Goal: Transaction & Acquisition: Purchase product/service

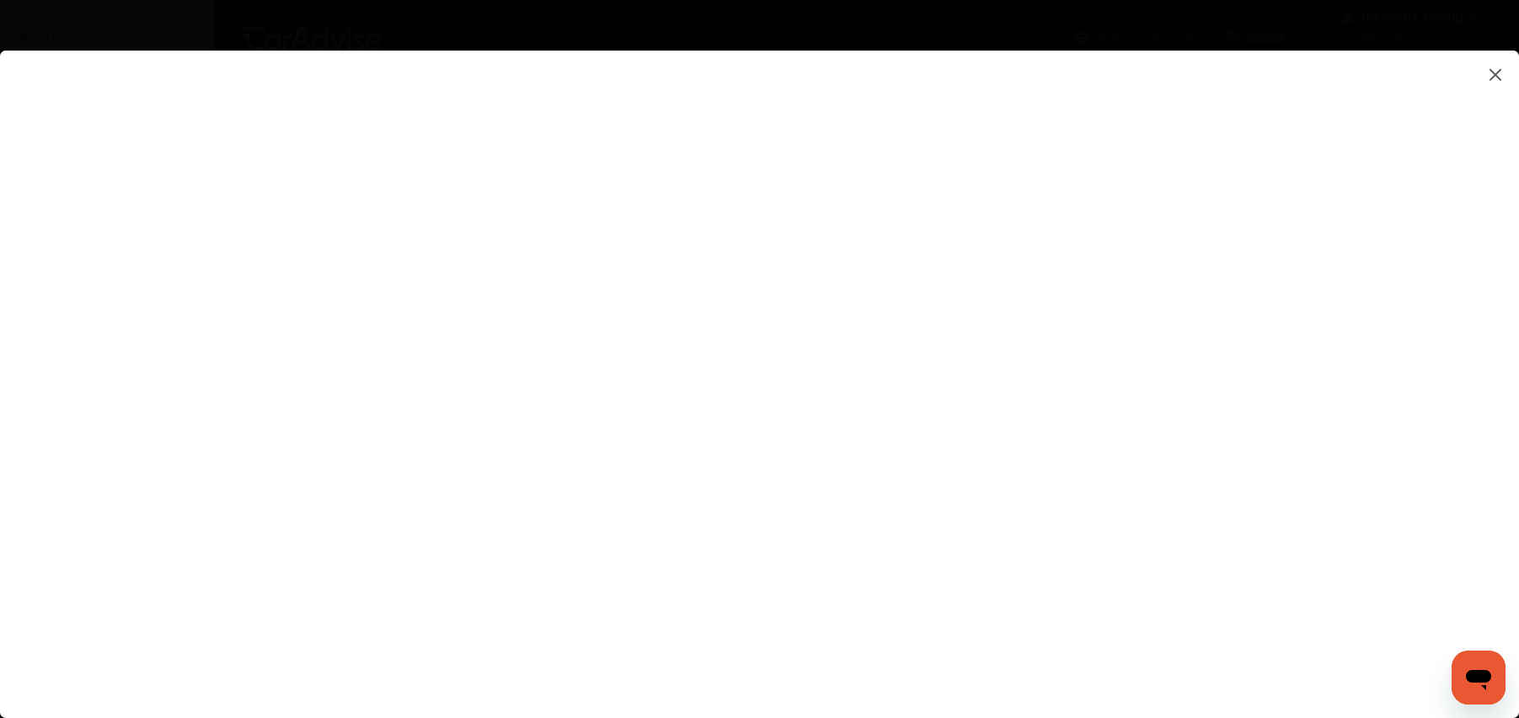
click at [721, 363] on flutter-view at bounding box center [759, 368] width 1519 height 634
click at [996, 513] on flutter-view at bounding box center [759, 368] width 1519 height 634
click at [1487, 66] on img at bounding box center [1496, 74] width 20 height 21
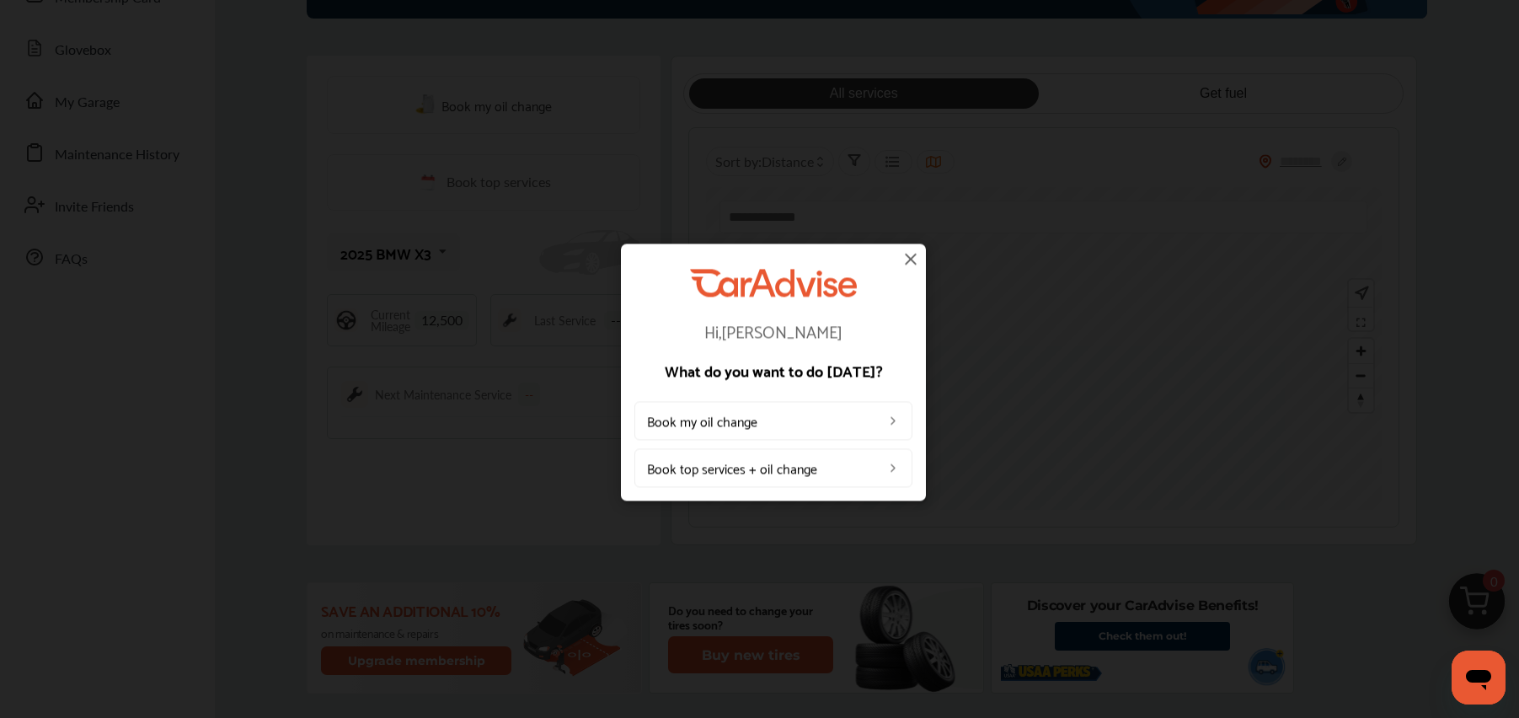
click at [678, 466] on link "Book top services + oil change" at bounding box center [774, 468] width 278 height 39
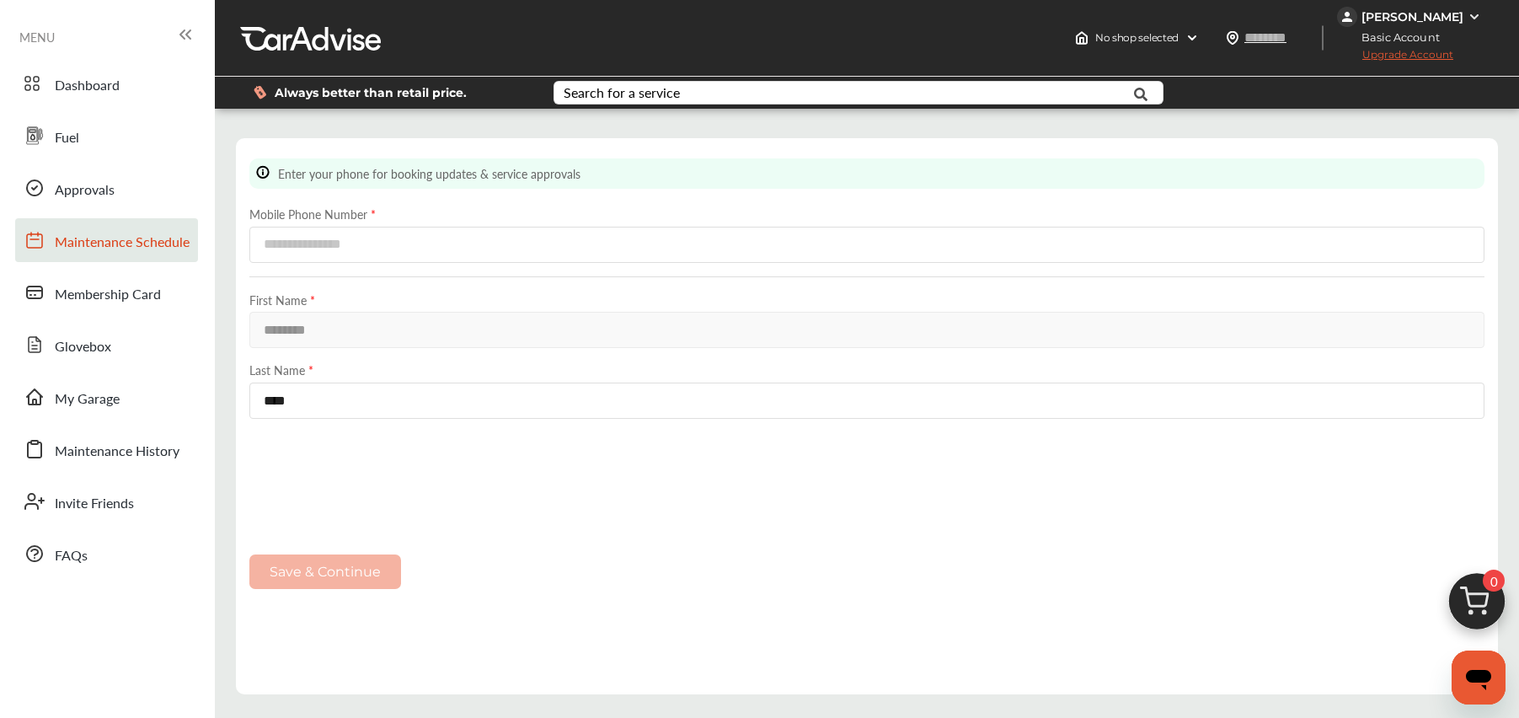
click at [92, 246] on span "Maintenance Schedule" at bounding box center [122, 243] width 135 height 22
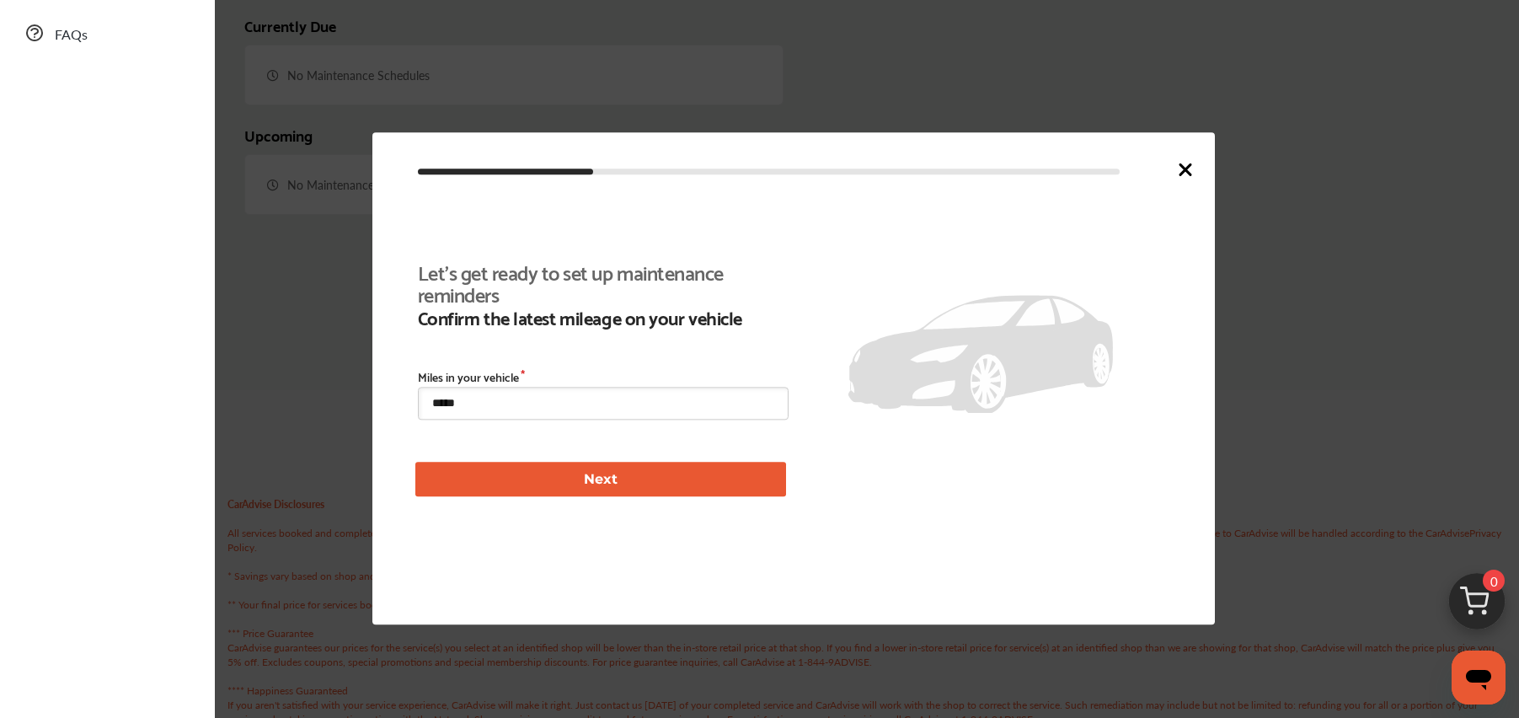
scroll to position [537, 0]
drag, startPoint x: 478, startPoint y: 402, endPoint x: 394, endPoint y: 385, distance: 85.9
click at [394, 385] on div "Let's get ready to set up maintenance reminders Confirm the latest mileage on y…" at bounding box center [793, 378] width 843 height 492
type input "****"
click at [492, 471] on button "Next" at bounding box center [600, 480] width 371 height 35
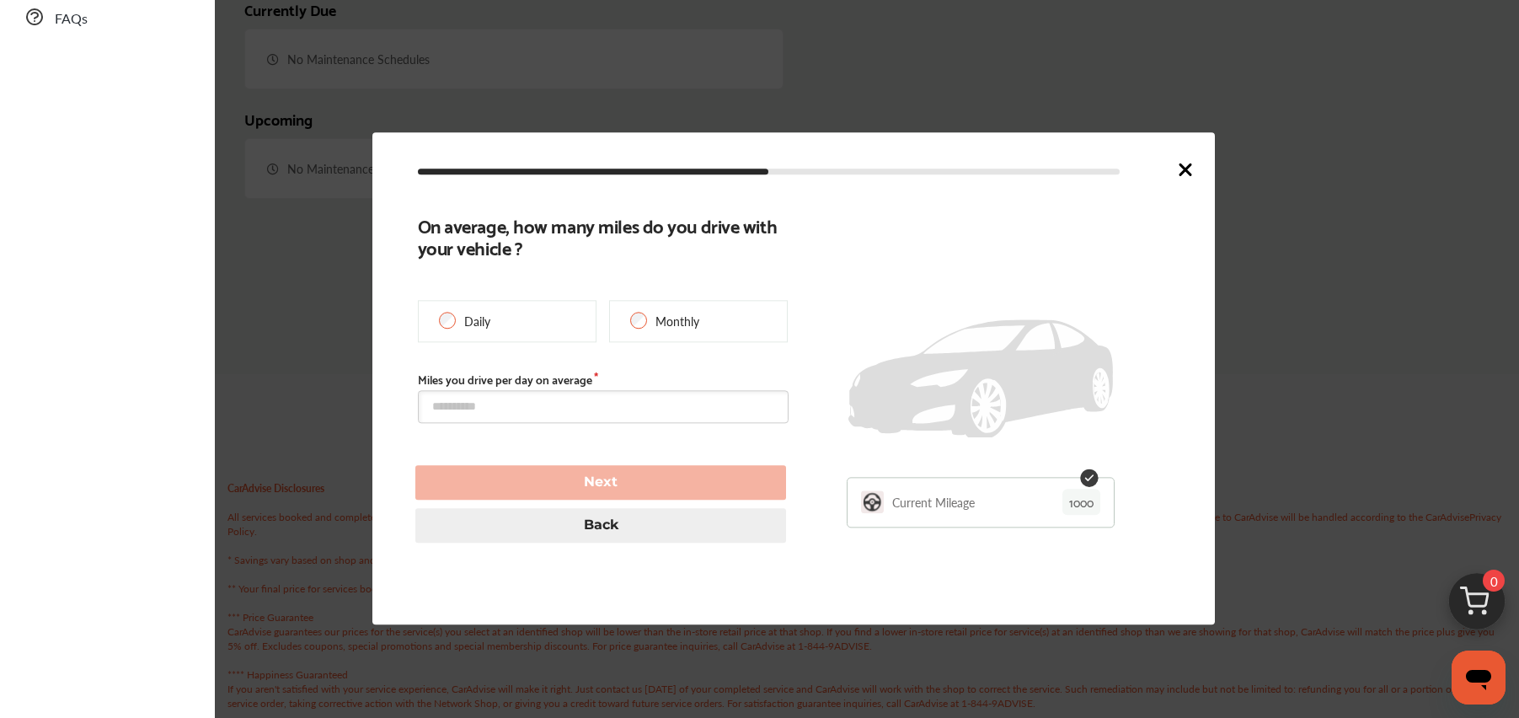
type input "****"
click at [668, 329] on p "Monthly" at bounding box center [678, 321] width 44 height 17
click at [484, 415] on input "text" at bounding box center [603, 406] width 371 height 33
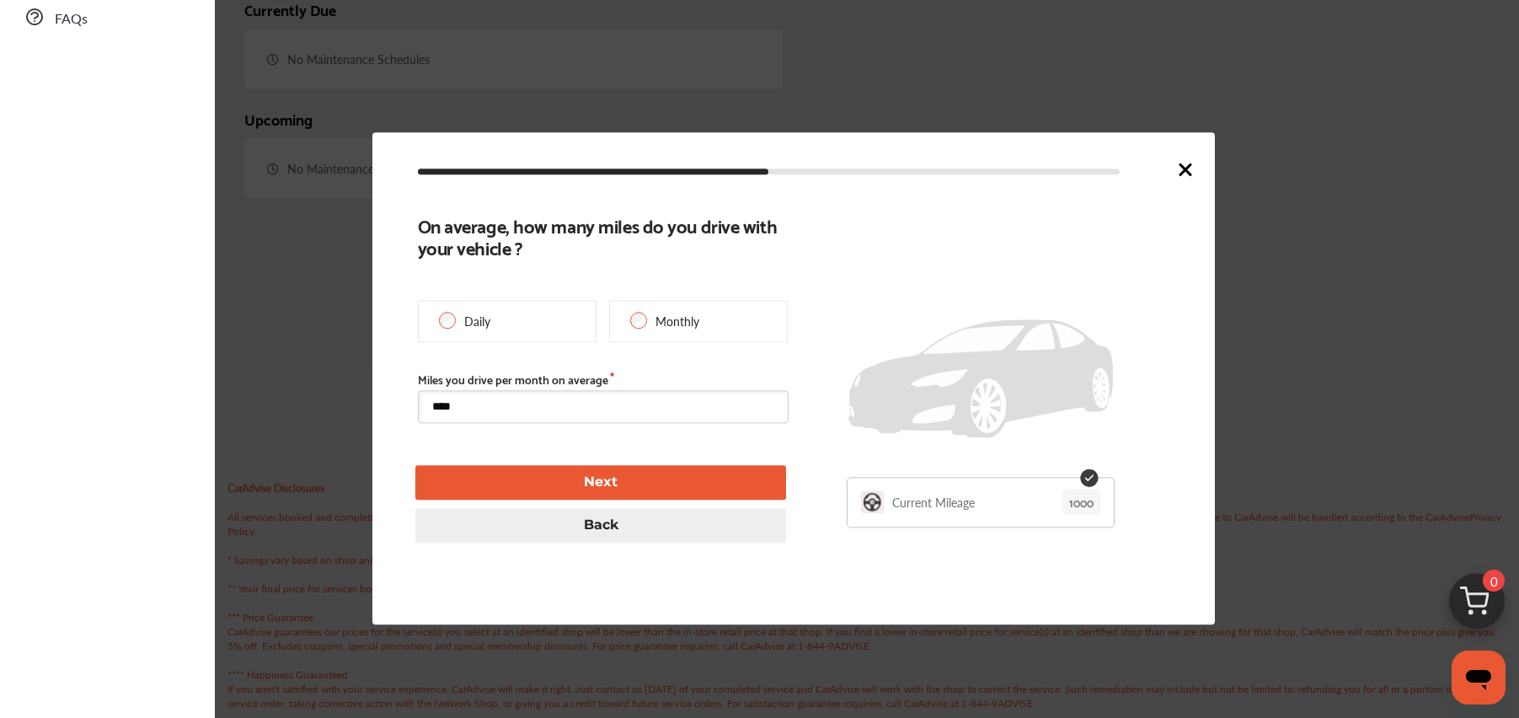
type input "****"
click at [577, 472] on button "Next" at bounding box center [600, 482] width 371 height 35
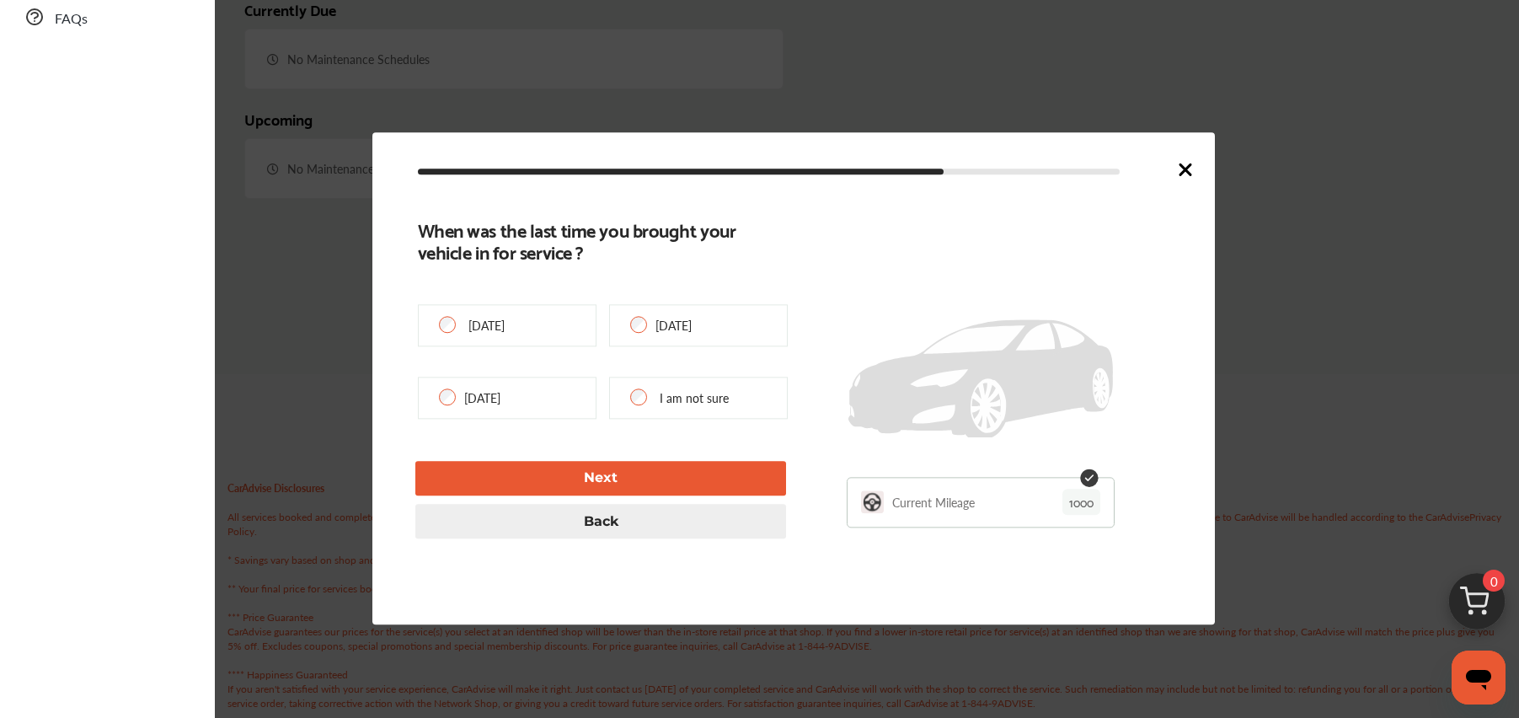
click at [577, 479] on button "Next" at bounding box center [600, 478] width 371 height 35
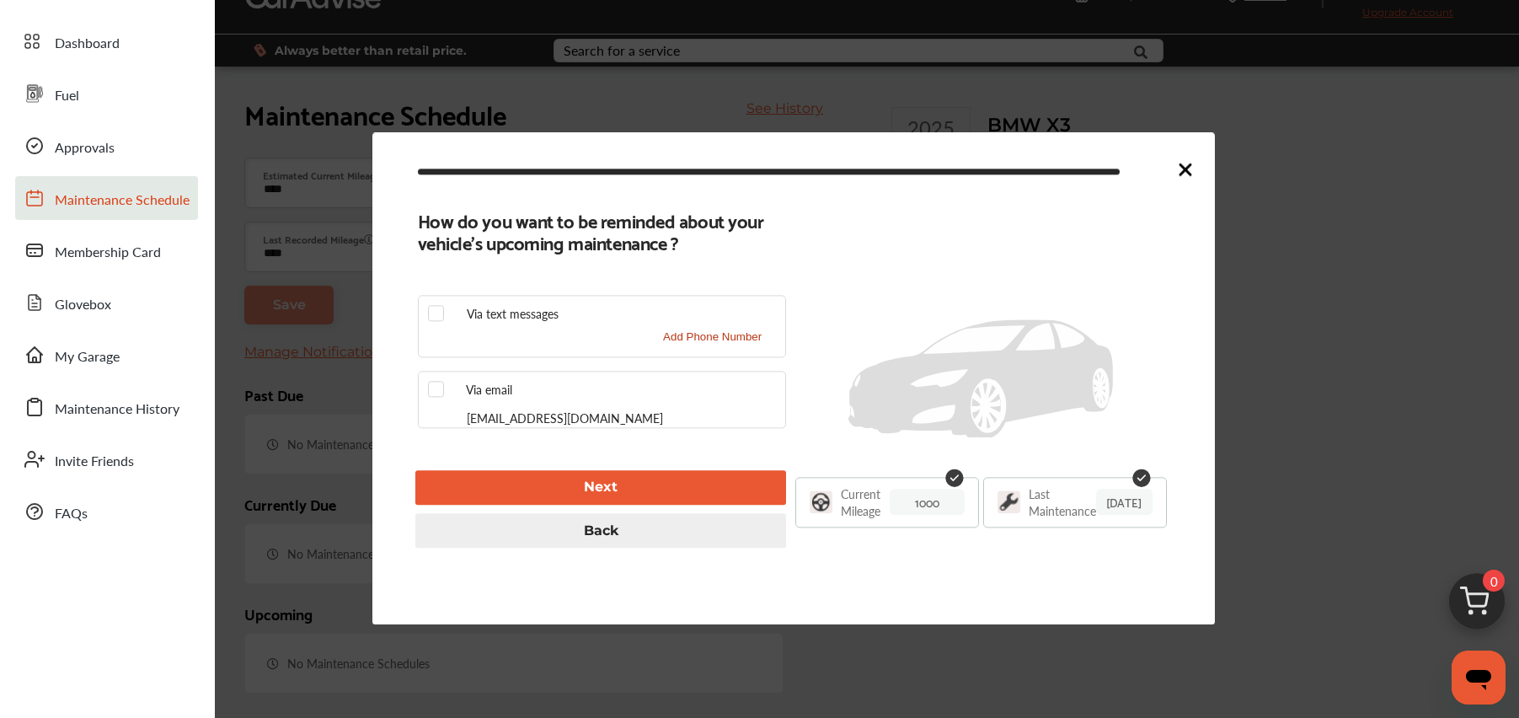
scroll to position [0, 0]
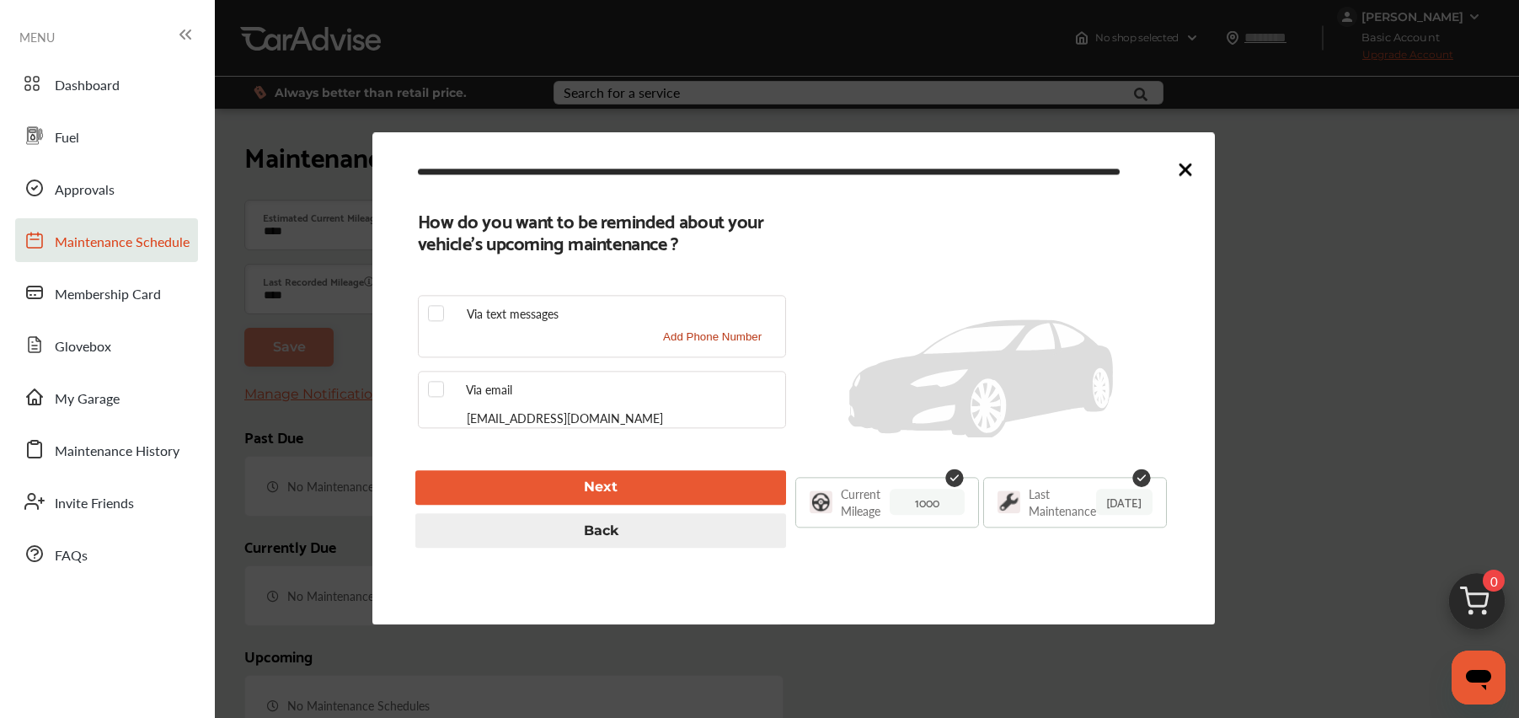
click at [1184, 172] on icon at bounding box center [1186, 169] width 10 height 10
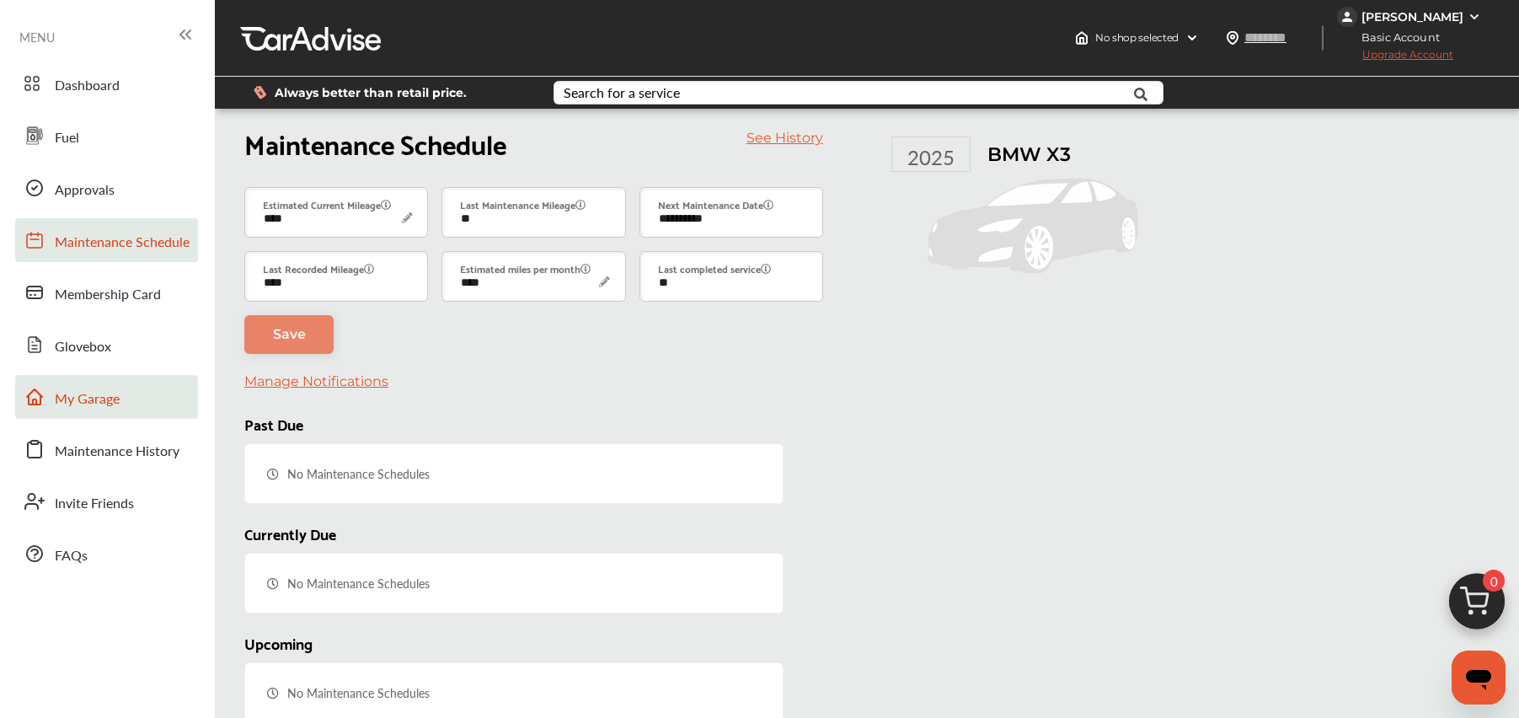
click at [62, 391] on span "My Garage" at bounding box center [87, 399] width 65 height 22
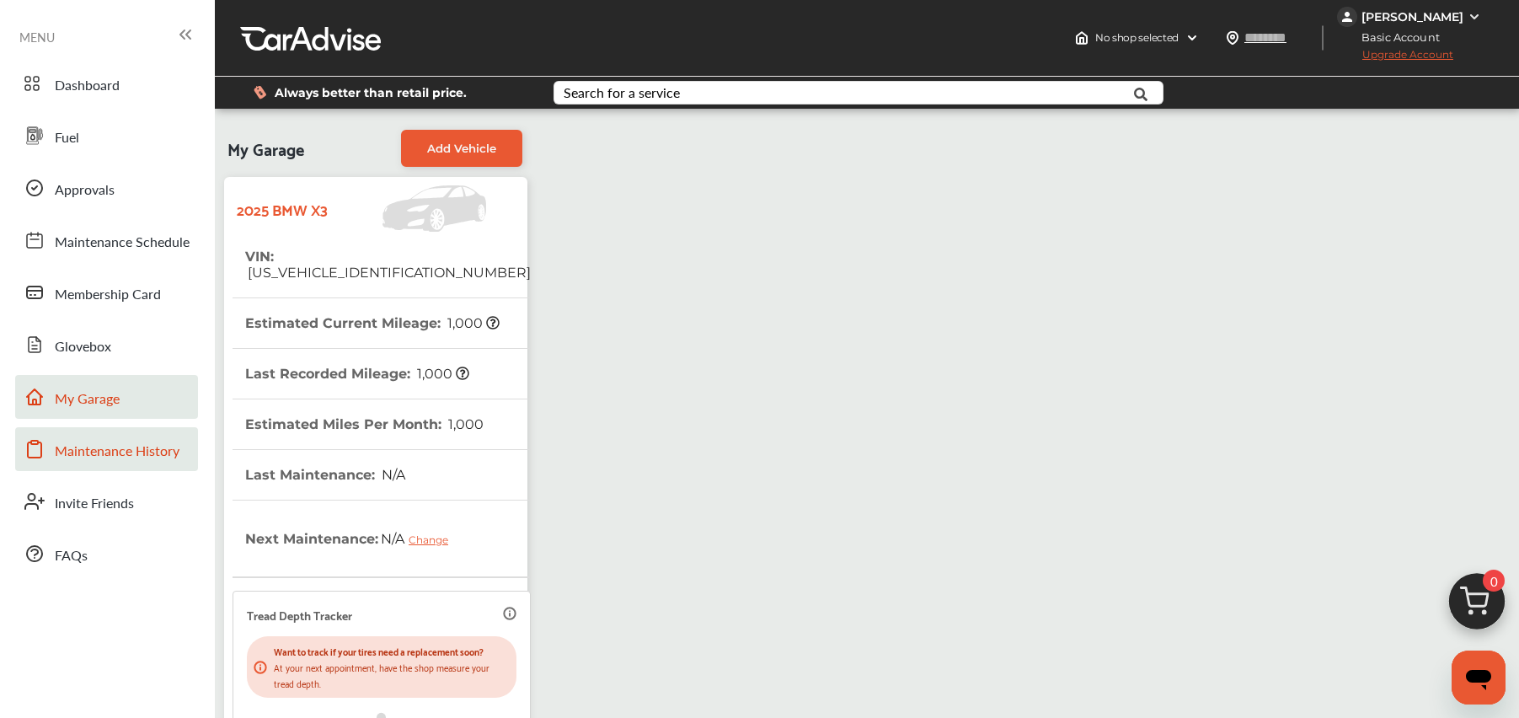
click at [97, 445] on span "Maintenance History" at bounding box center [117, 452] width 125 height 22
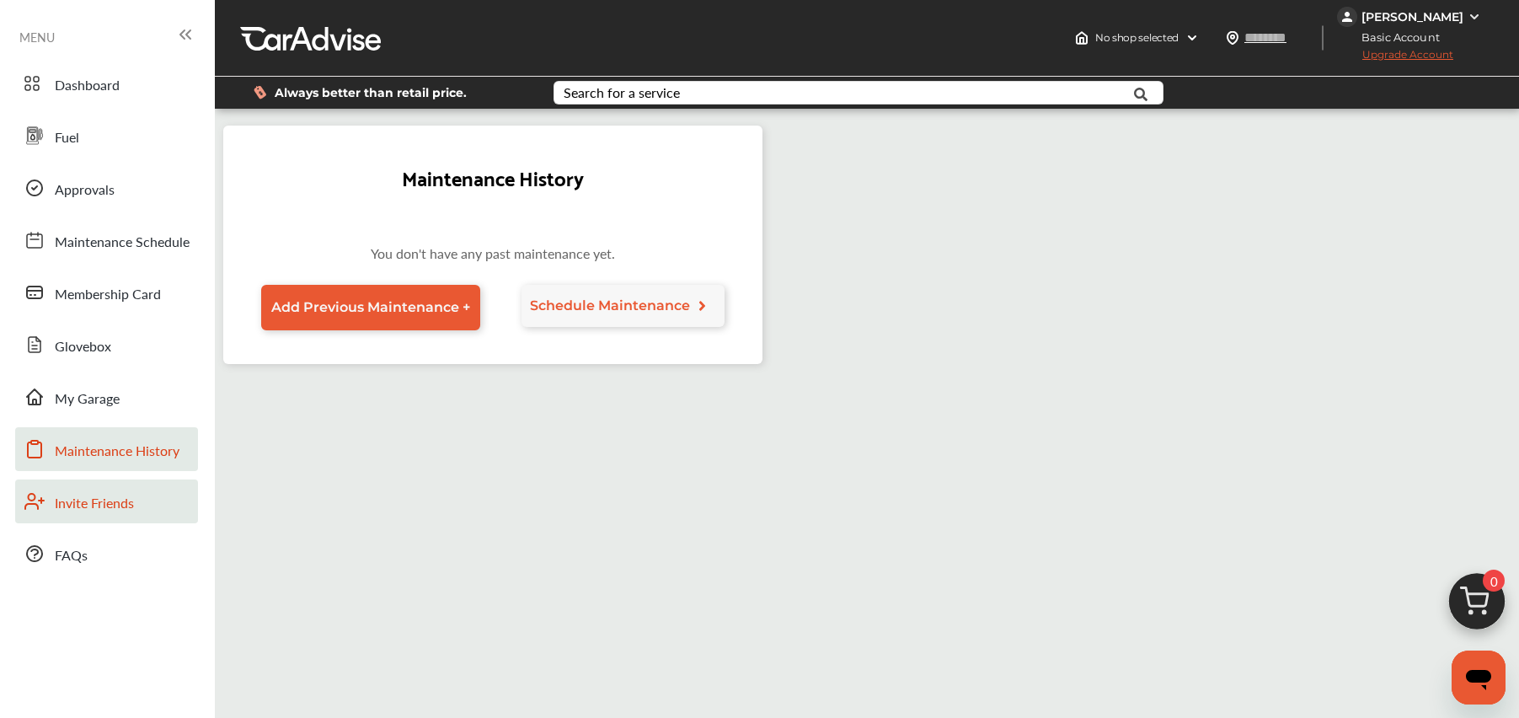
click at [99, 490] on link "Invite Friends" at bounding box center [106, 502] width 183 height 44
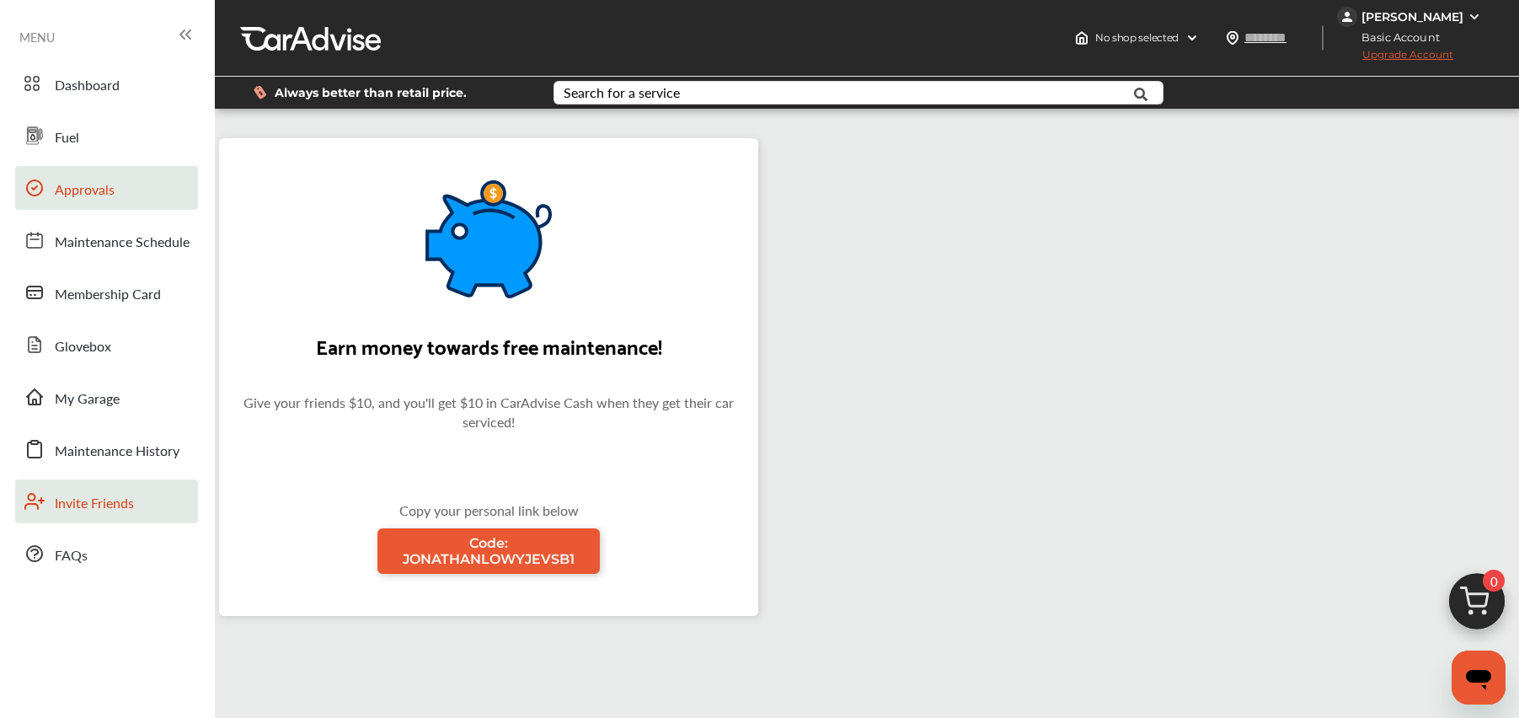
click at [52, 185] on link "Approvals" at bounding box center [106, 188] width 183 height 44
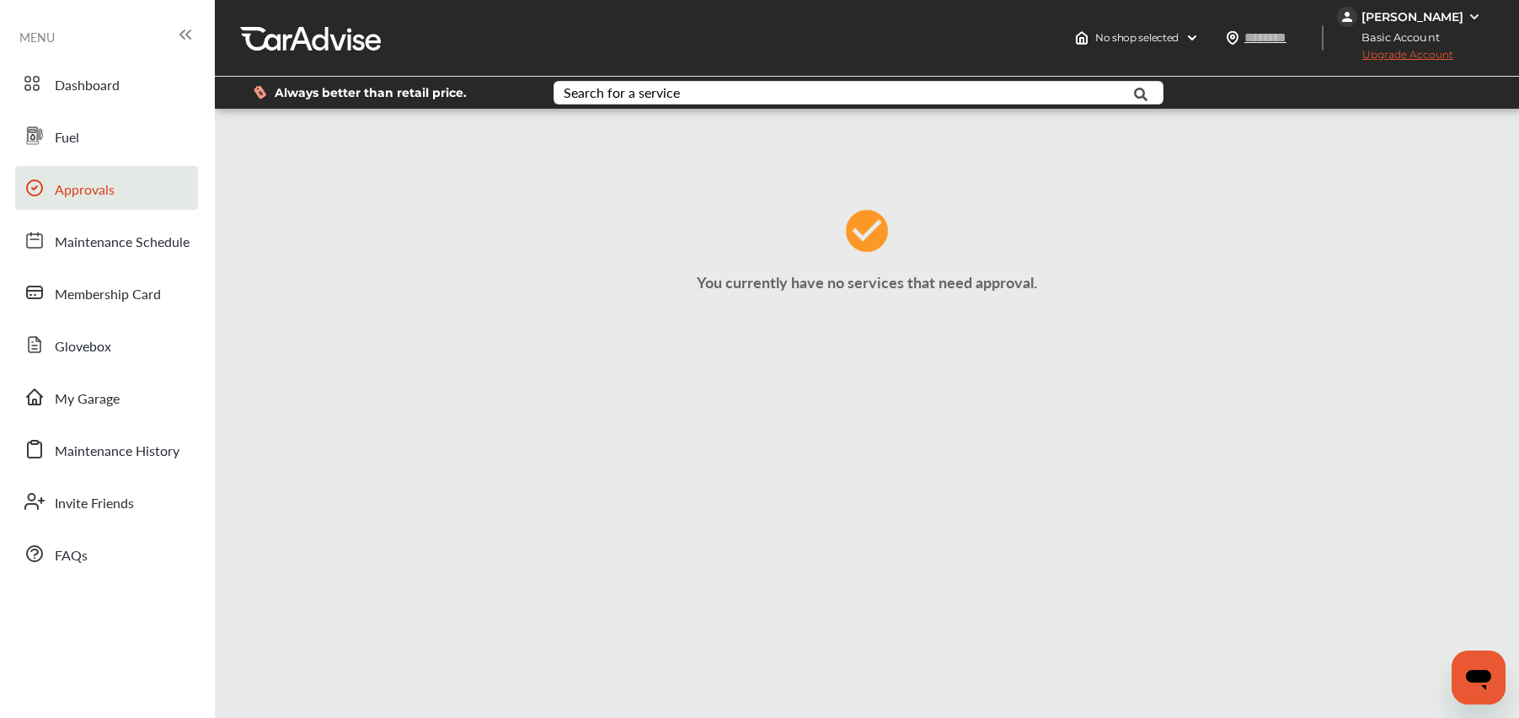
click at [1403, 59] on span "Upgrade Account" at bounding box center [1395, 58] width 116 height 21
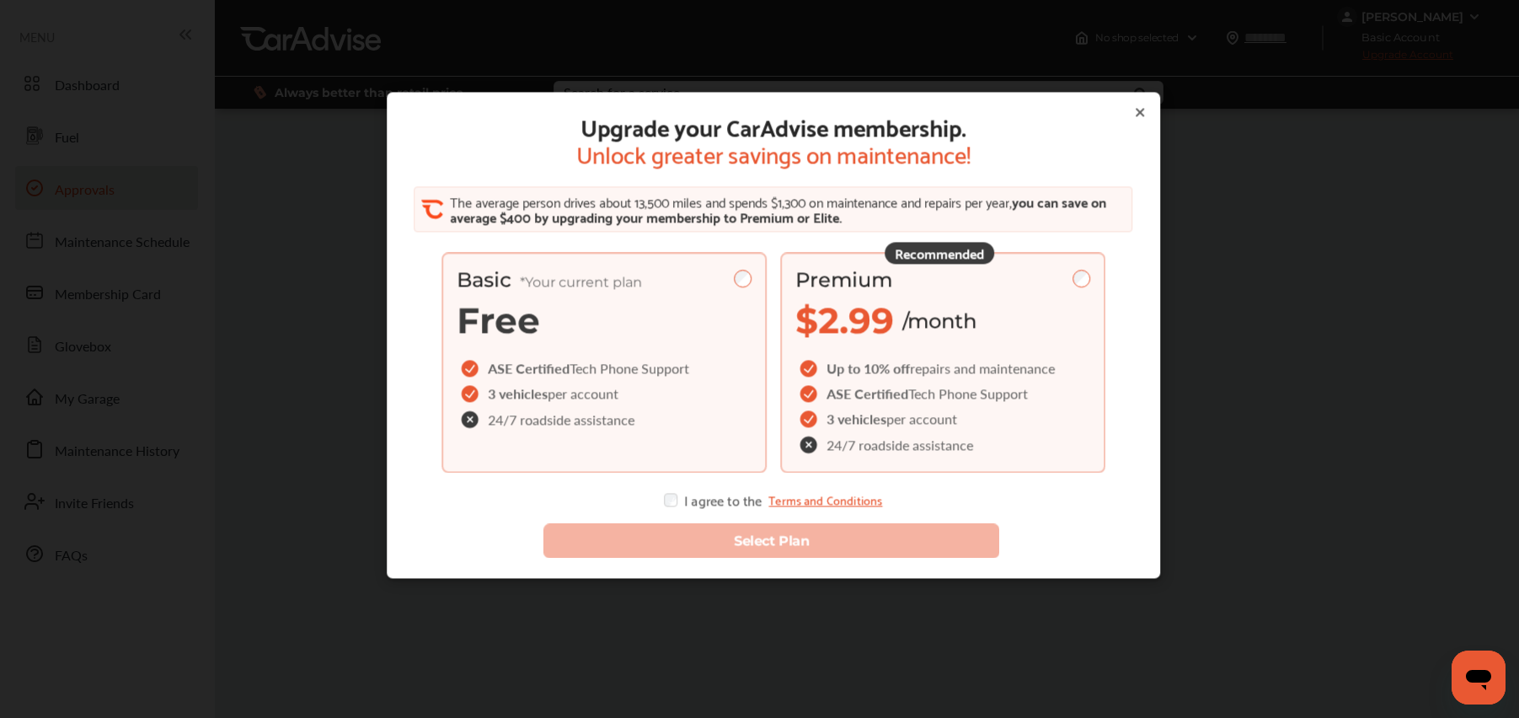
click at [918, 299] on span "$2.99 /month" at bounding box center [886, 320] width 181 height 44
click at [689, 301] on div "Basic *Your current plan Free" at bounding box center [604, 304] width 295 height 75
click at [850, 369] on span "Up to 10% off" at bounding box center [868, 367] width 83 height 19
click at [602, 377] on span "Tech Phone Support" at bounding box center [630, 367] width 120 height 19
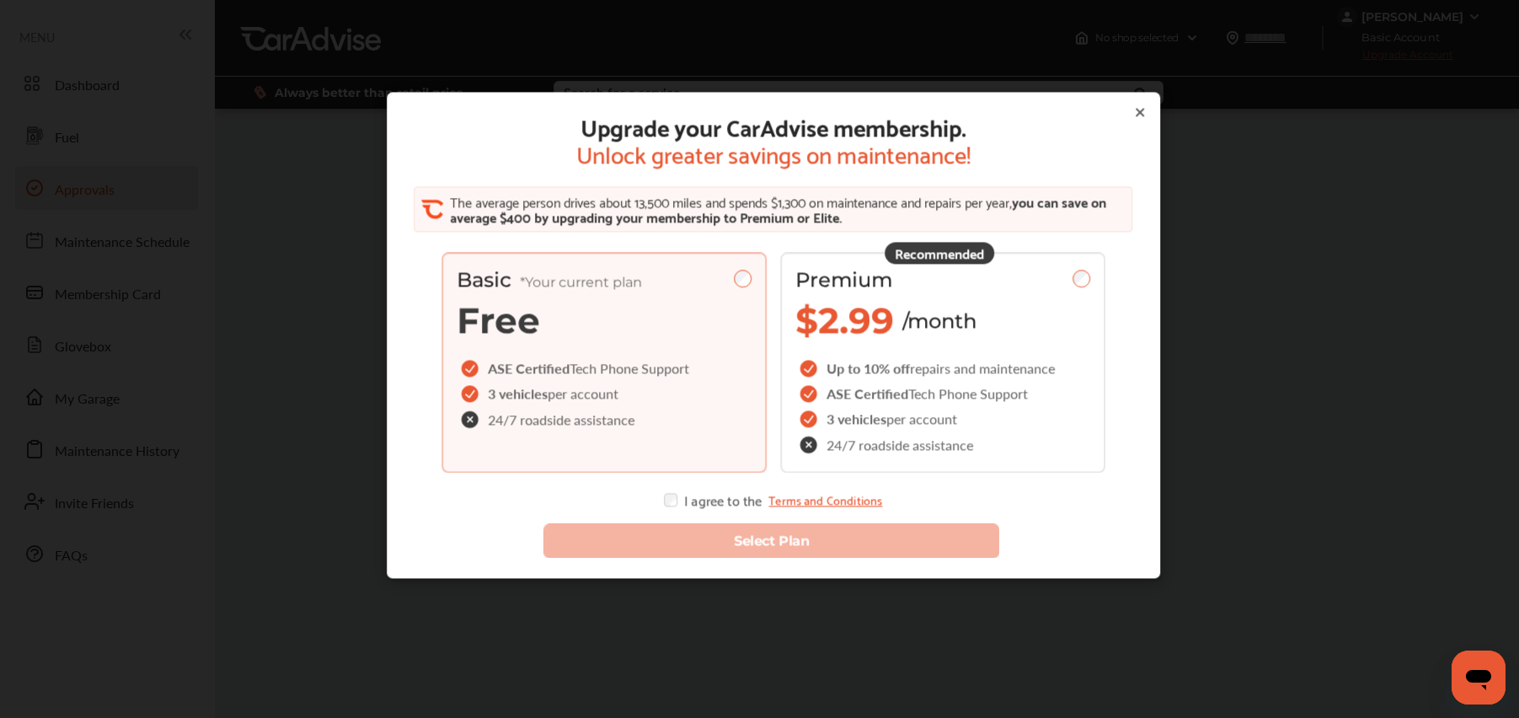
click at [1133, 112] on icon at bounding box center [1139, 111] width 13 height 13
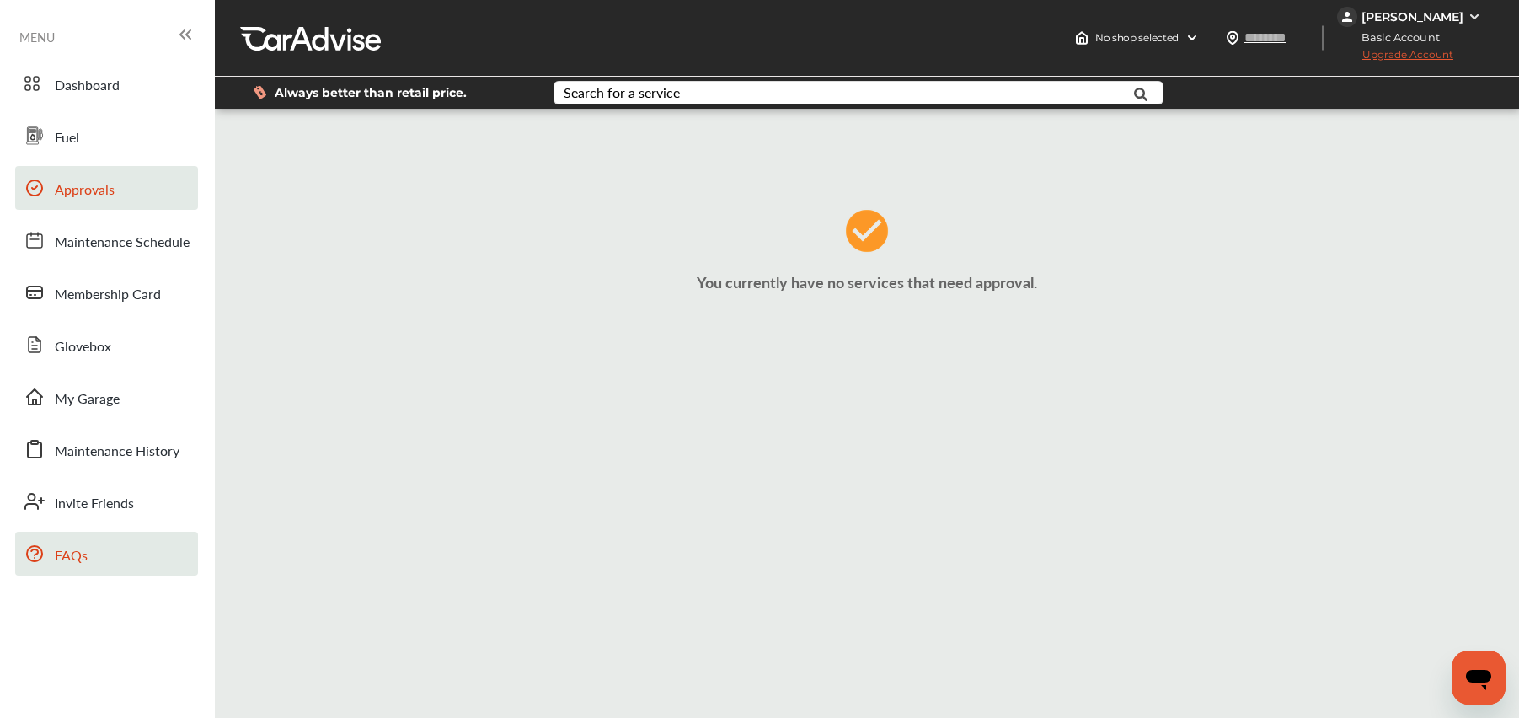
click at [45, 557] on span at bounding box center [34, 553] width 27 height 27
click at [1396, 24] on div "[PERSON_NAME]" at bounding box center [1411, 17] width 148 height 20
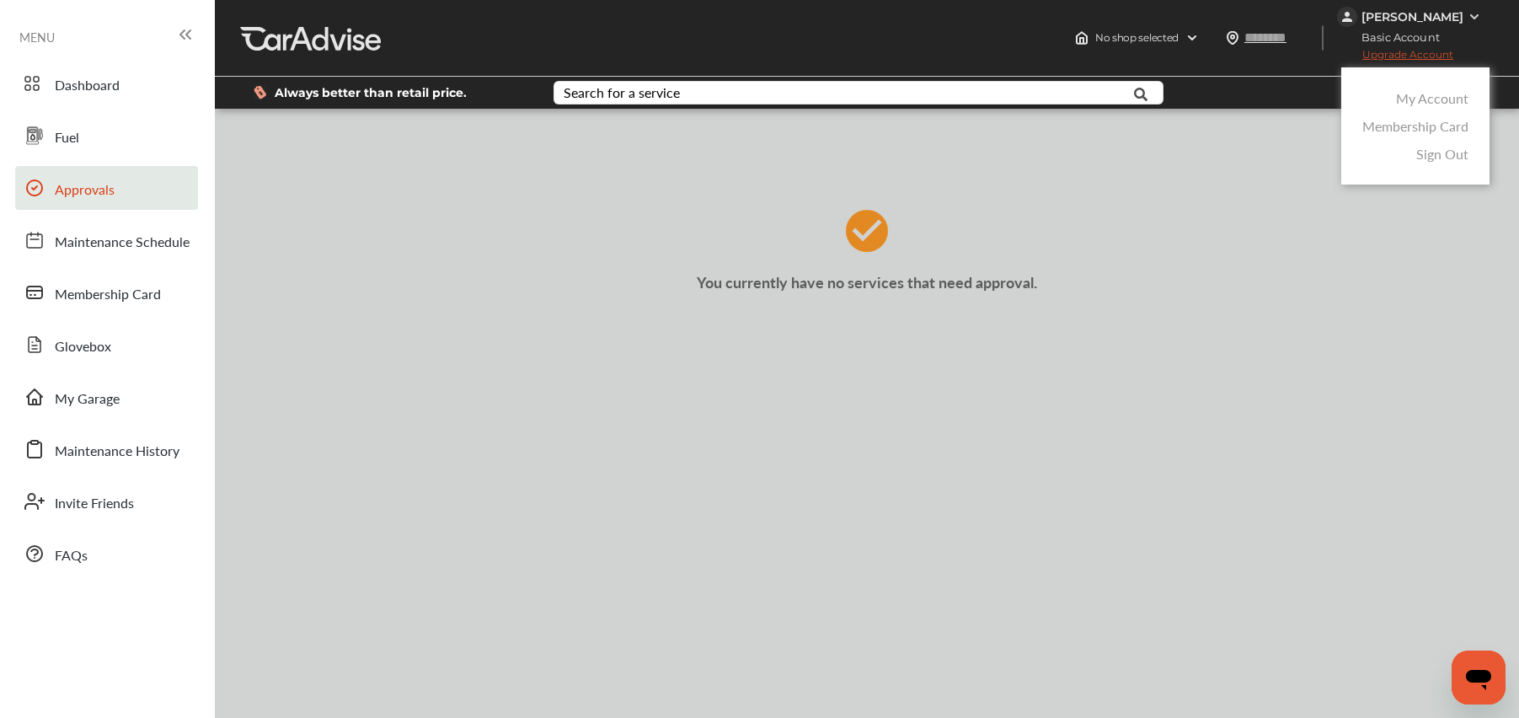
click at [1428, 131] on link "Membership Card" at bounding box center [1416, 125] width 106 height 19
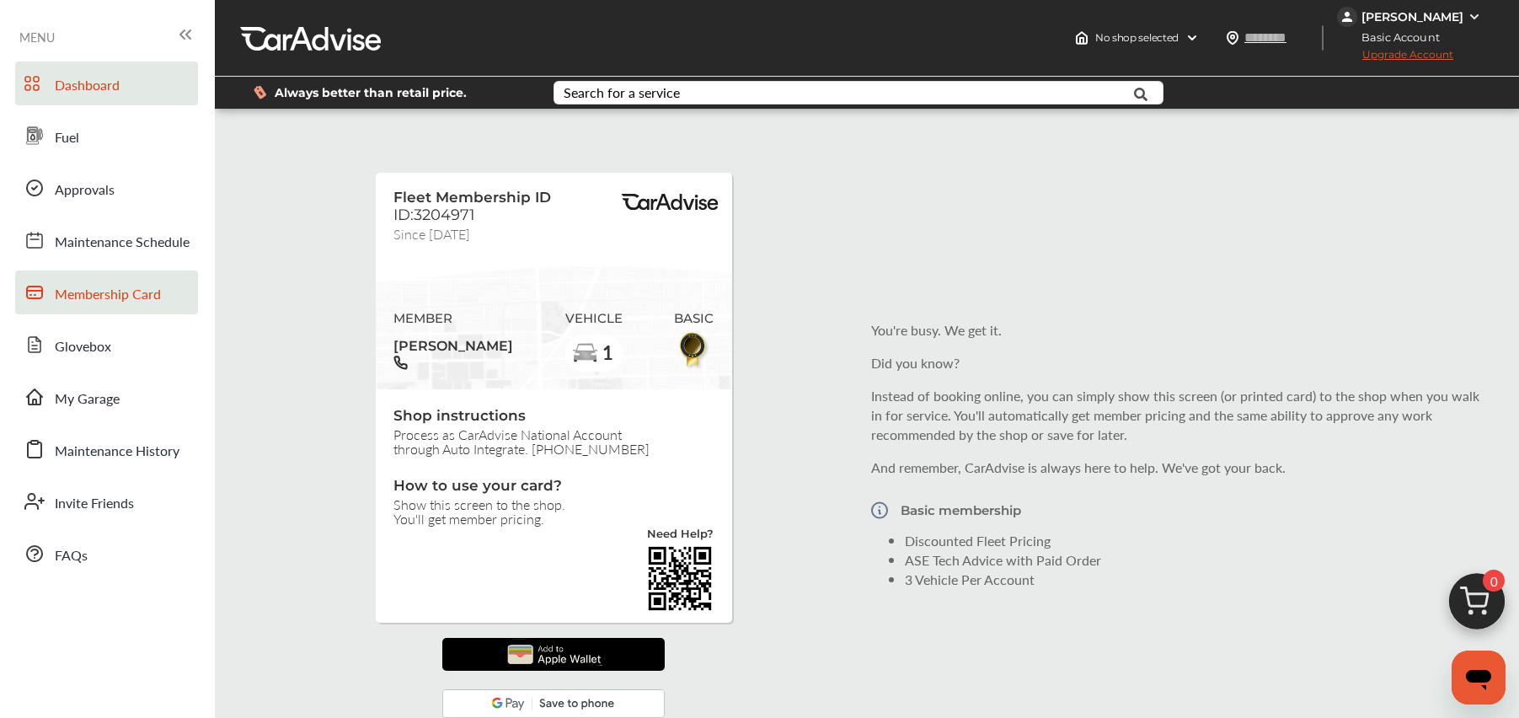
click at [63, 78] on span "Dashboard" at bounding box center [87, 86] width 65 height 22
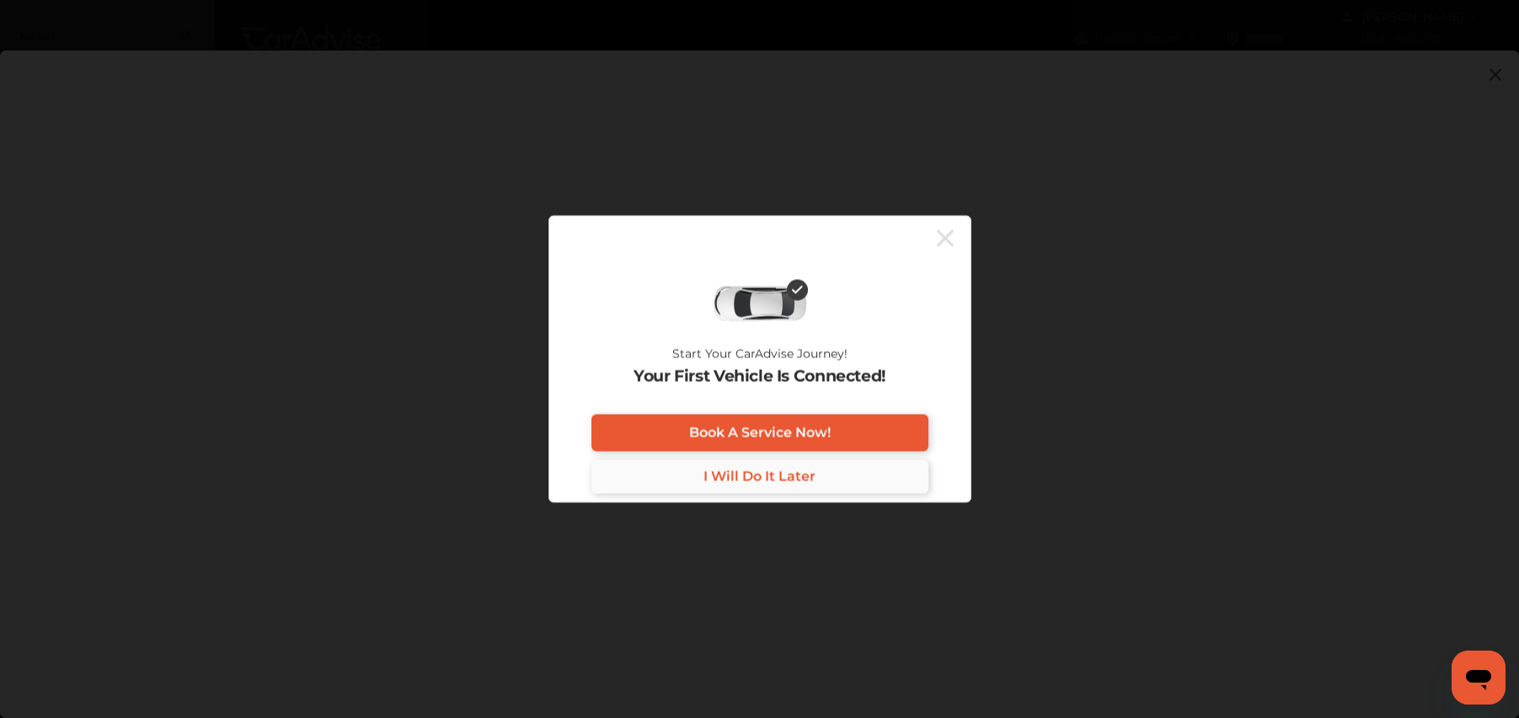
click at [729, 475] on span "I Will Do It Later" at bounding box center [760, 477] width 112 height 16
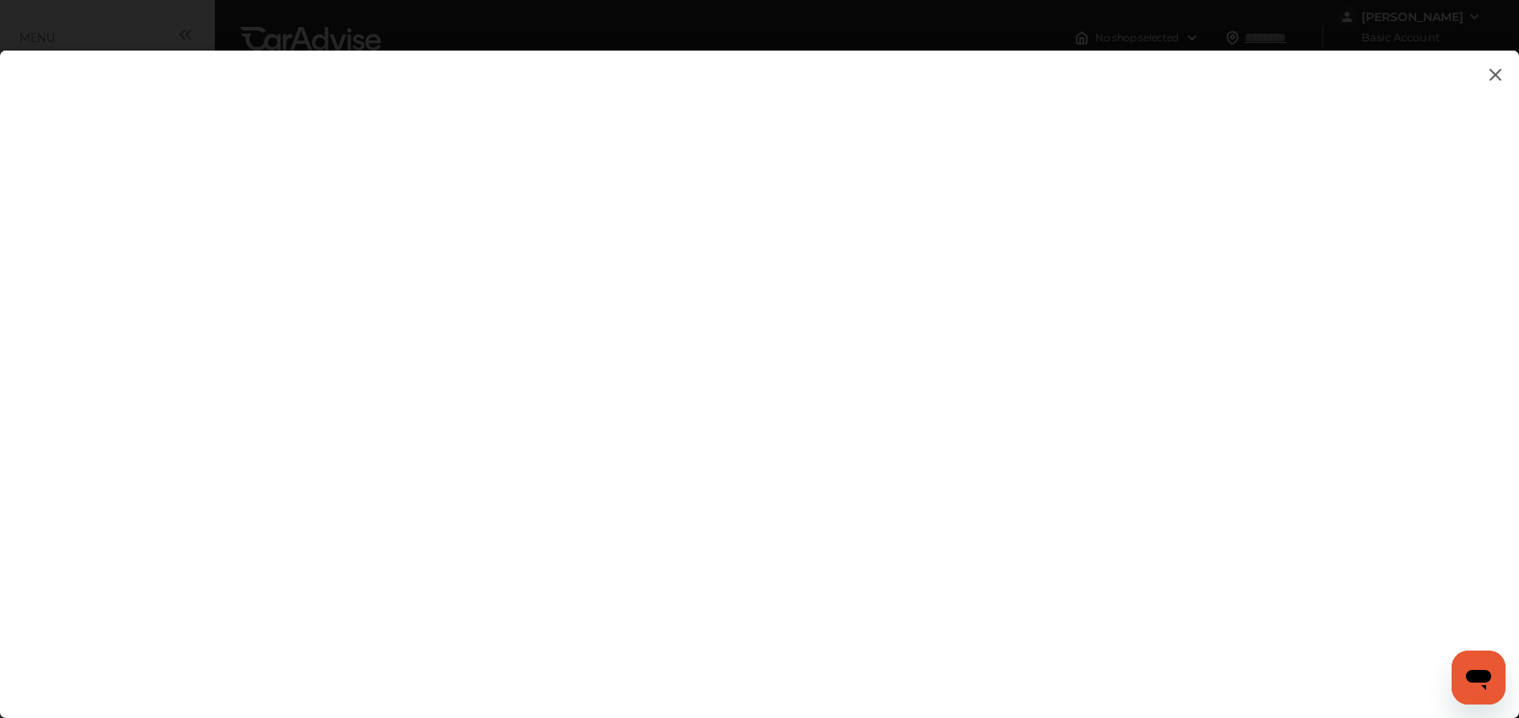
click at [1493, 72] on img at bounding box center [1496, 74] width 20 height 21
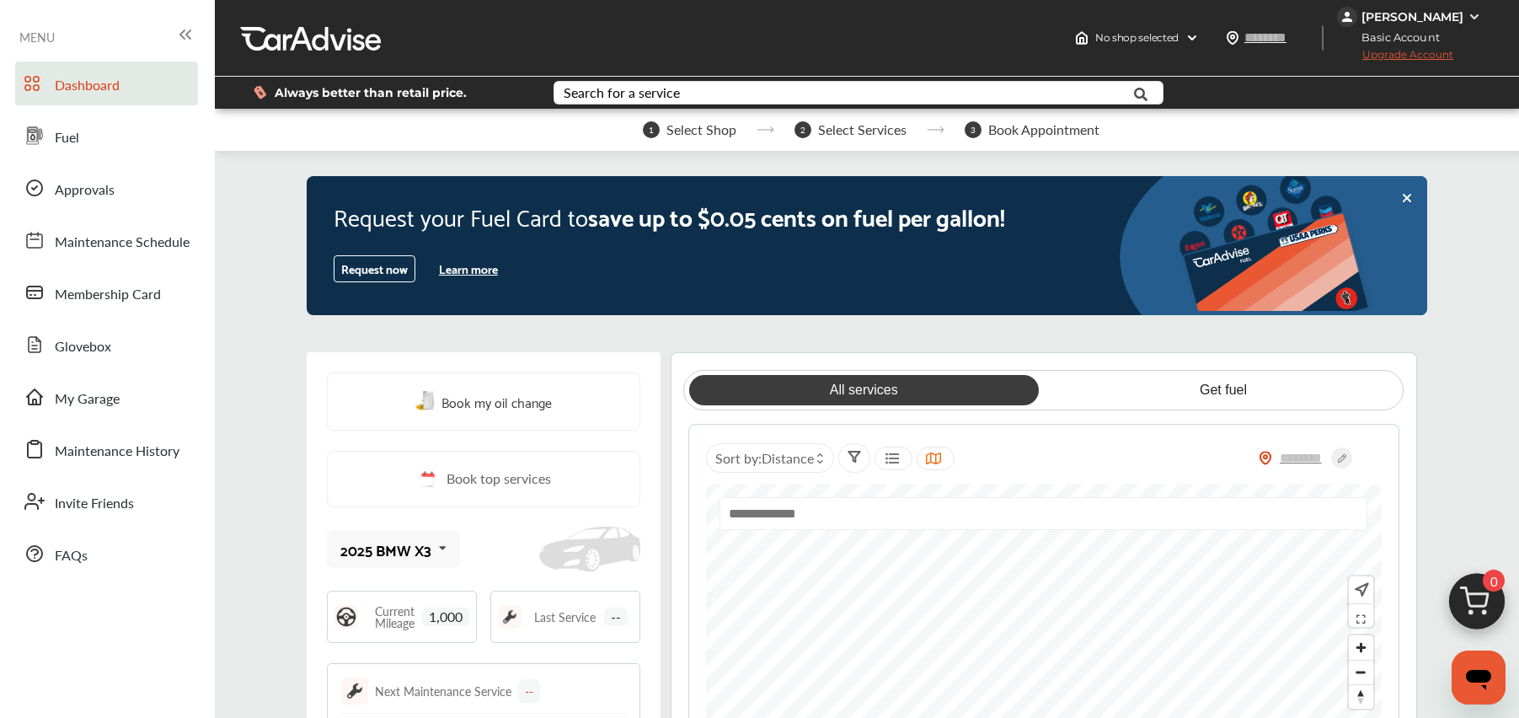
click at [439, 548] on icon at bounding box center [443, 548] width 29 height 36
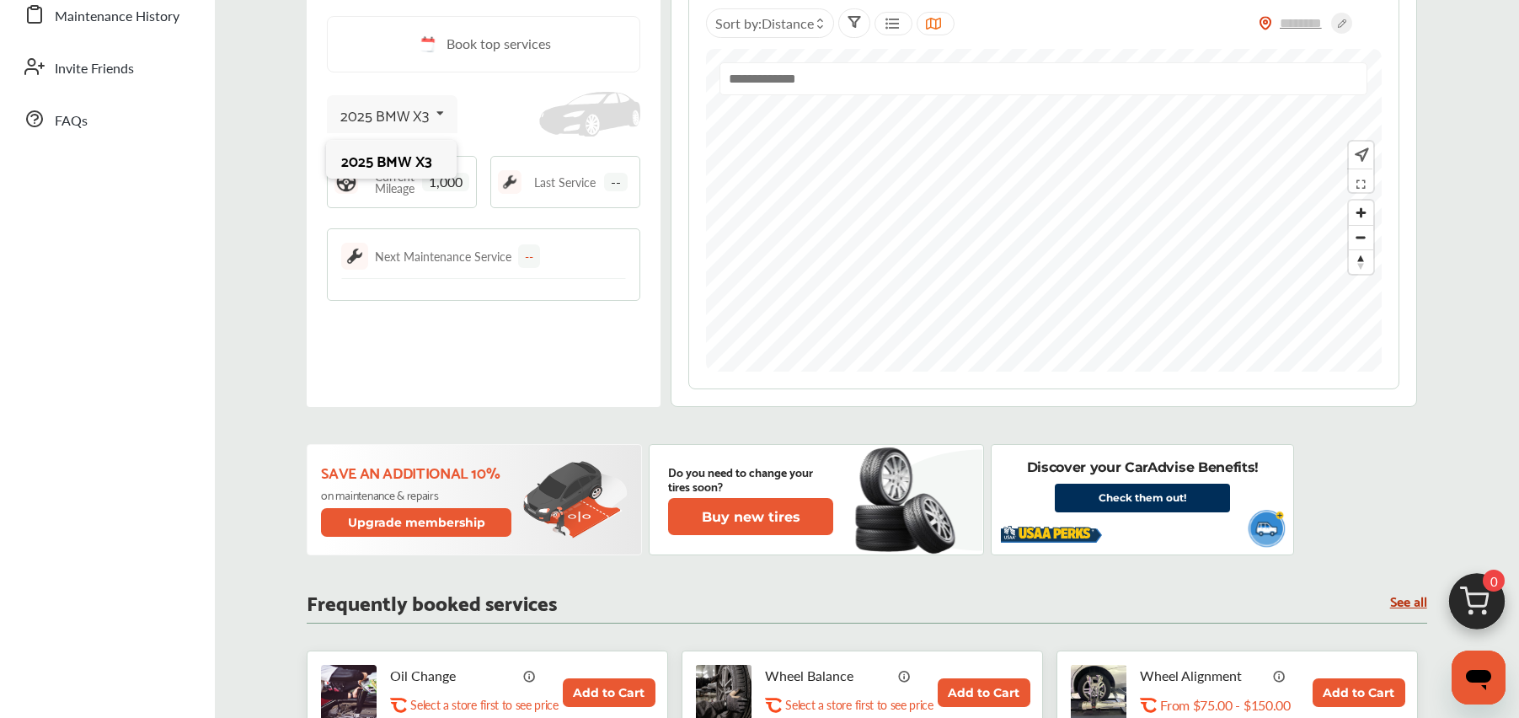
scroll to position [438, 0]
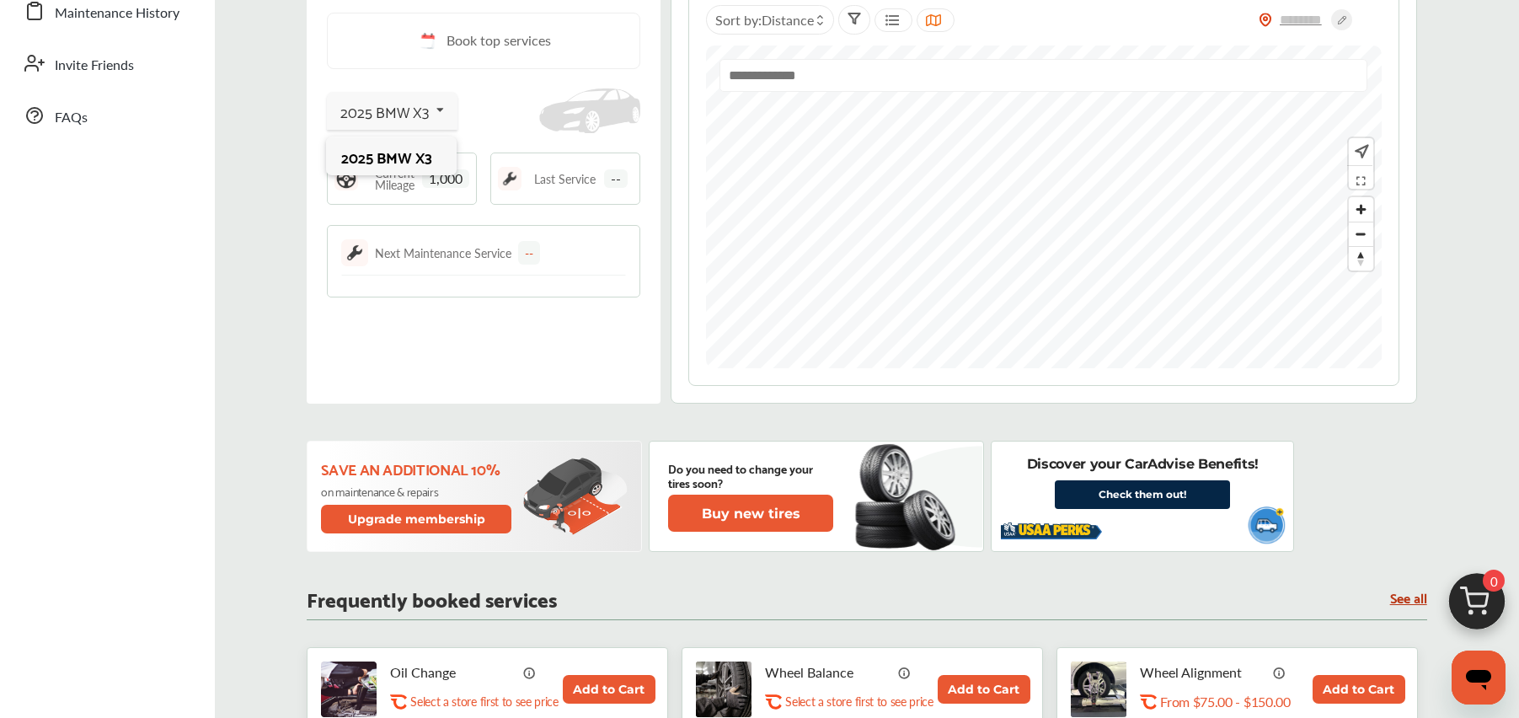
click at [1117, 495] on link "Check them out!" at bounding box center [1142, 494] width 175 height 29
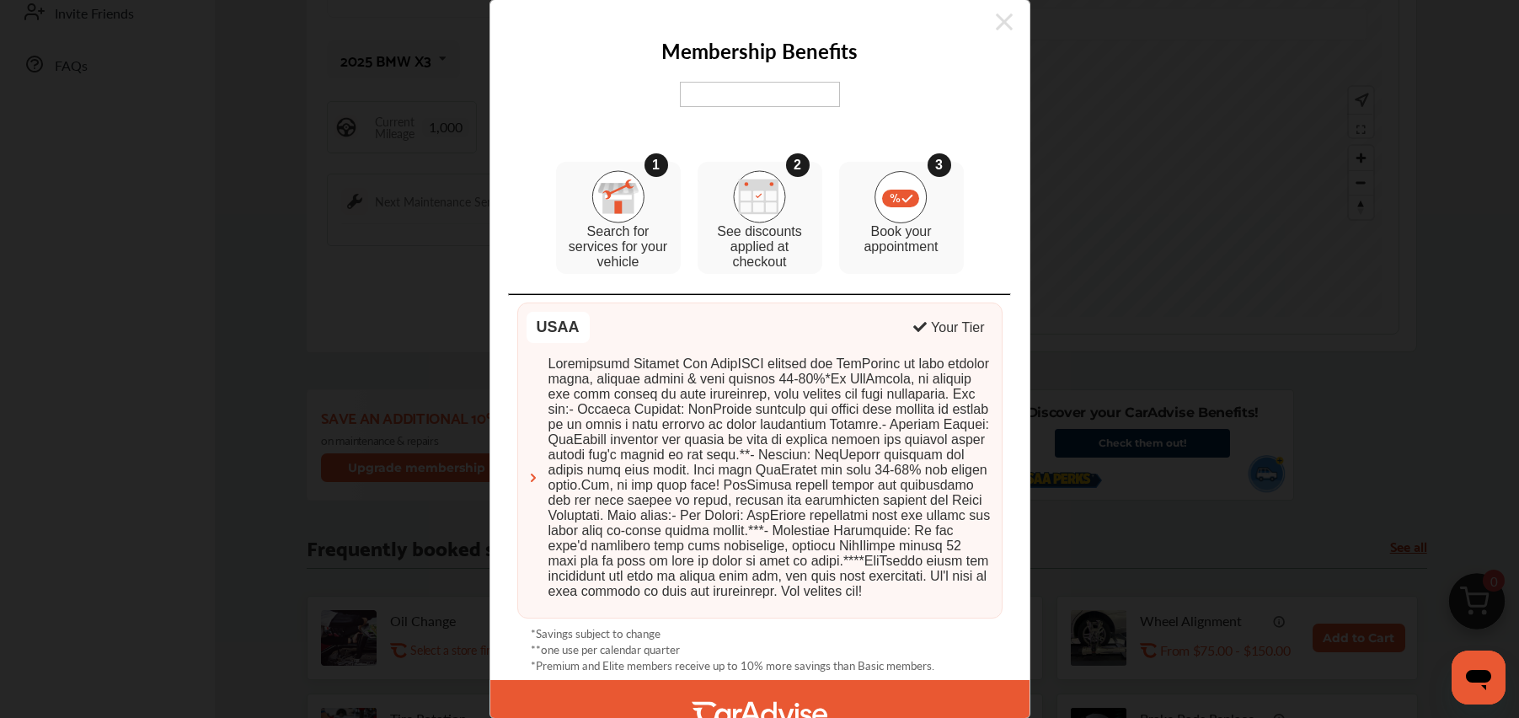
scroll to position [0, 0]
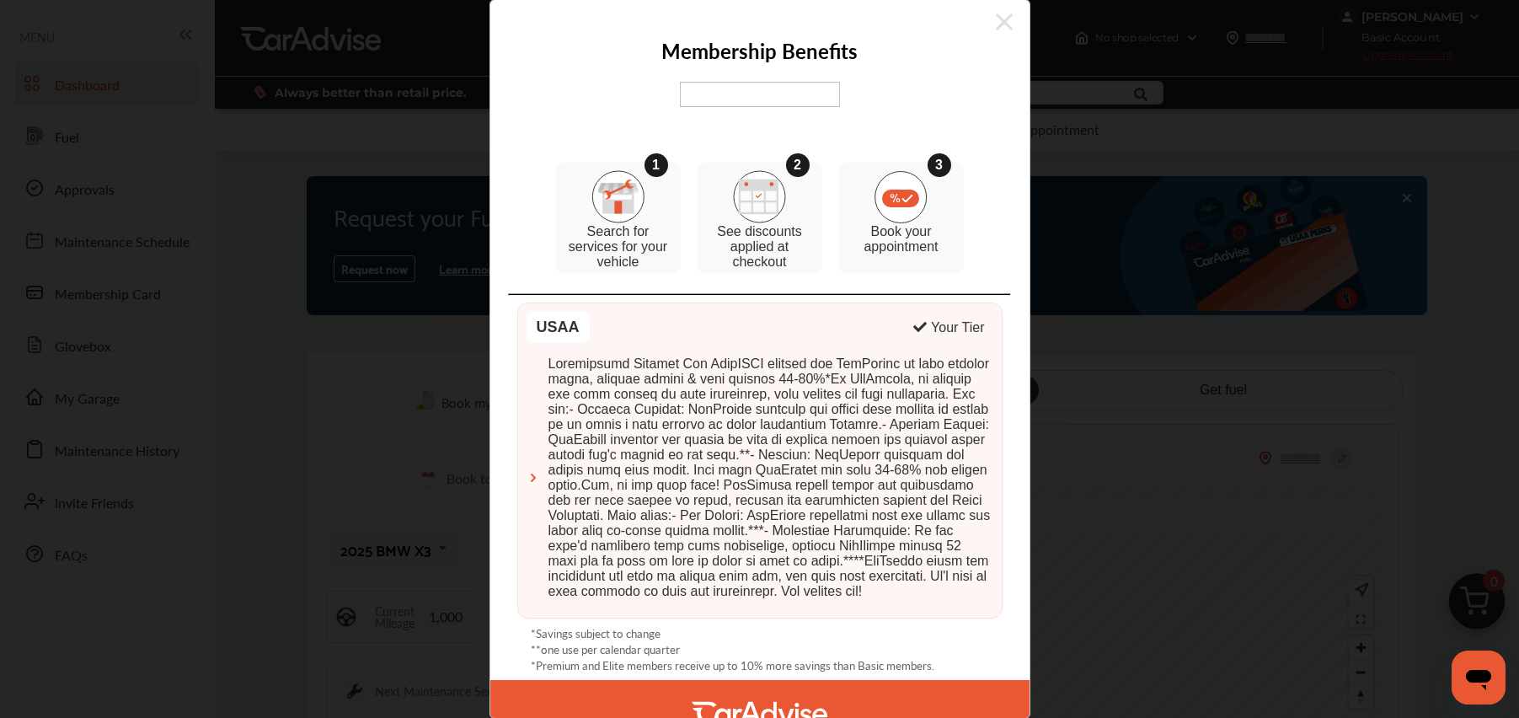
click at [996, 17] on icon at bounding box center [1004, 21] width 17 height 27
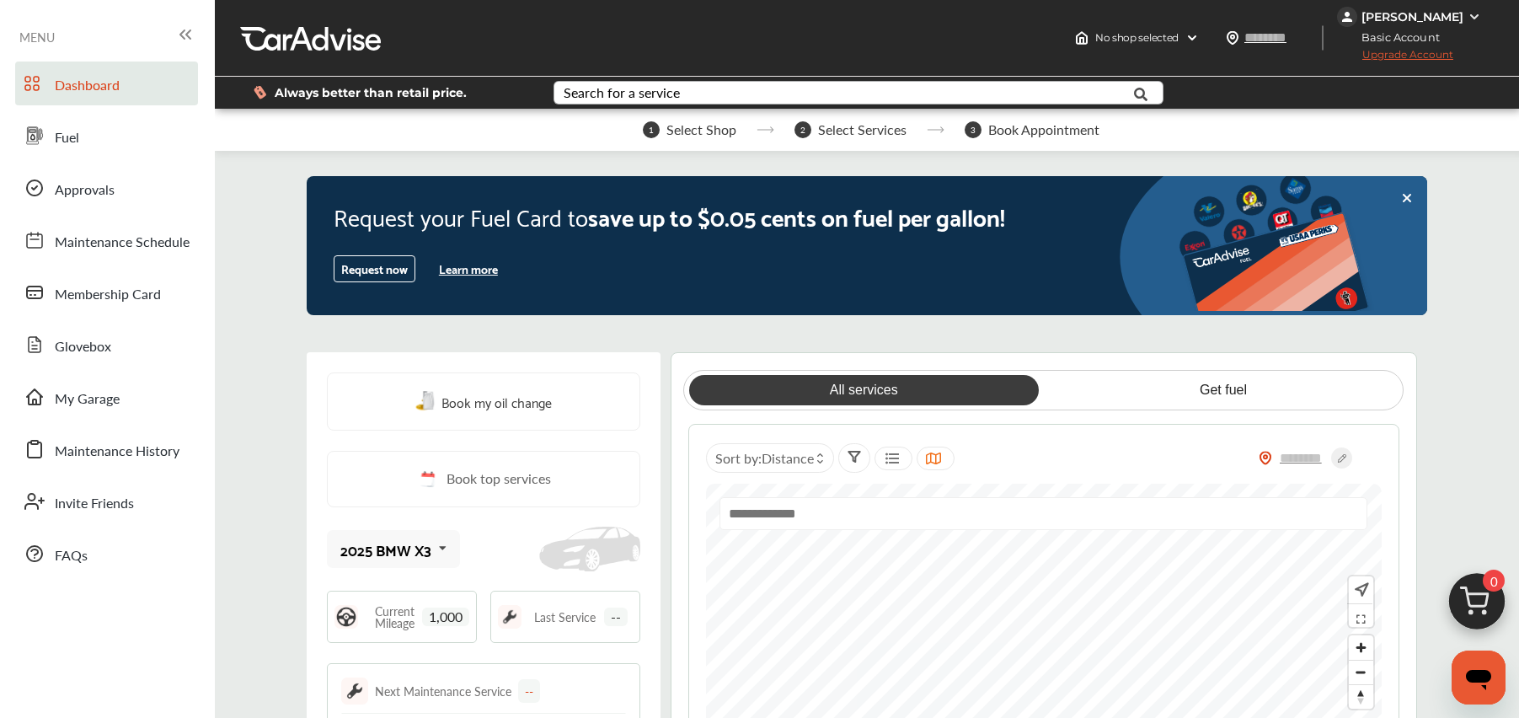
click at [593, 96] on div "Search for a service" at bounding box center [622, 92] width 116 height 13
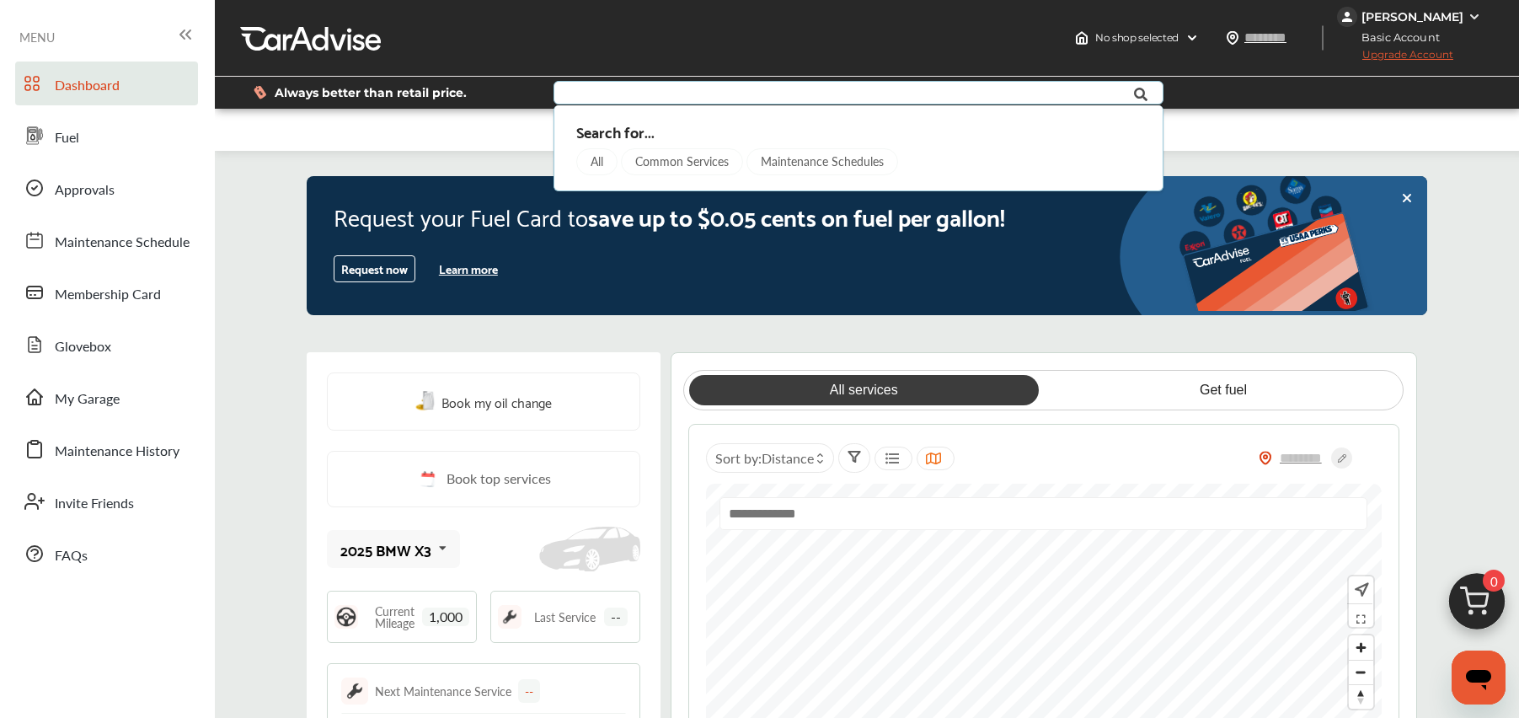
click at [603, 165] on div "All" at bounding box center [596, 161] width 41 height 27
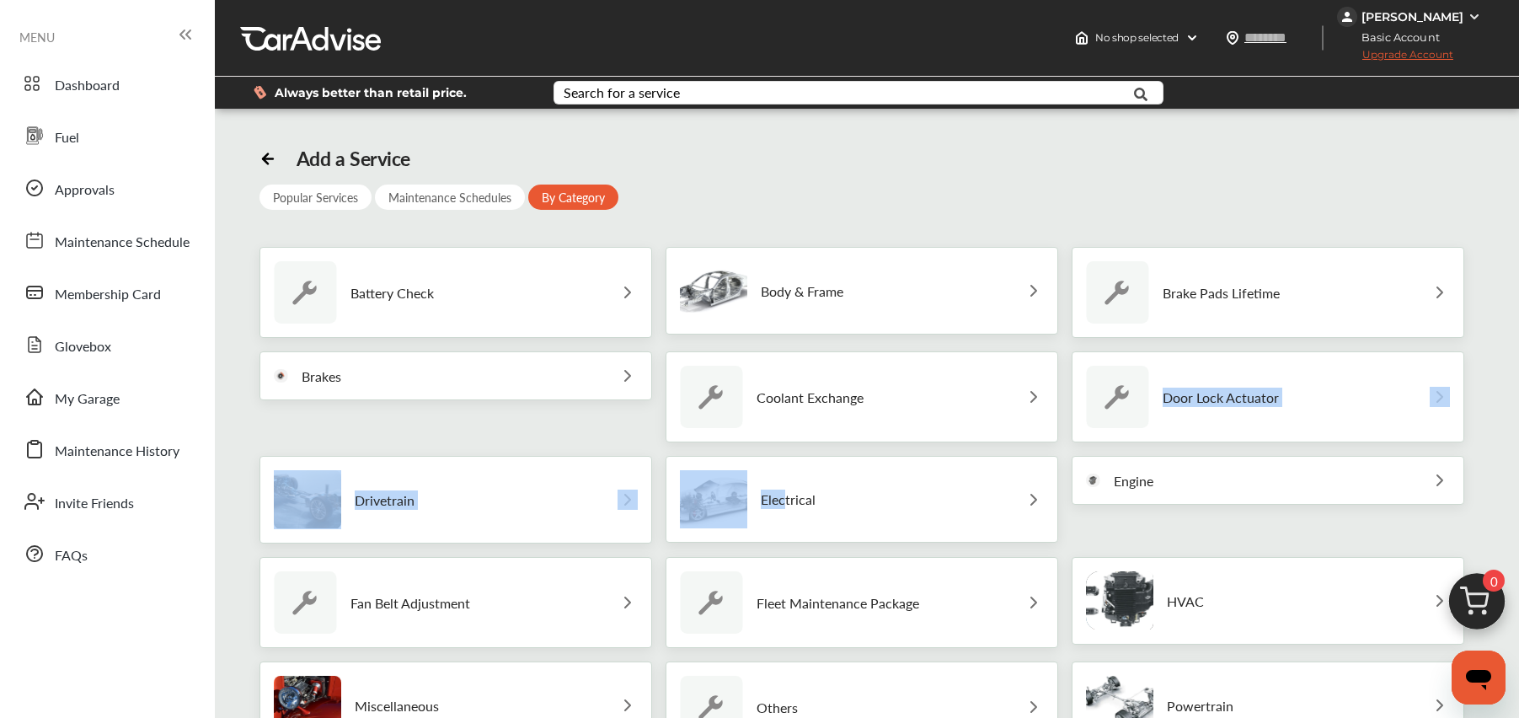
drag, startPoint x: 781, startPoint y: 504, endPoint x: 1221, endPoint y: 367, distance: 460.9
click at [1221, 367] on div "Battery Check Body & Frame Brake Pads Lifetime Brakes Coolant Exchange Door Loc…" at bounding box center [867, 604] width 1215 height 715
click at [1214, 397] on p "Door Lock Actuator" at bounding box center [1221, 397] width 116 height 16
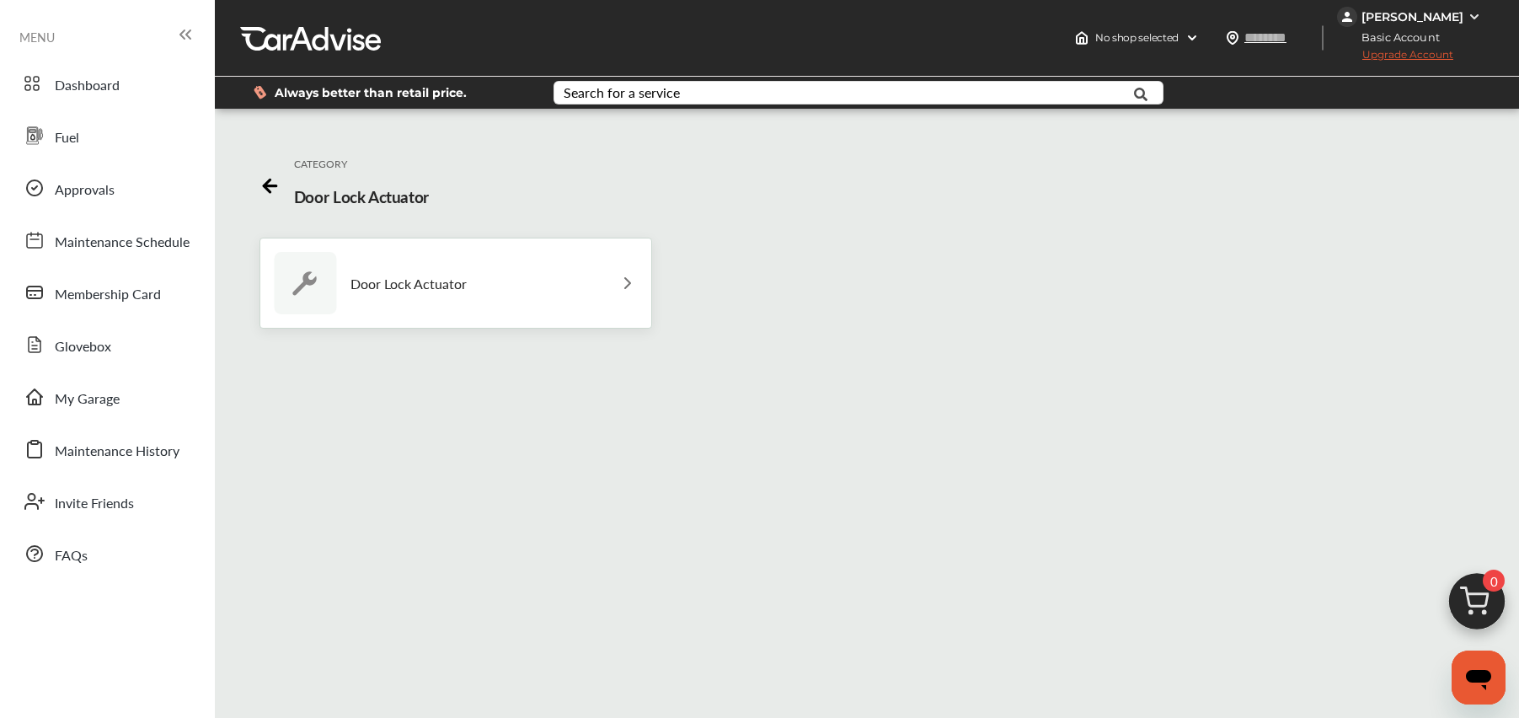
click at [624, 283] on img at bounding box center [628, 283] width 20 height 20
click at [265, 181] on icon at bounding box center [270, 183] width 21 height 21
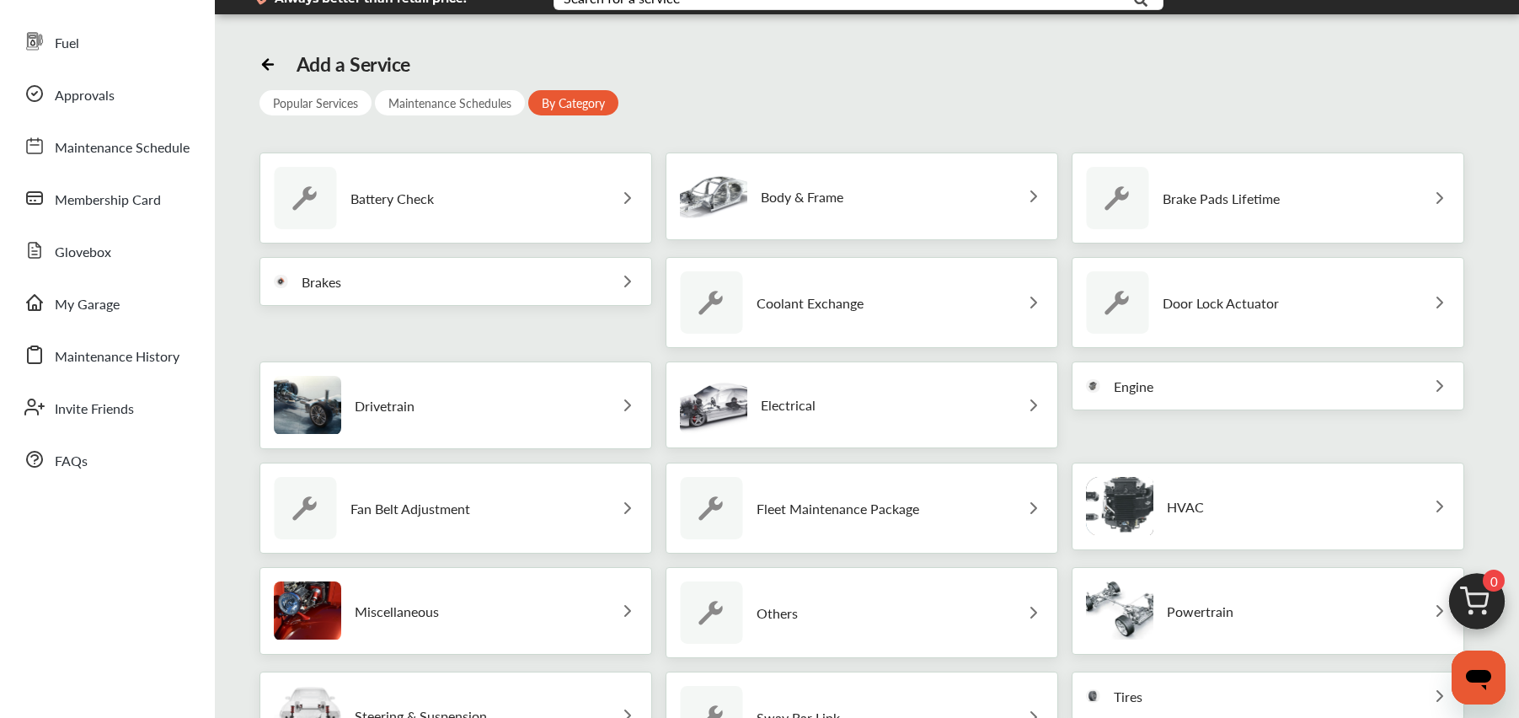
scroll to position [174, 0]
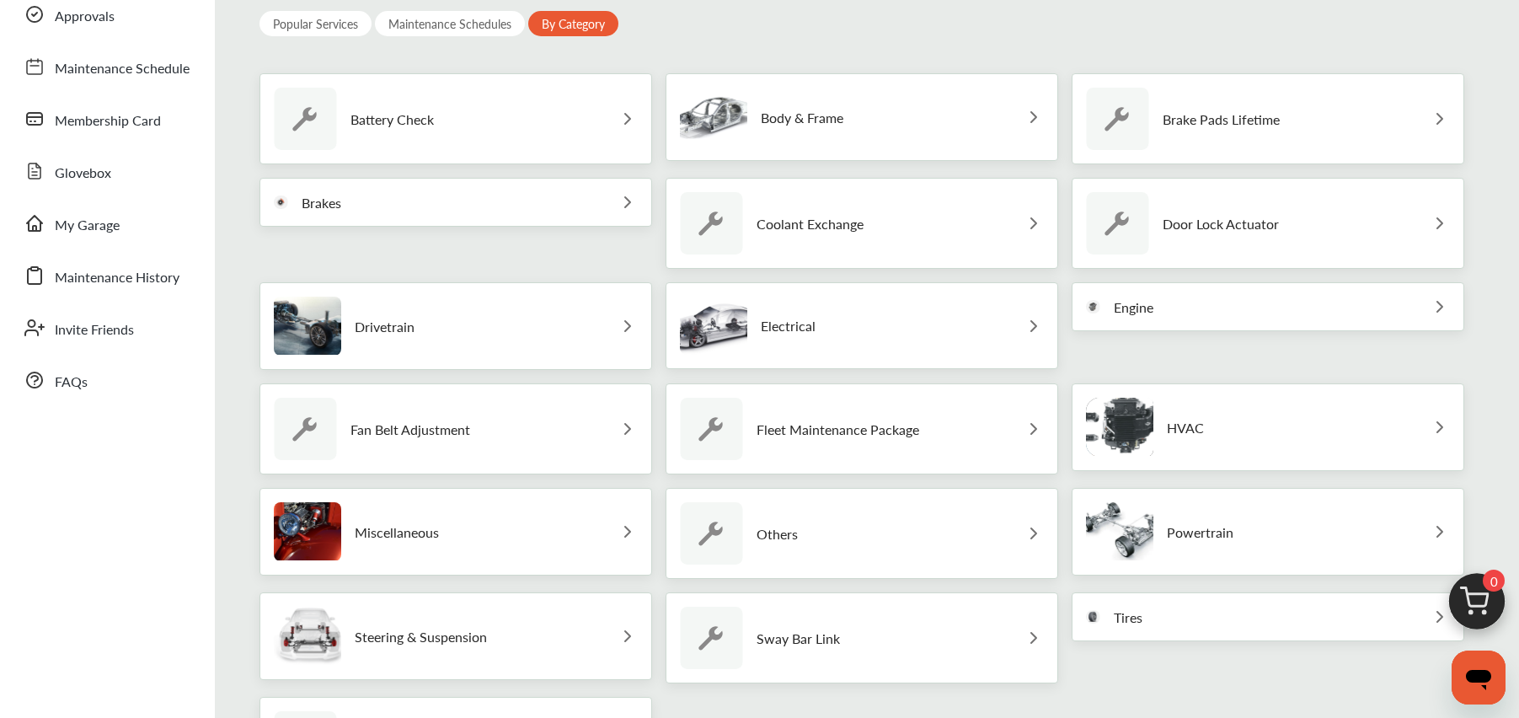
click at [549, 536] on div "Miscellaneous" at bounding box center [456, 532] width 393 height 88
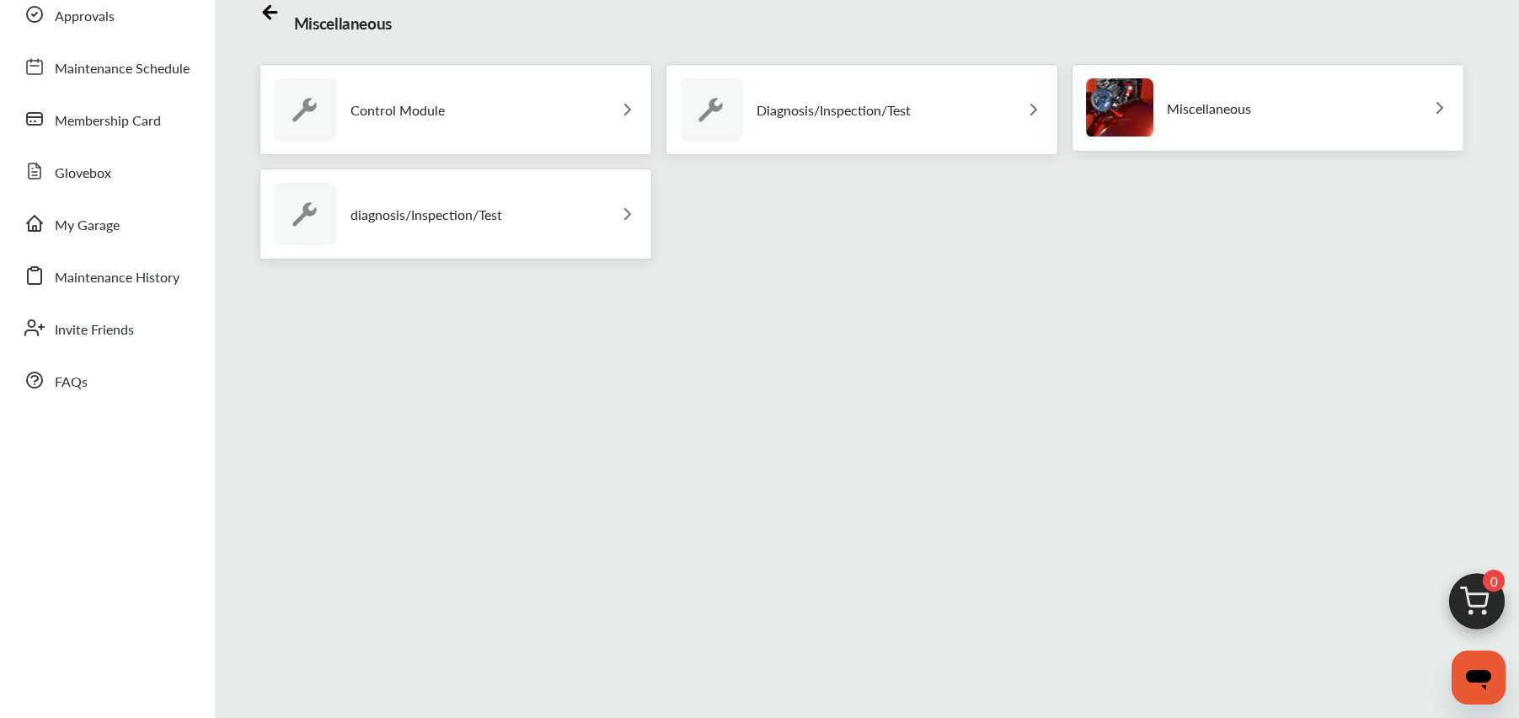
click at [1198, 115] on p "Miscellaneous" at bounding box center [1209, 108] width 84 height 16
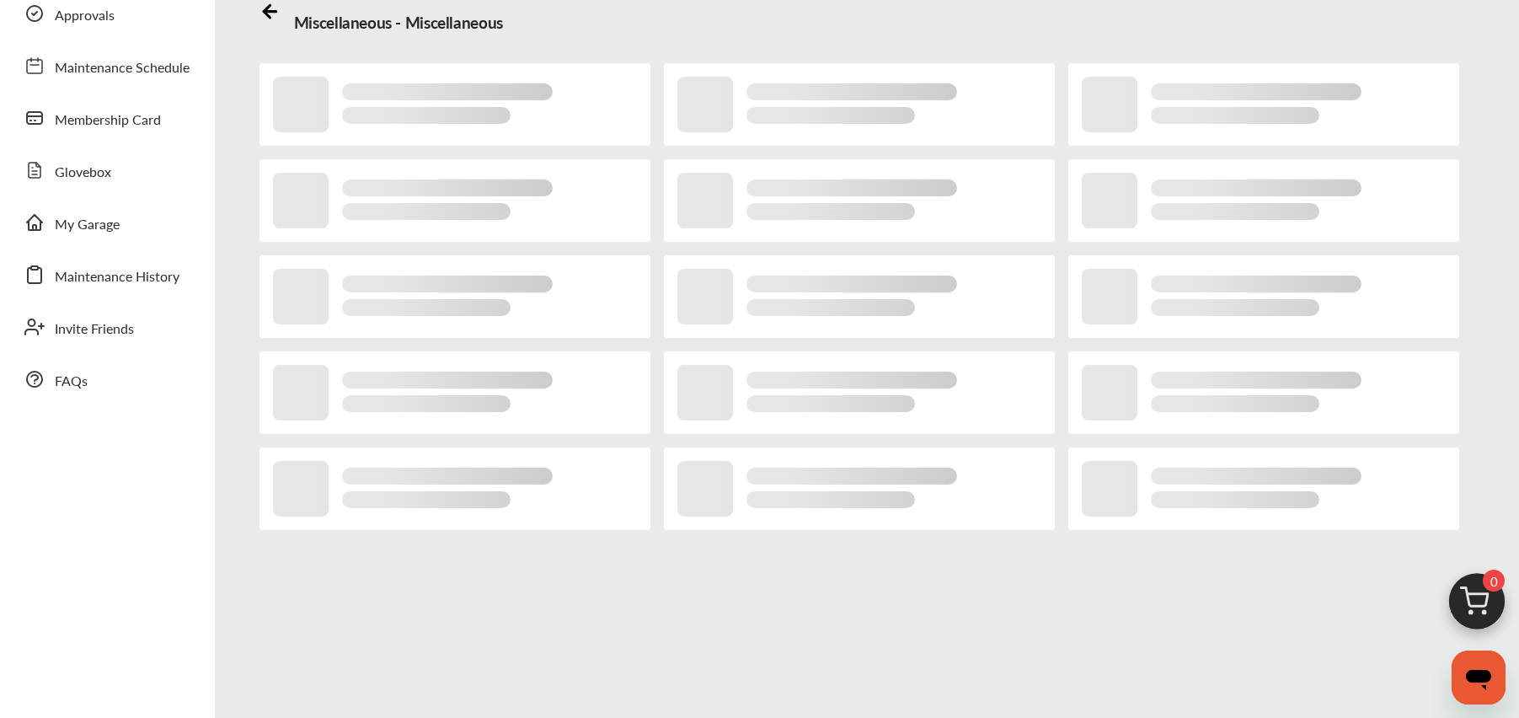
scroll to position [0, 0]
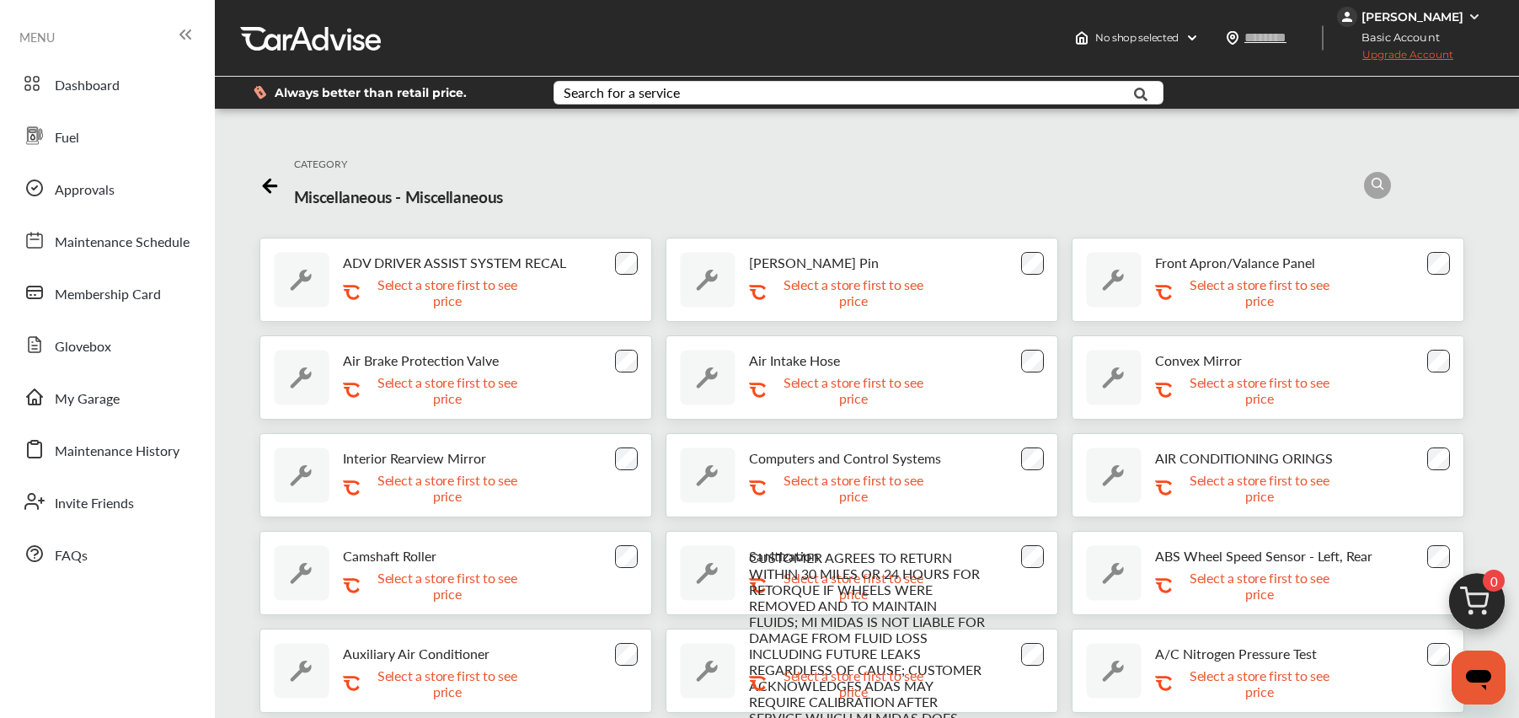
click at [264, 185] on icon at bounding box center [267, 186] width 6 height 13
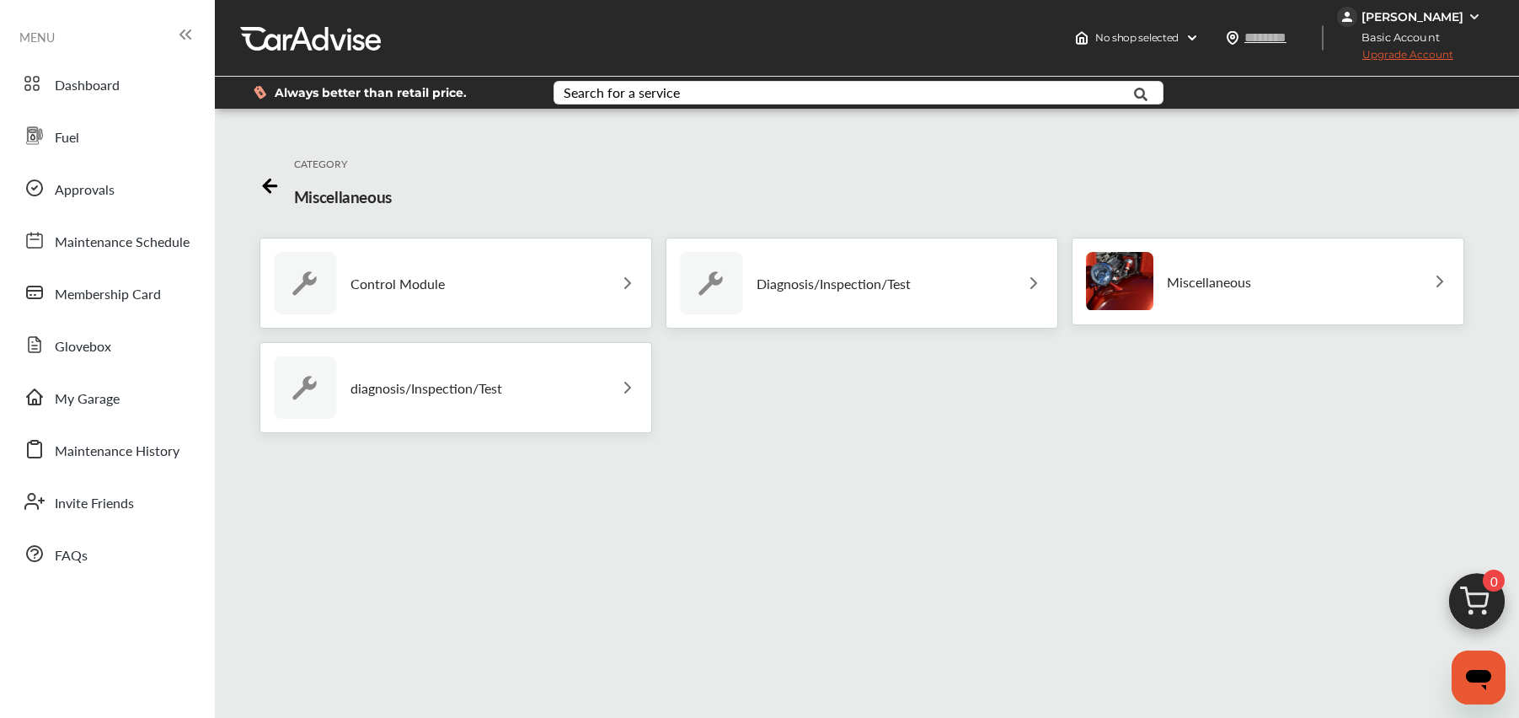
click at [264, 185] on icon at bounding box center [267, 186] width 6 height 13
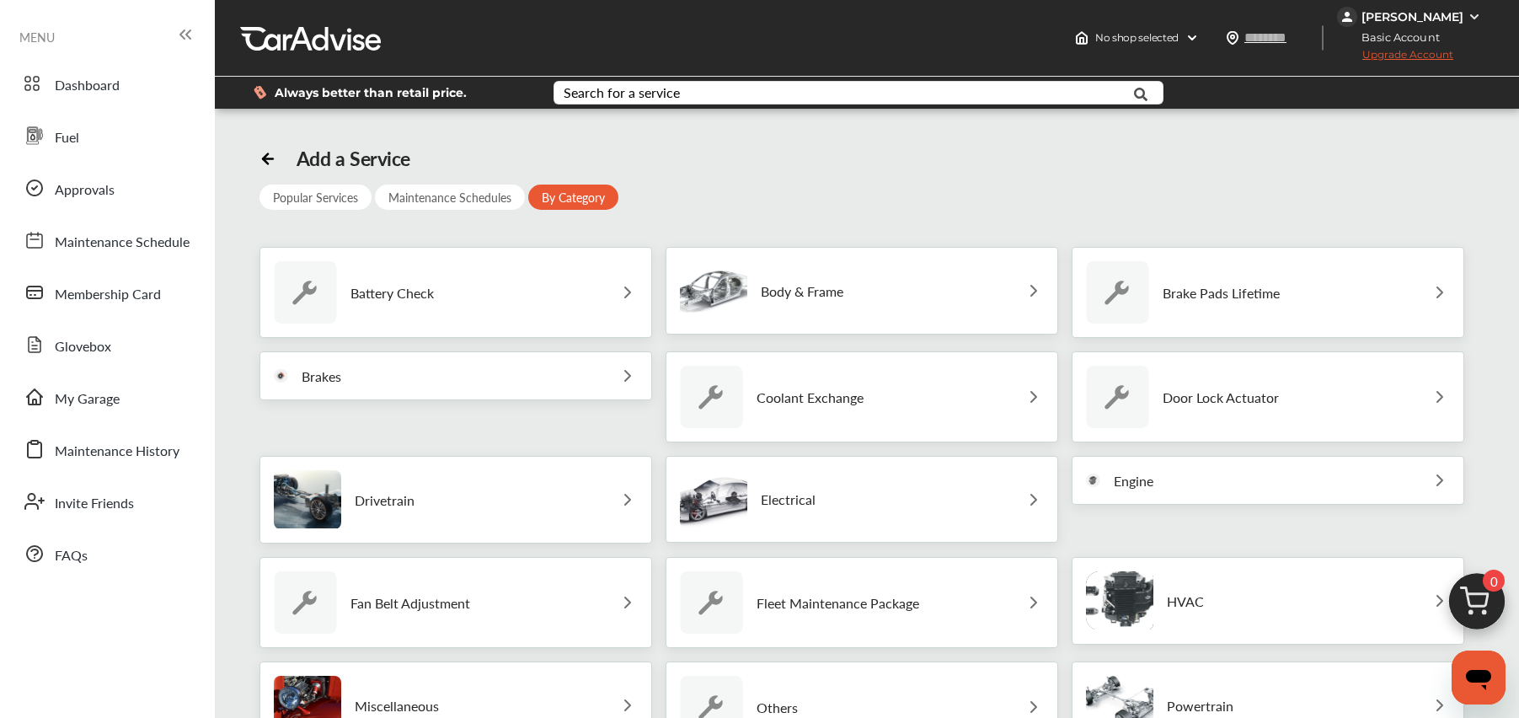
click at [87, 420] on div "Dashboard Fuel Approvals Maintenance Schedule Membership Card Glovebox My Garag…" at bounding box center [107, 319] width 198 height 514
click at [85, 410] on span "My Garage" at bounding box center [87, 399] width 65 height 22
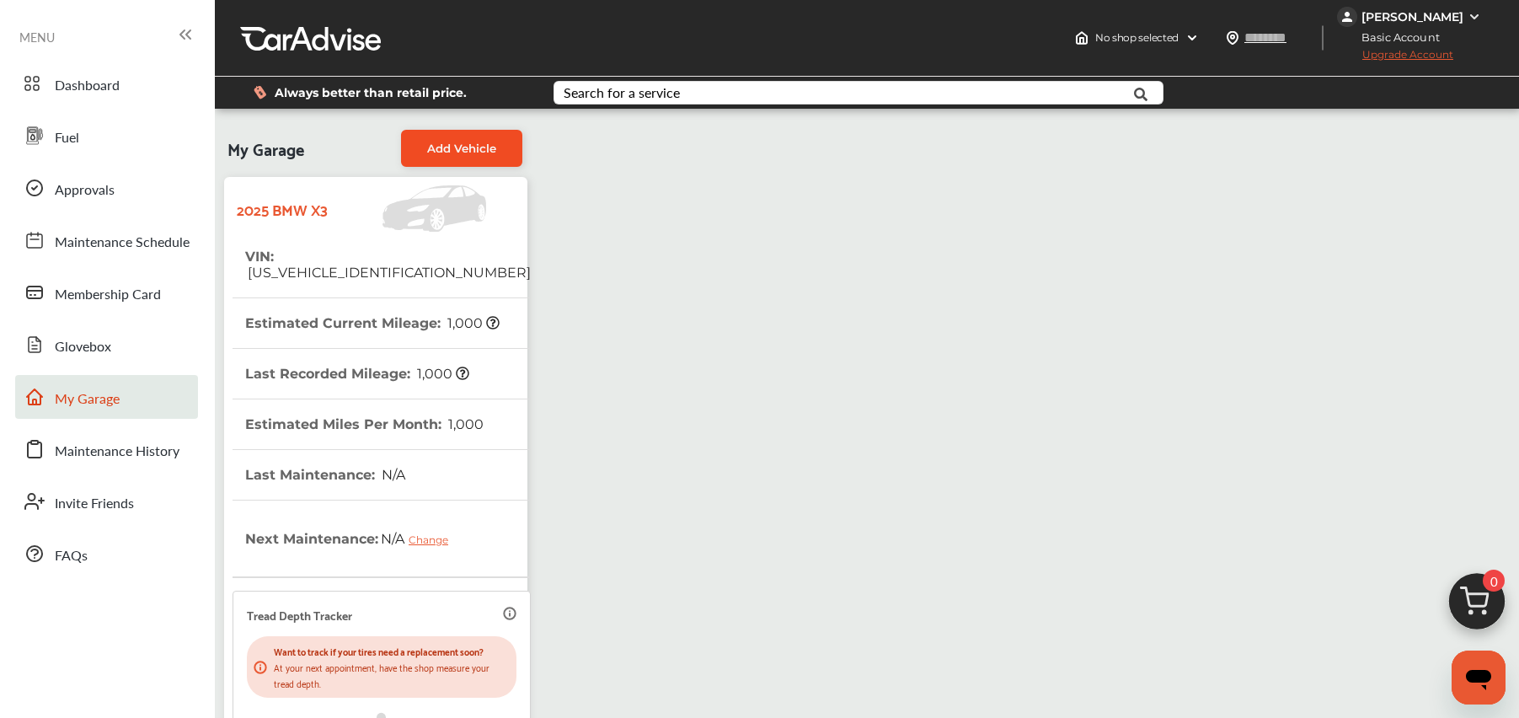
click at [439, 156] on link "Add Vehicle" at bounding box center [461, 148] width 121 height 37
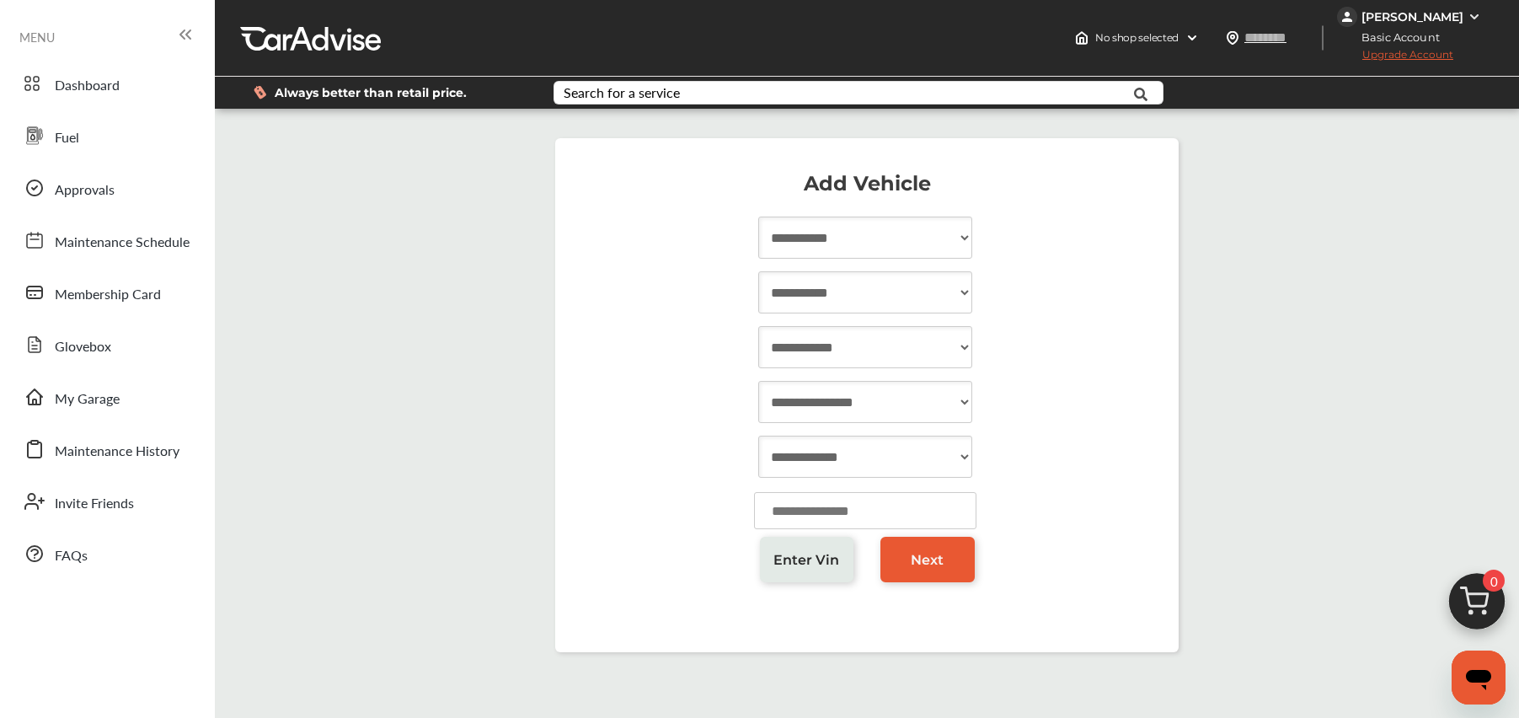
select select "****"
select select "******"
select select "*******"
select select "**********"
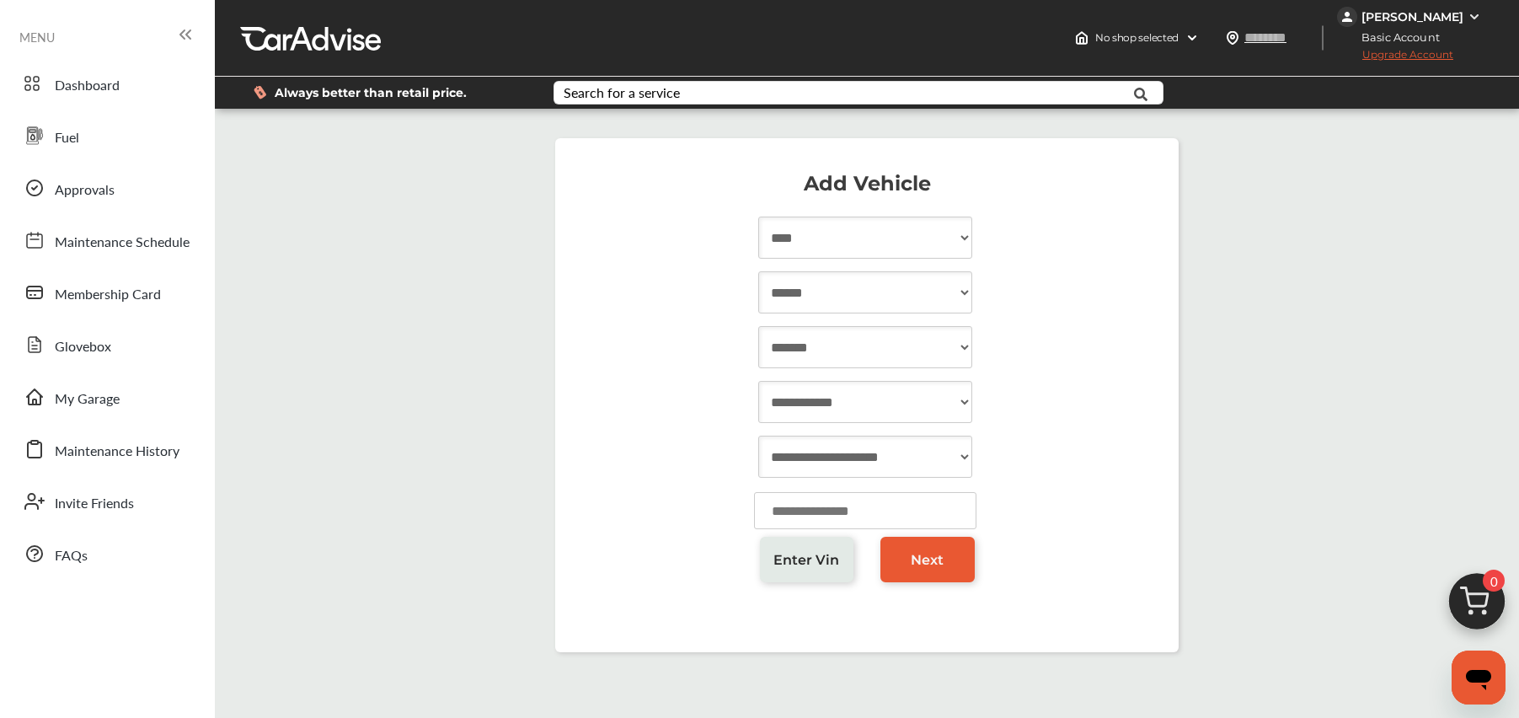
click at [849, 509] on input "number" at bounding box center [865, 510] width 222 height 37
type input "*****"
click at [924, 554] on span "Next" at bounding box center [927, 560] width 33 height 16
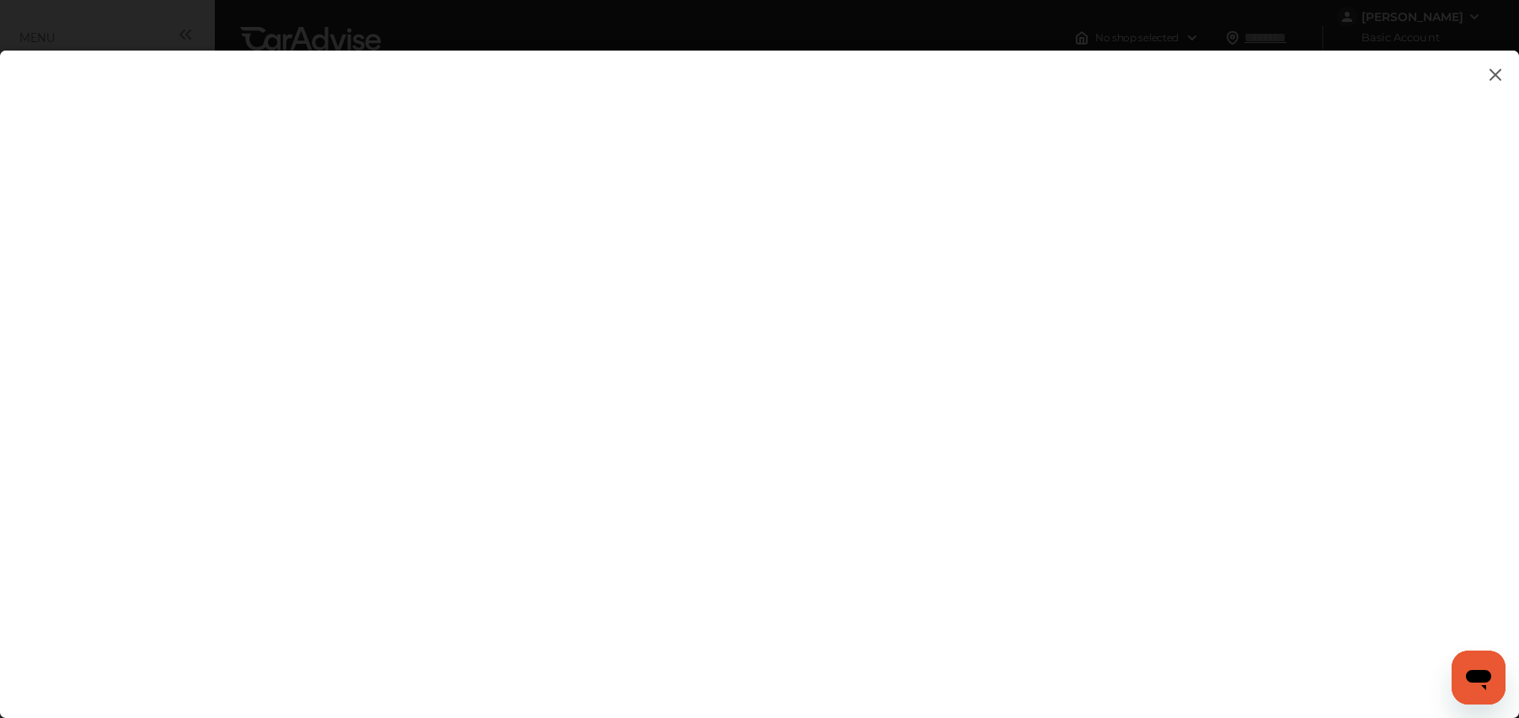
click at [1488, 71] on img at bounding box center [1496, 74] width 20 height 21
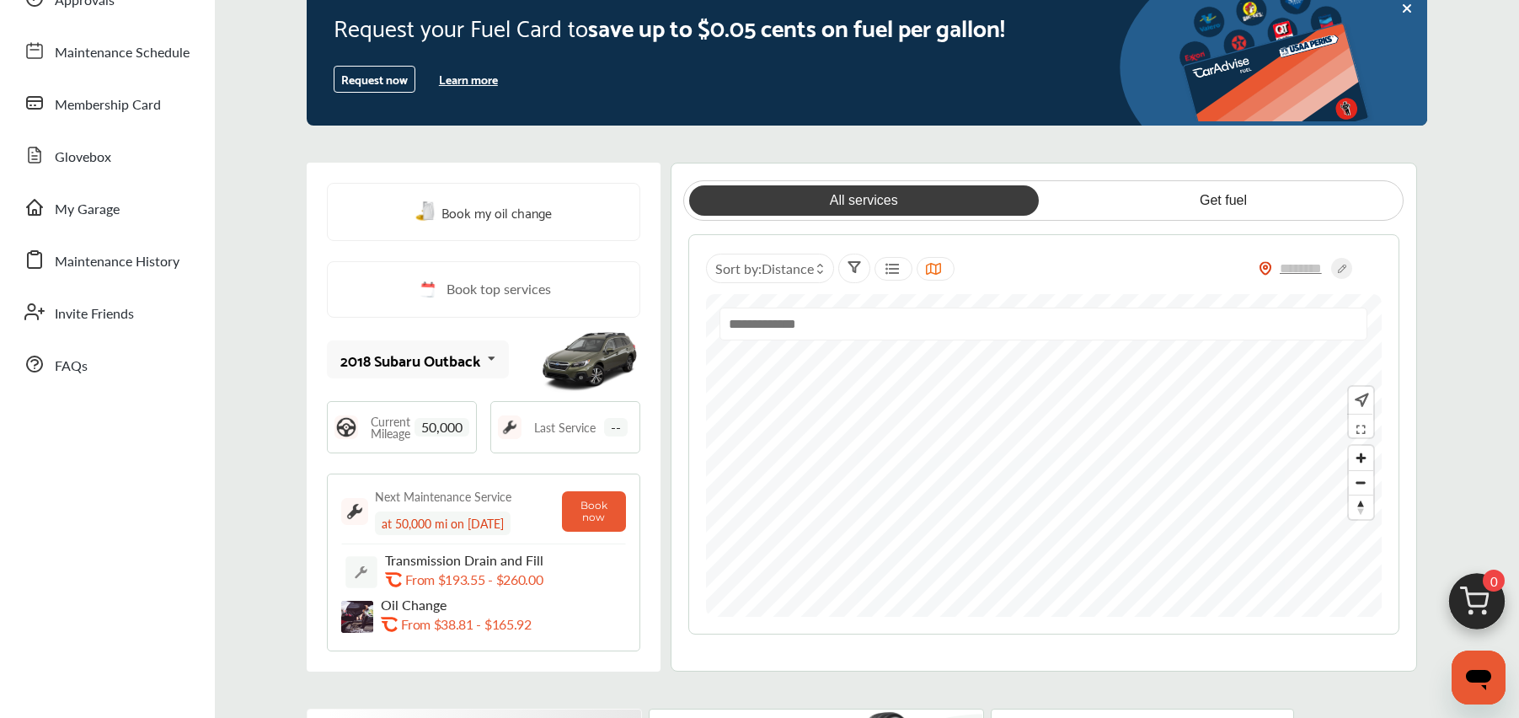
scroll to position [67, 0]
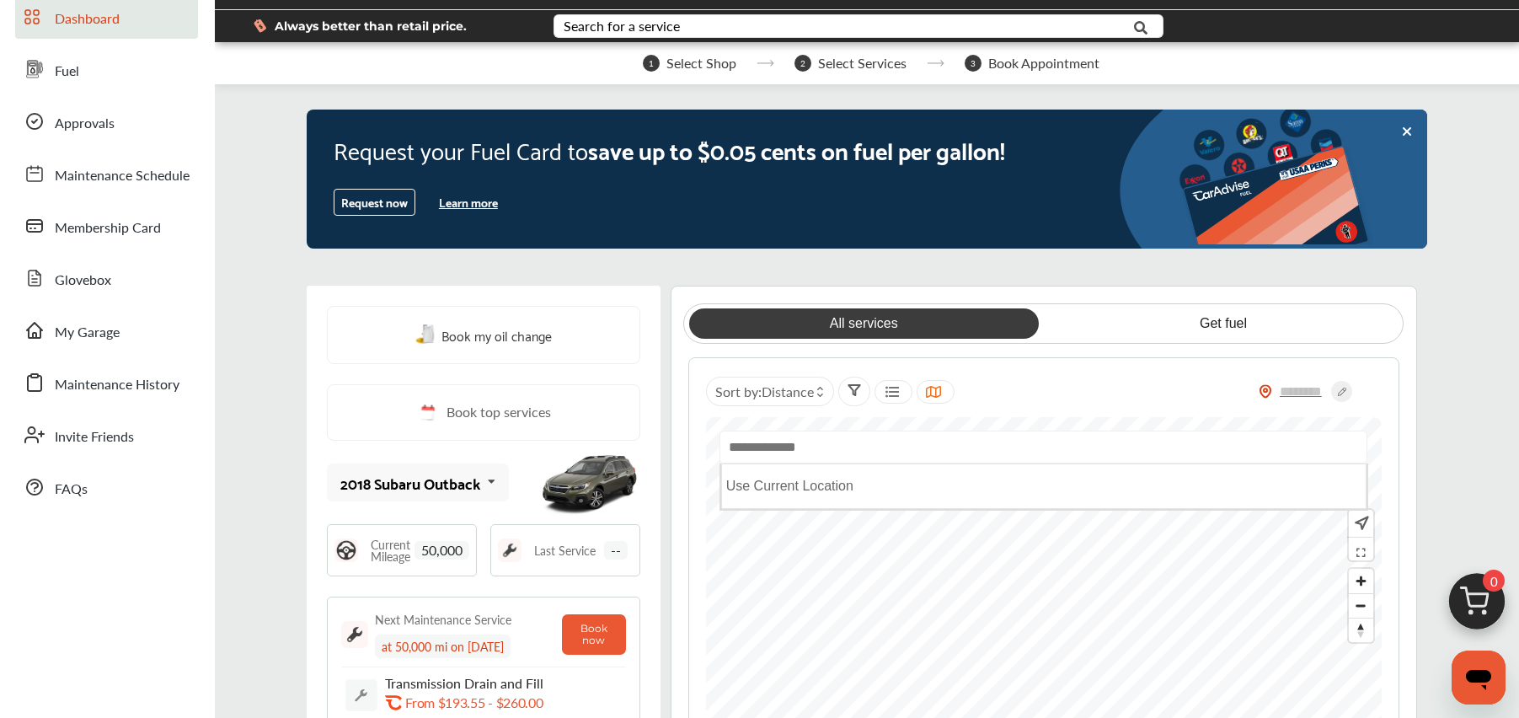
click at [818, 446] on input "text" at bounding box center [1044, 447] width 648 height 33
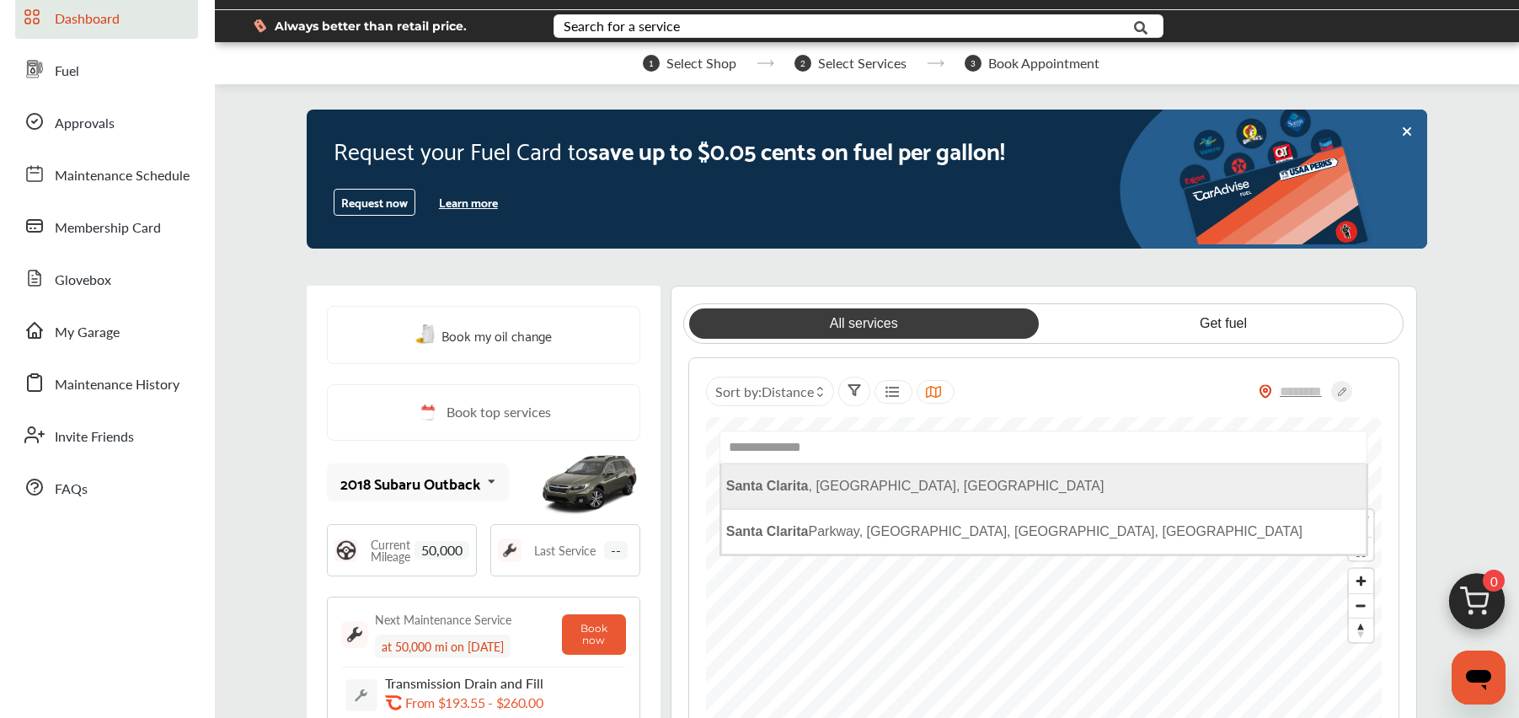
click at [774, 485] on b "Santa Clarita" at bounding box center [767, 486] width 83 height 14
type input "**********"
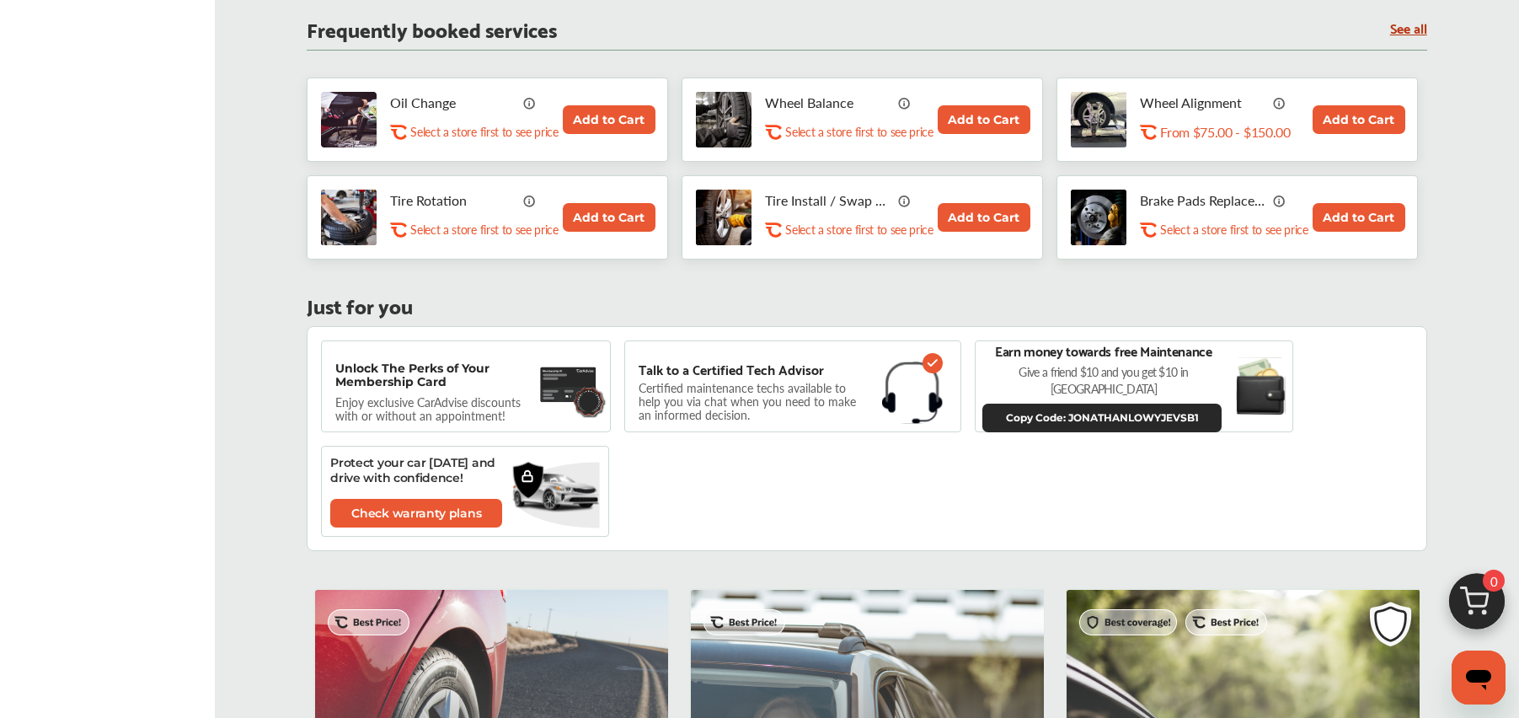
scroll to position [912, 0]
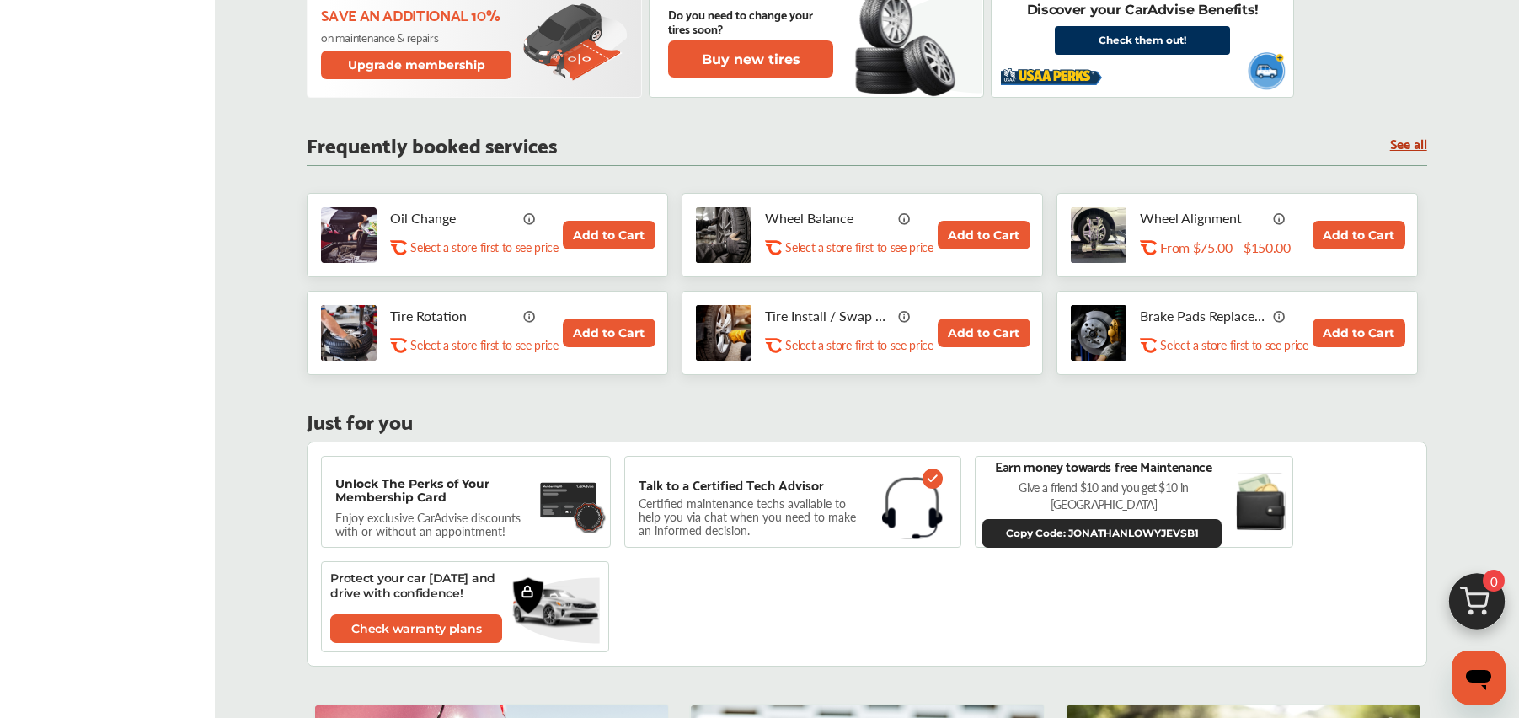
click at [1352, 335] on button "Add to Cart" at bounding box center [1359, 333] width 93 height 29
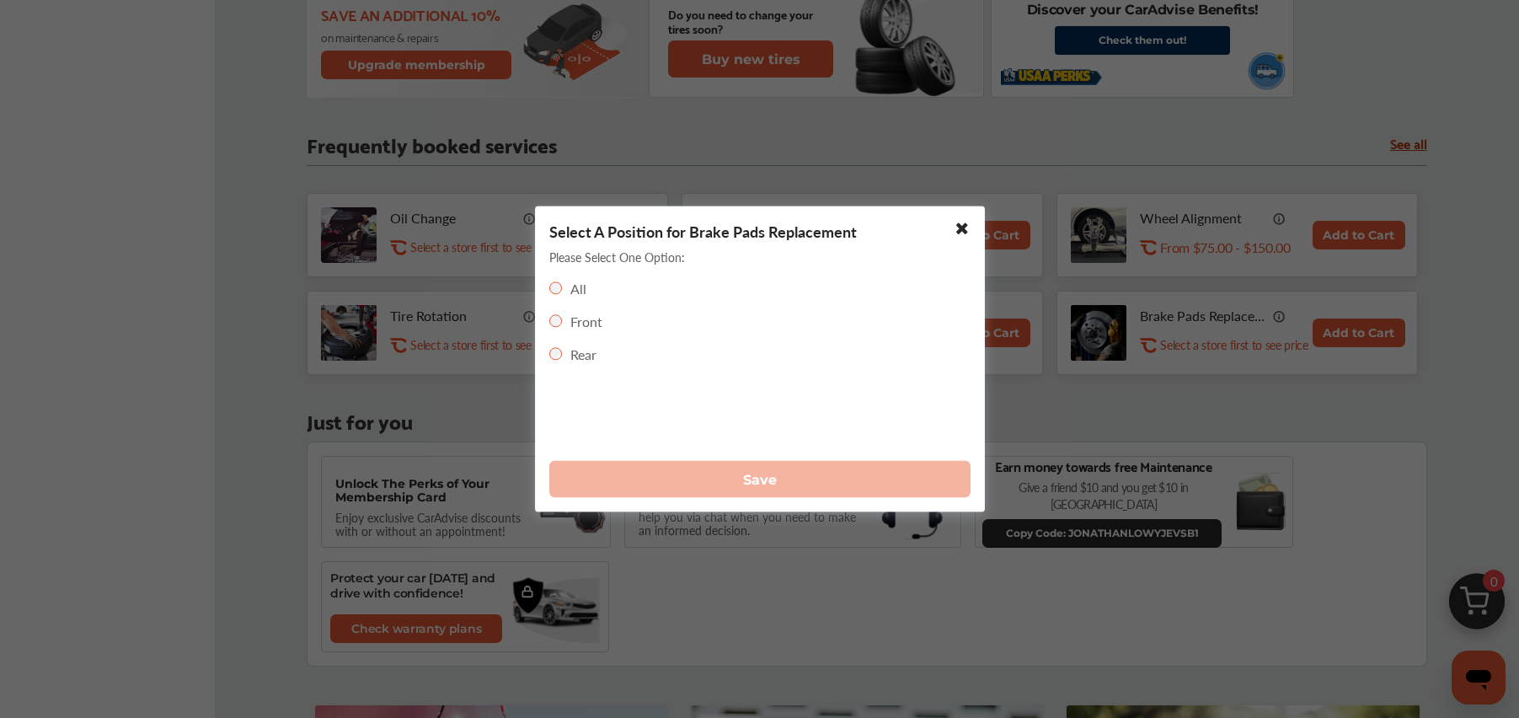
click at [568, 316] on div "Front" at bounding box center [575, 321] width 53 height 19
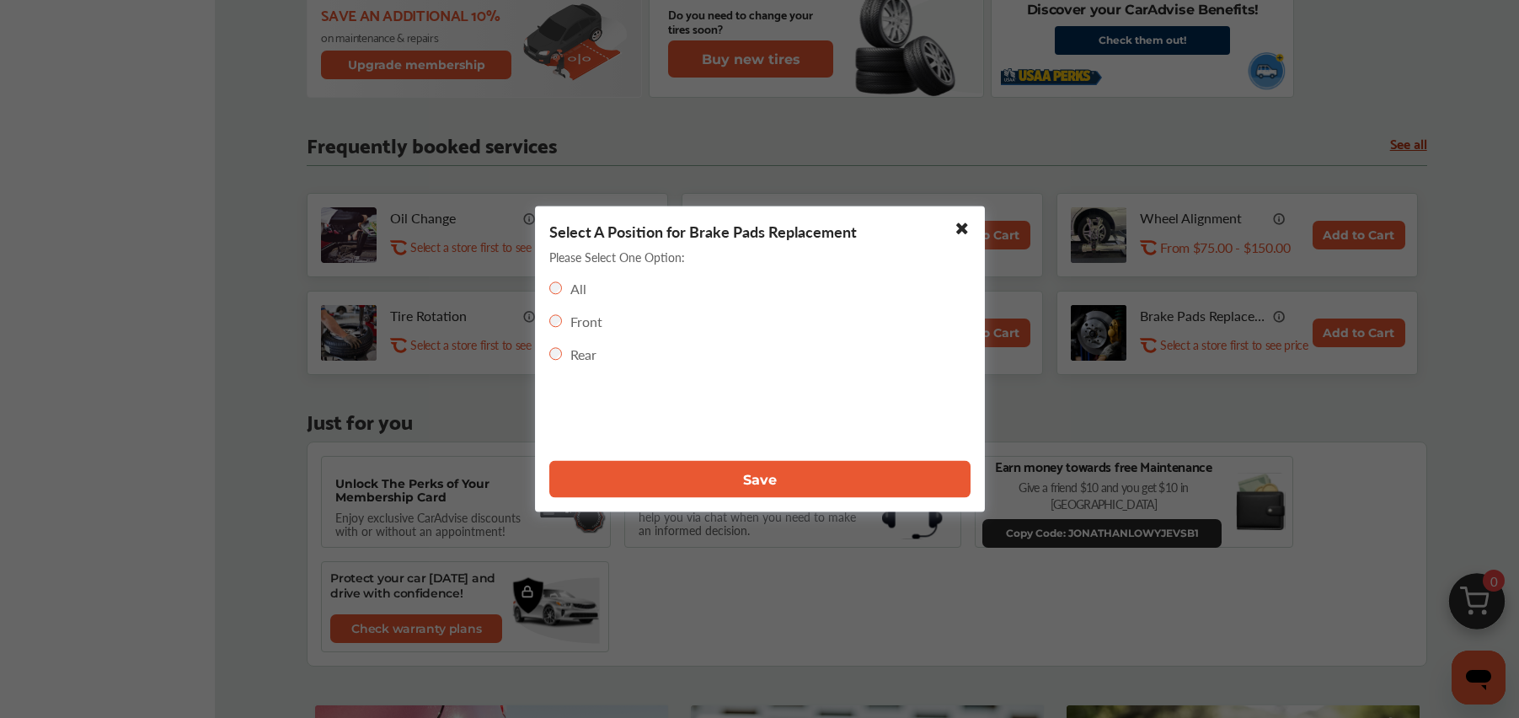
click at [701, 480] on button "Save" at bounding box center [759, 479] width 421 height 37
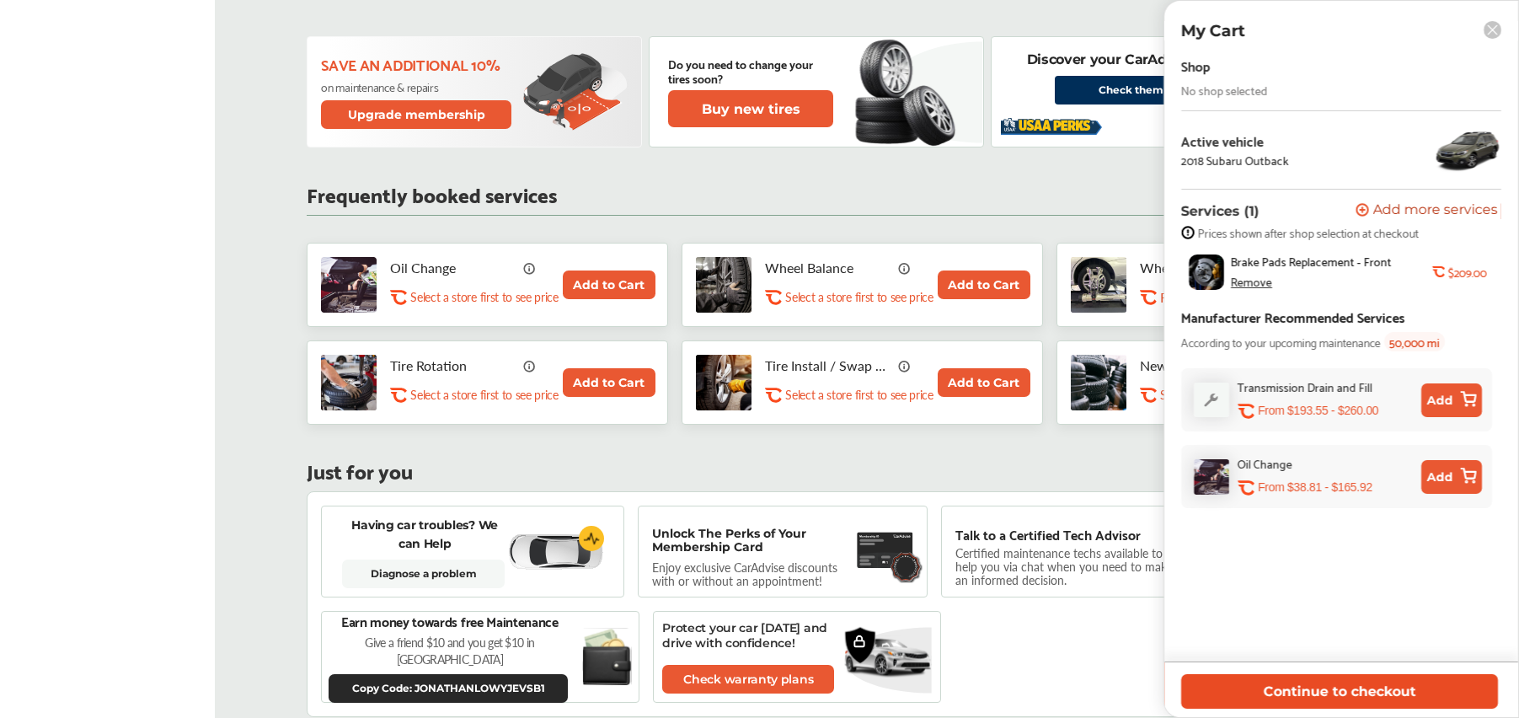
click at [1316, 705] on button "Continue to checkout" at bounding box center [1340, 691] width 317 height 35
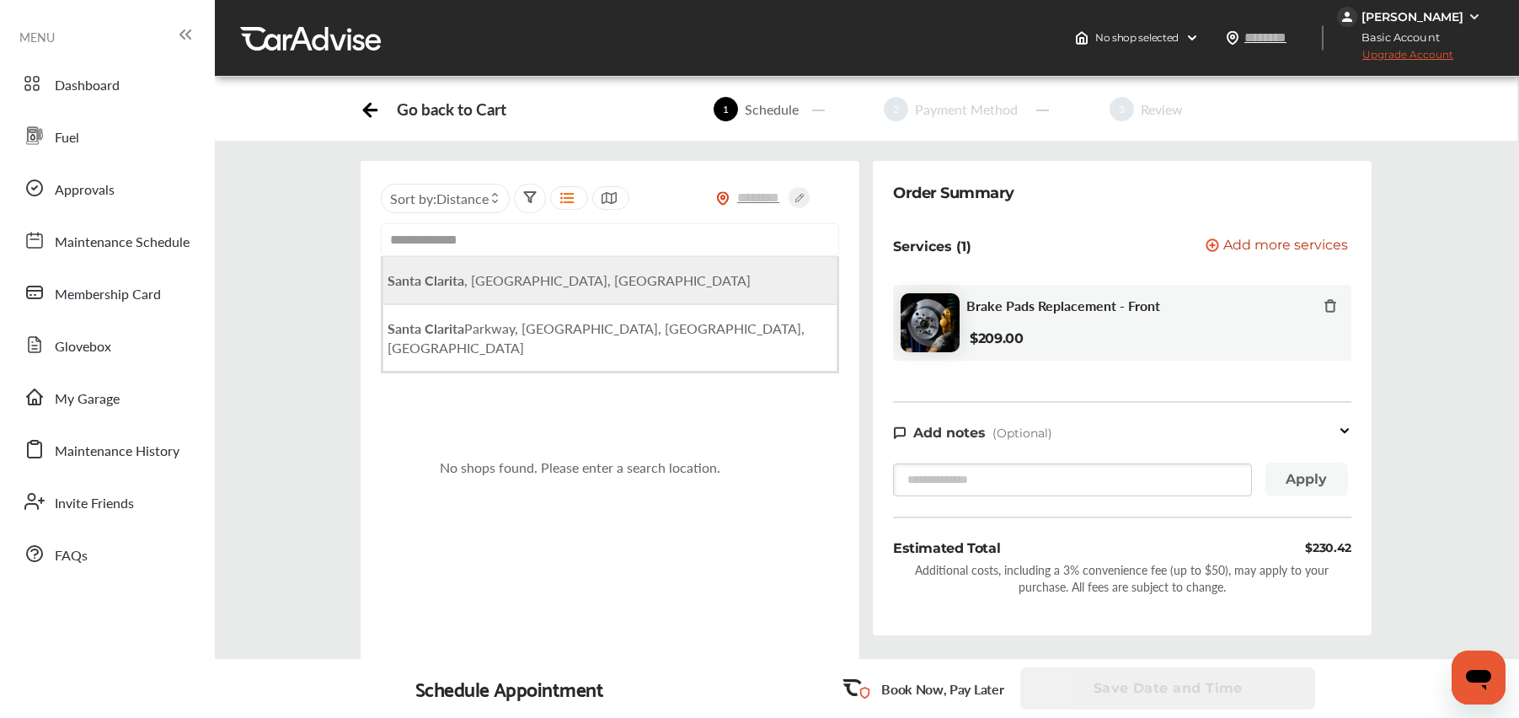
click at [455, 281] on b "Santa Clarita" at bounding box center [426, 280] width 77 height 19
type input "**********"
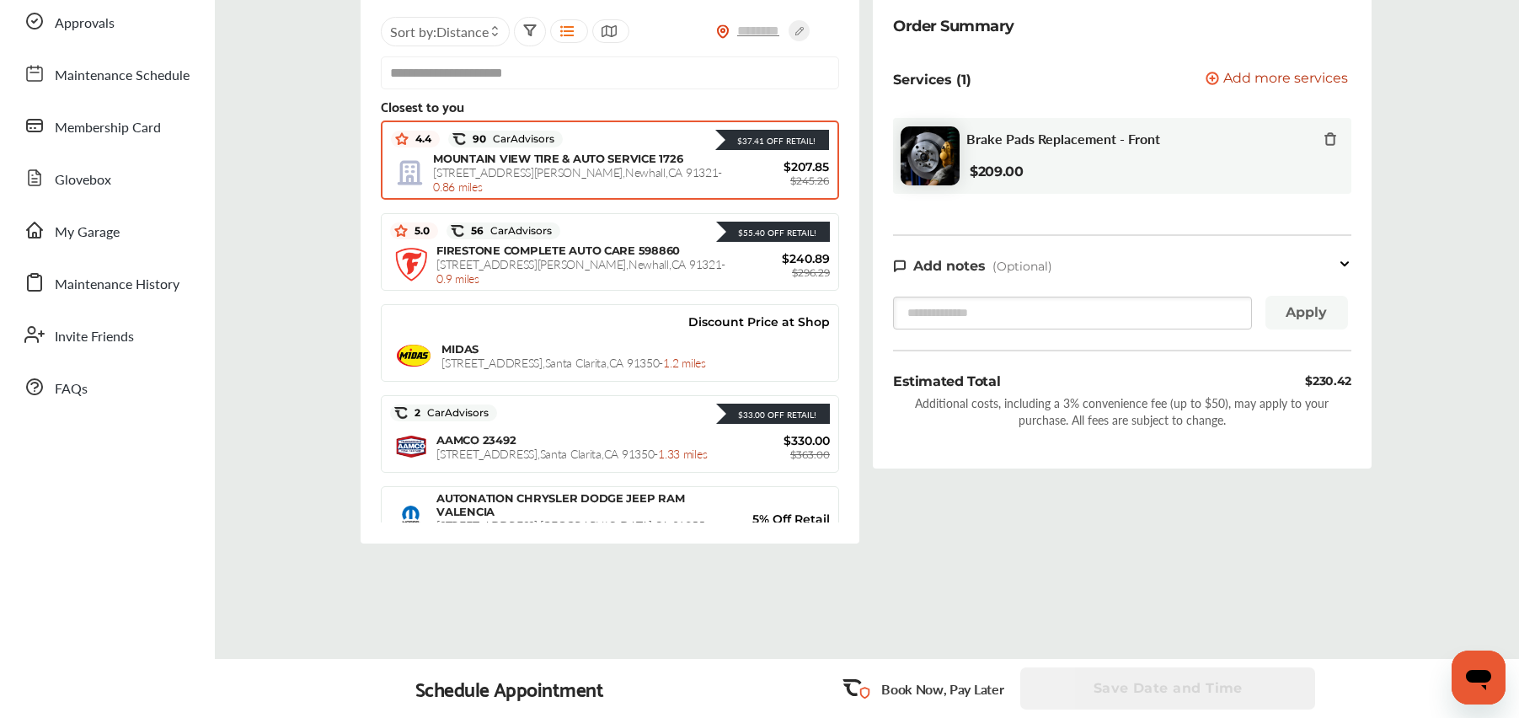
click at [511, 173] on span "[STREET_ADDRESS][PERSON_NAME] - 0.86 miles" at bounding box center [577, 178] width 289 height 31
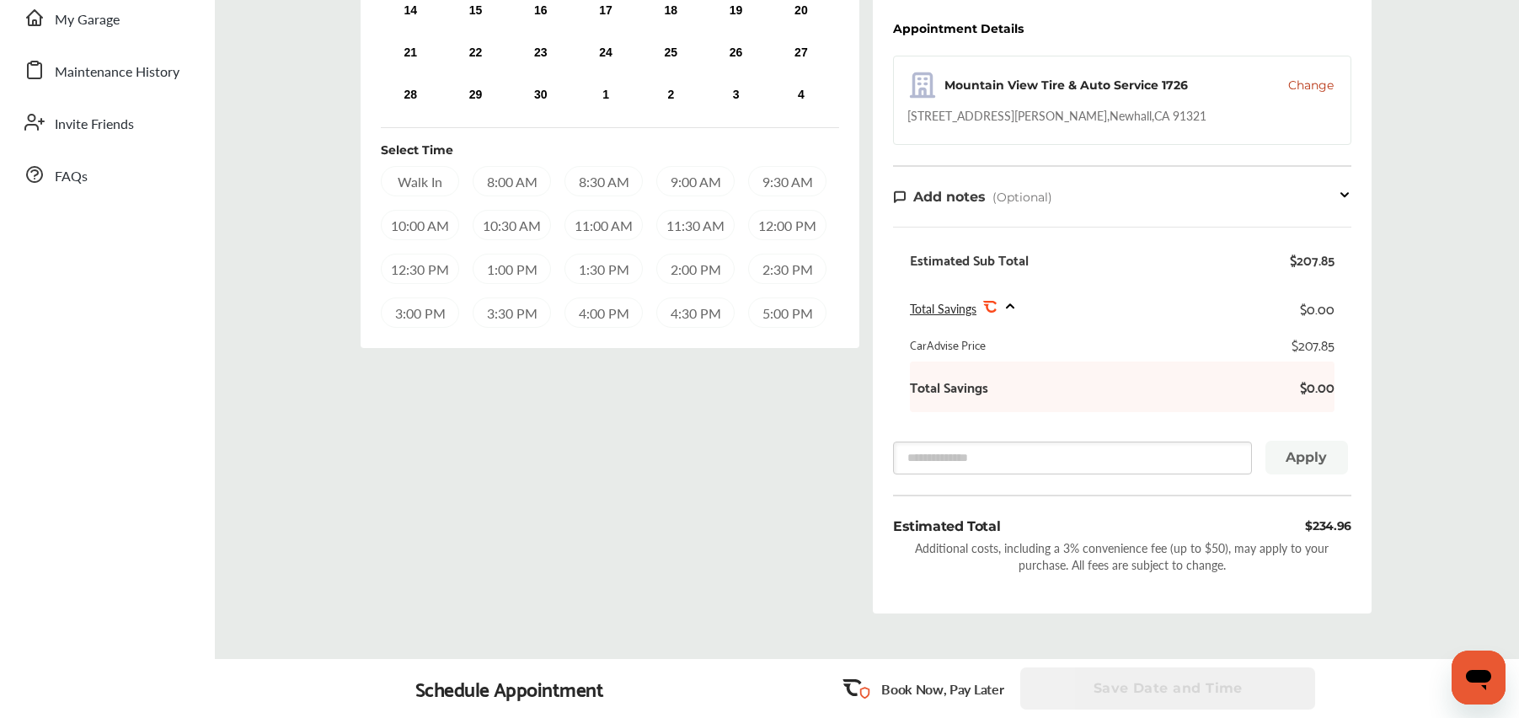
scroll to position [376, 0]
click at [946, 460] on input "text" at bounding box center [1072, 461] width 359 height 33
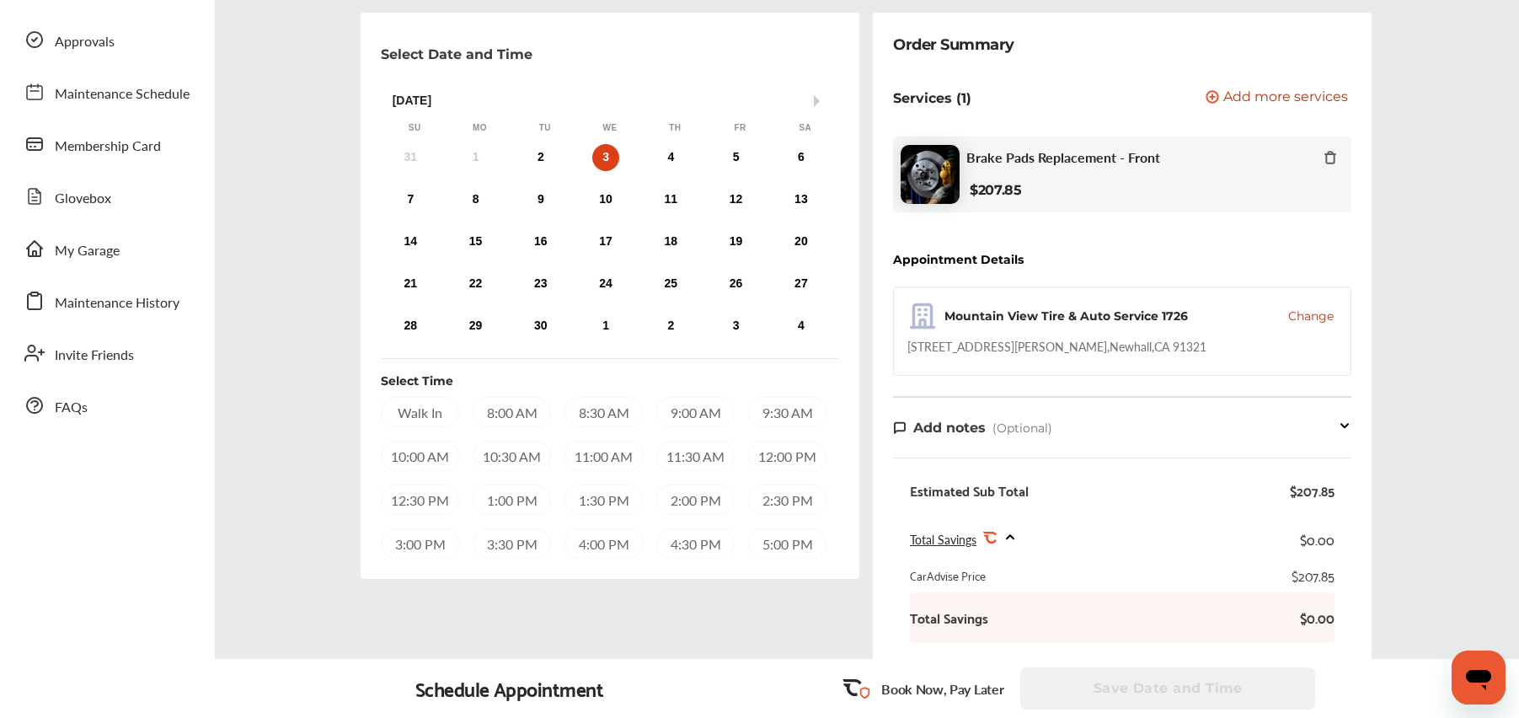
scroll to position [0, 0]
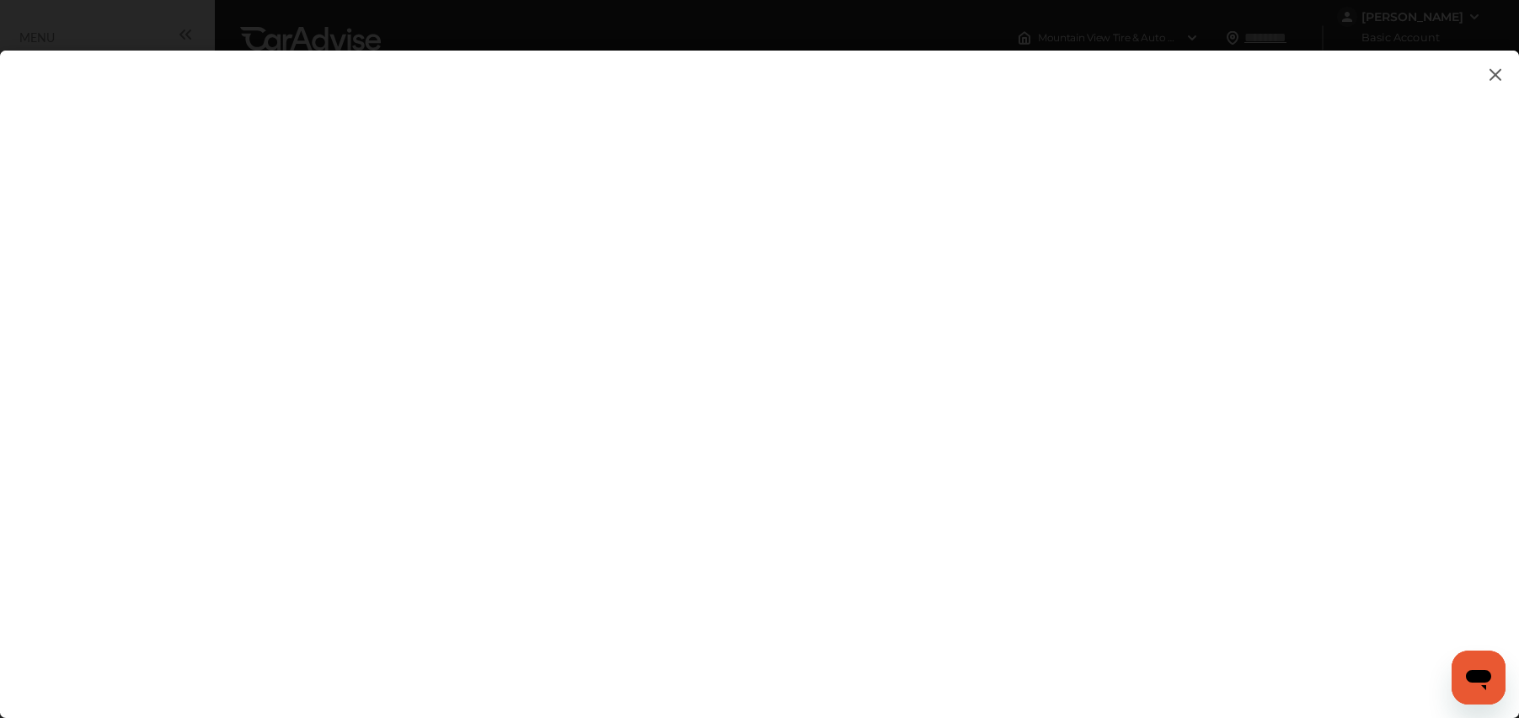
click at [1491, 74] on img at bounding box center [1496, 74] width 20 height 21
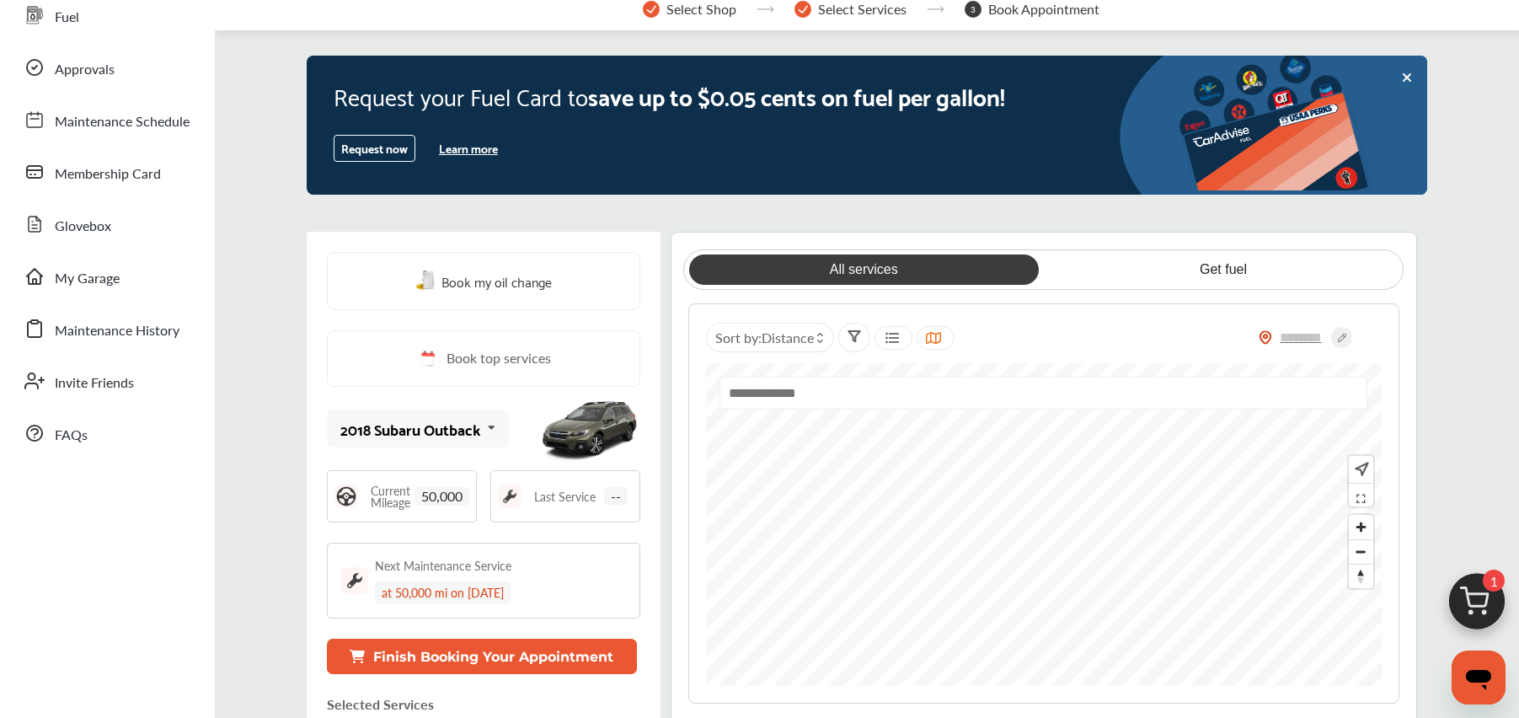
scroll to position [280, 0]
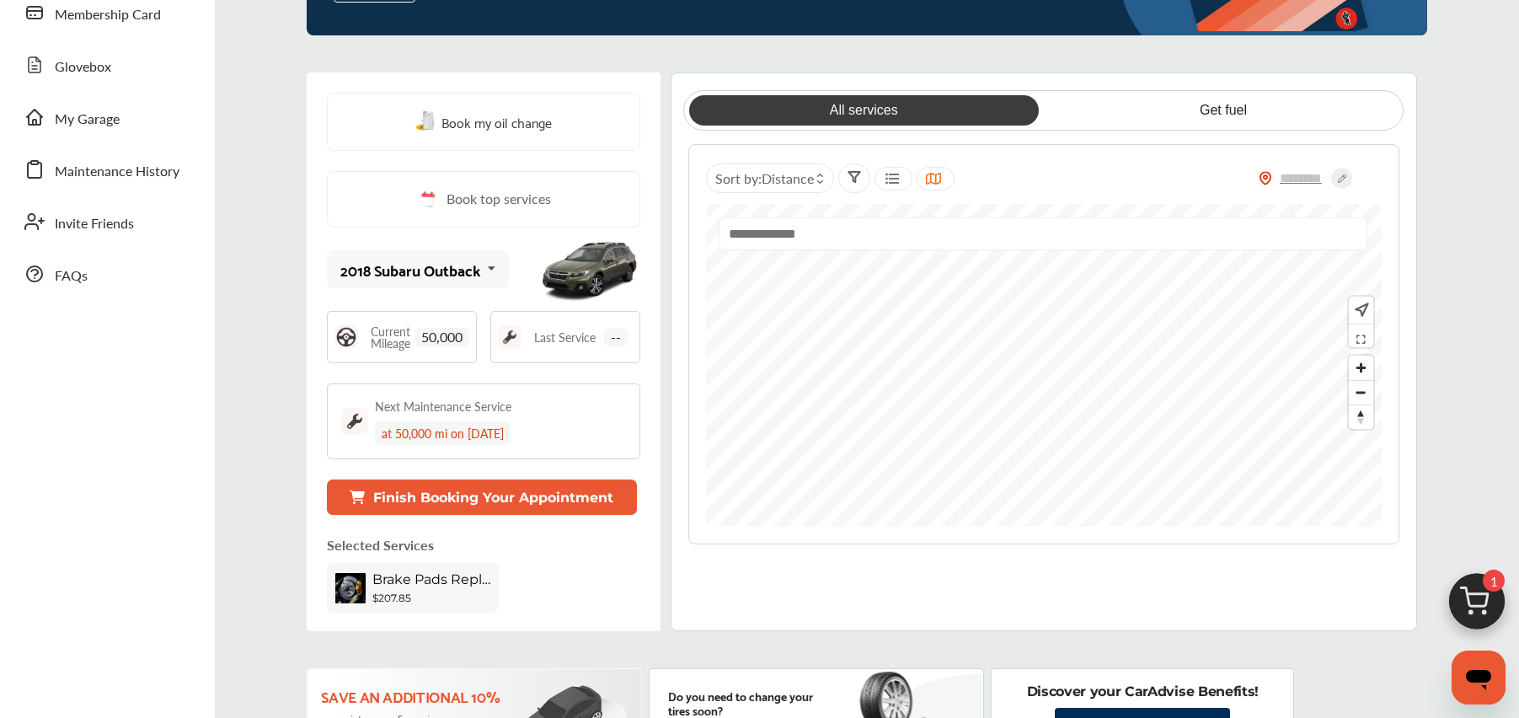
click at [410, 592] on b "$207.85" at bounding box center [391, 598] width 39 height 13
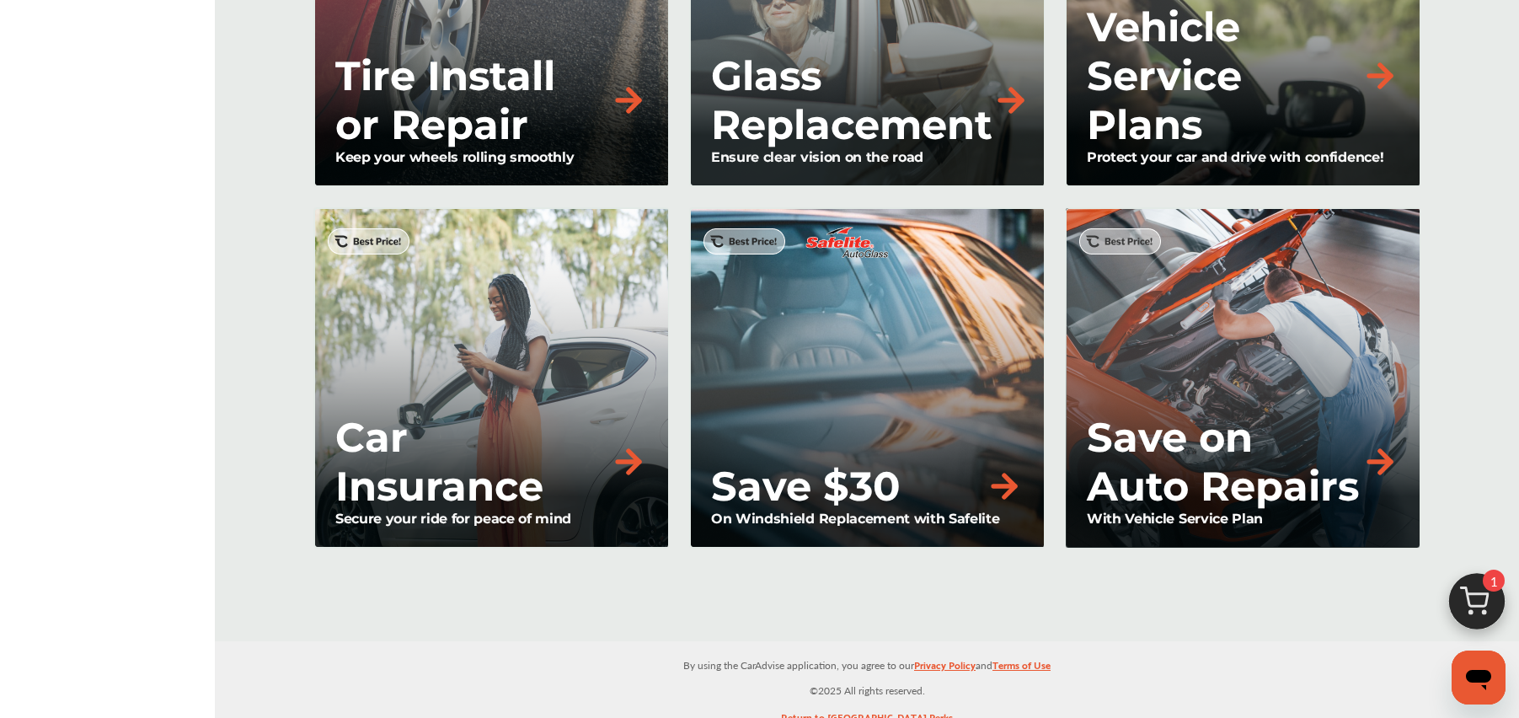
scroll to position [1846, 0]
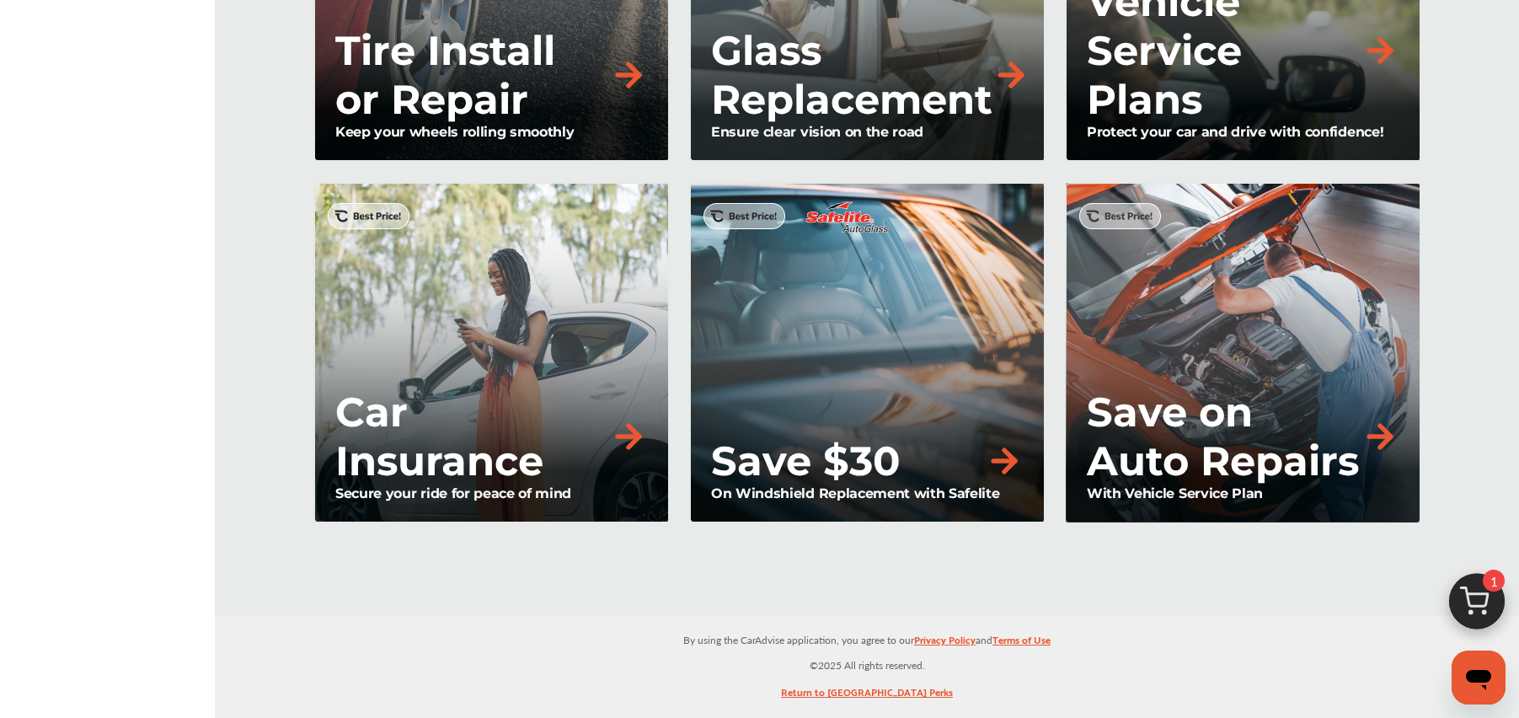
click at [1270, 464] on p "Save on Auto Repairs" at bounding box center [1224, 437] width 275 height 98
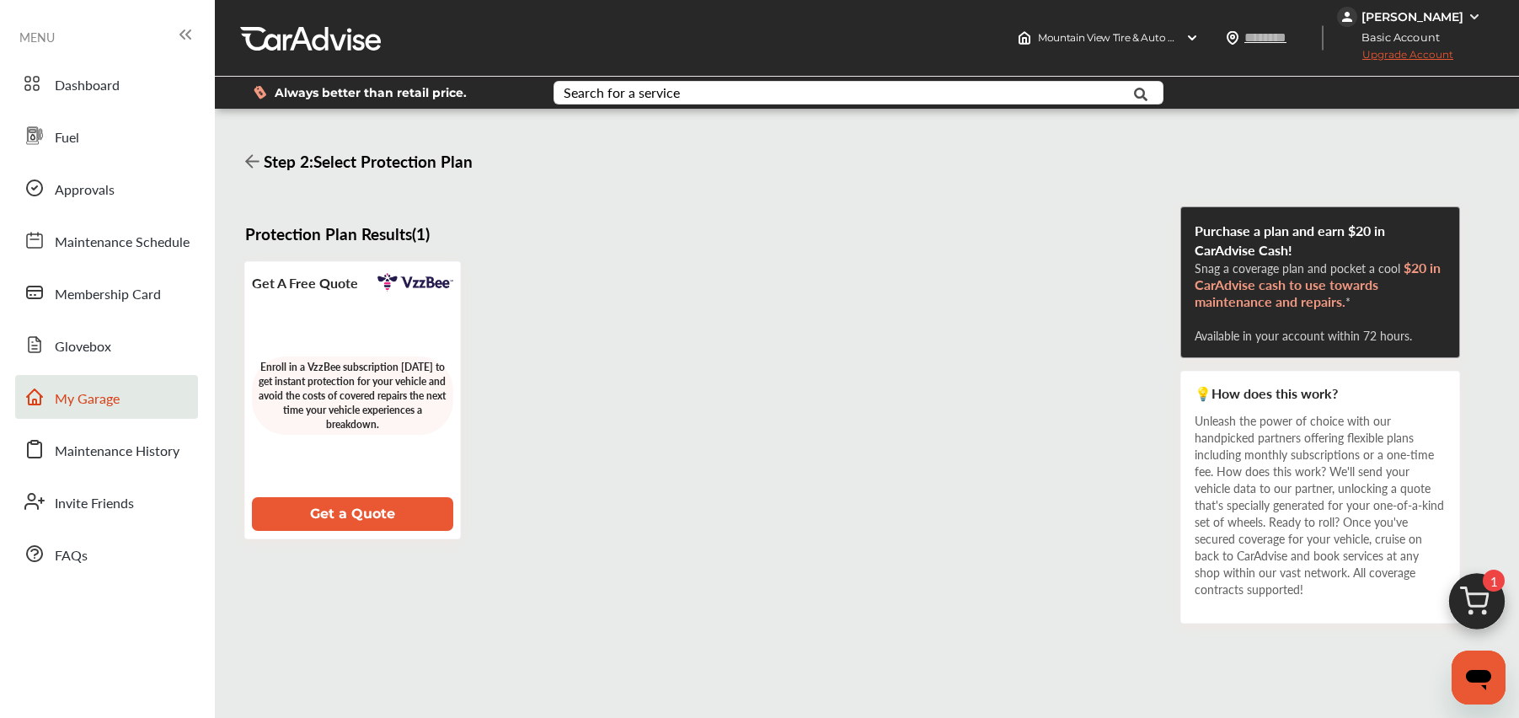
click at [74, 406] on span "My Garage" at bounding box center [87, 399] width 65 height 22
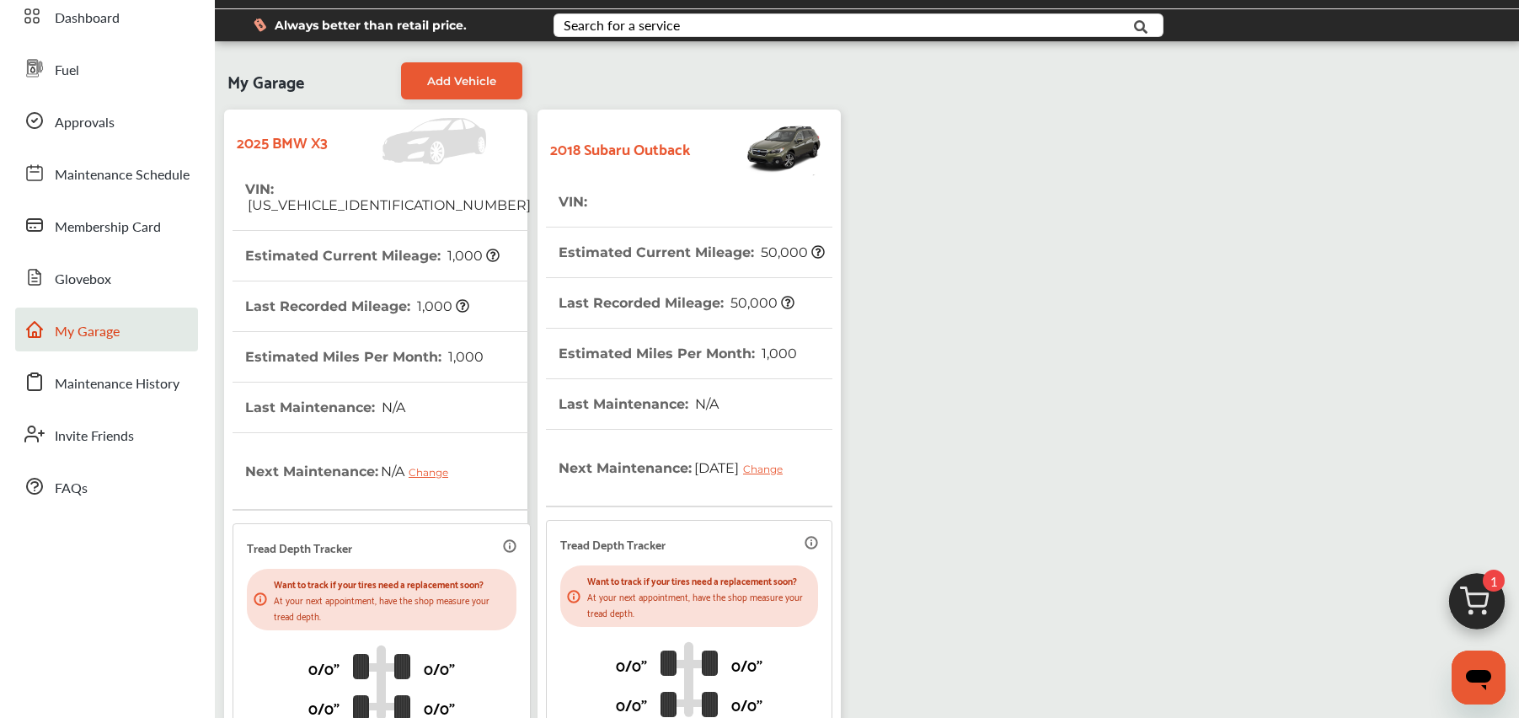
scroll to position [3, 0]
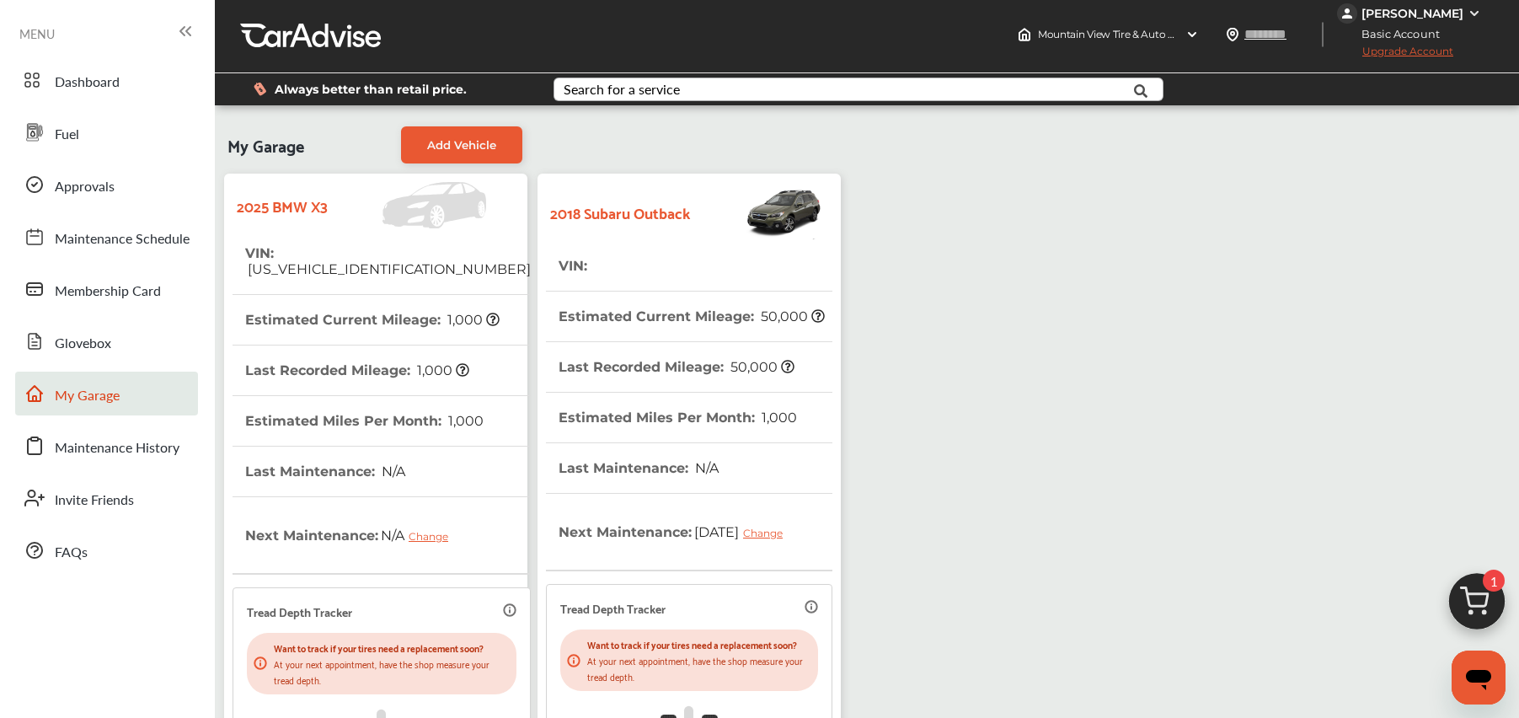
click at [662, 83] on div "Search for a service" at bounding box center [622, 89] width 116 height 13
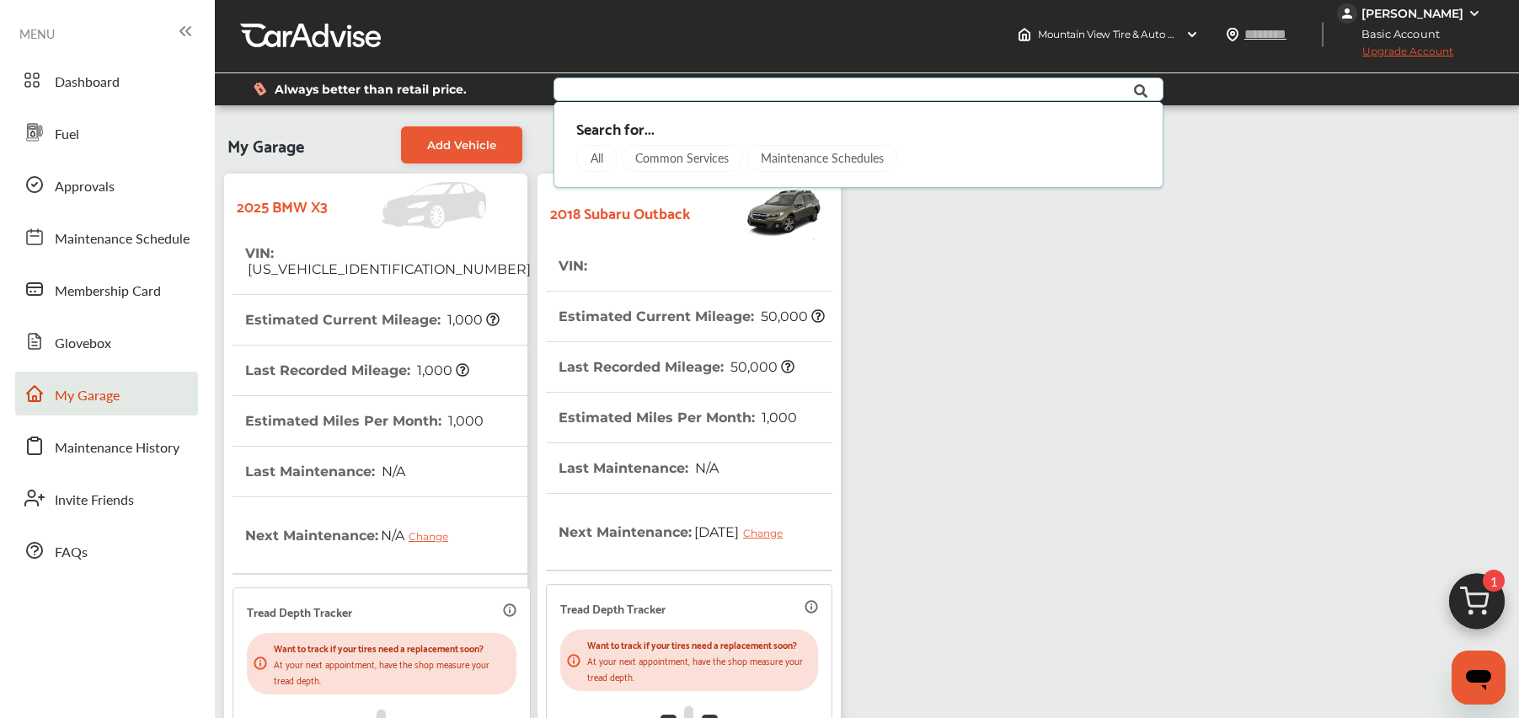
click at [694, 157] on div "Common Services" at bounding box center [682, 158] width 122 height 27
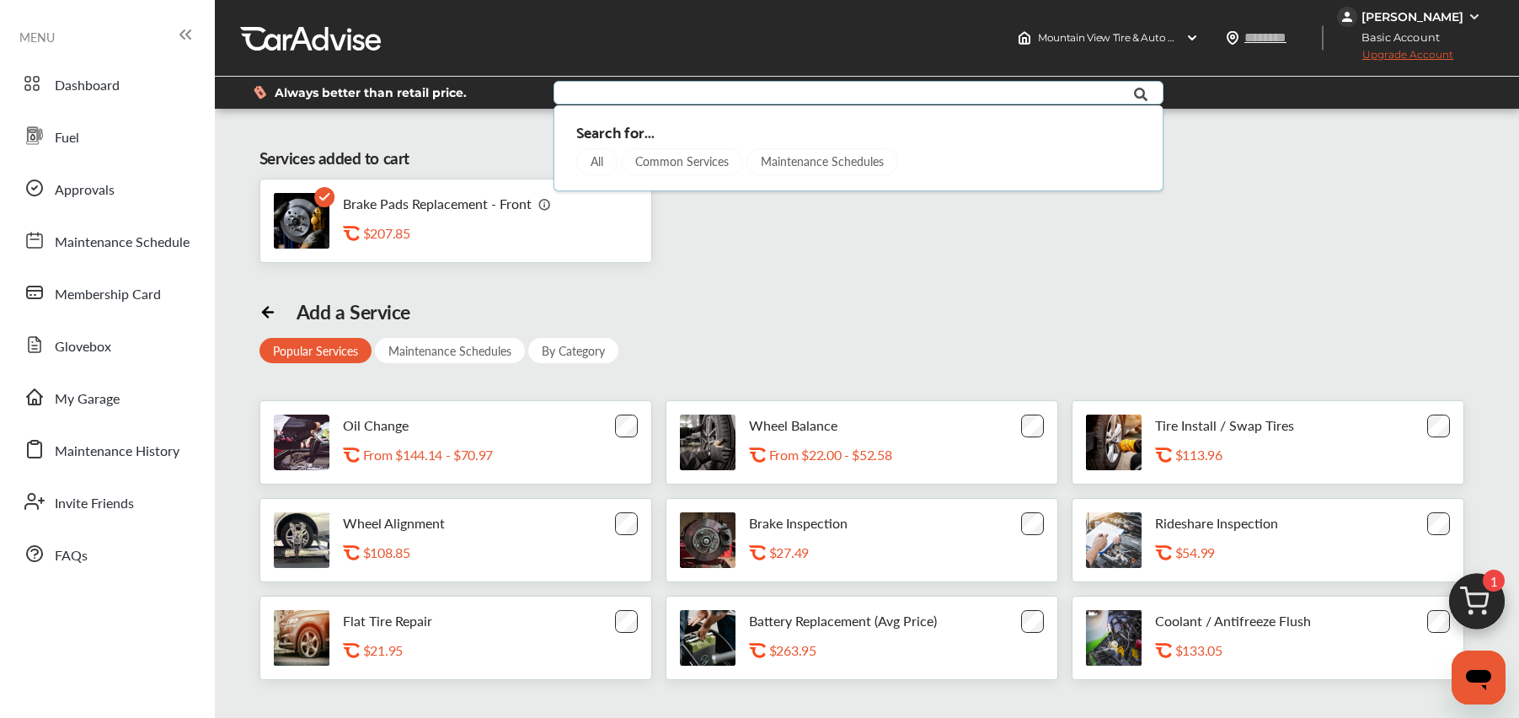
click at [603, 167] on div "All" at bounding box center [596, 161] width 41 height 27
click at [597, 158] on div "All" at bounding box center [596, 161] width 41 height 27
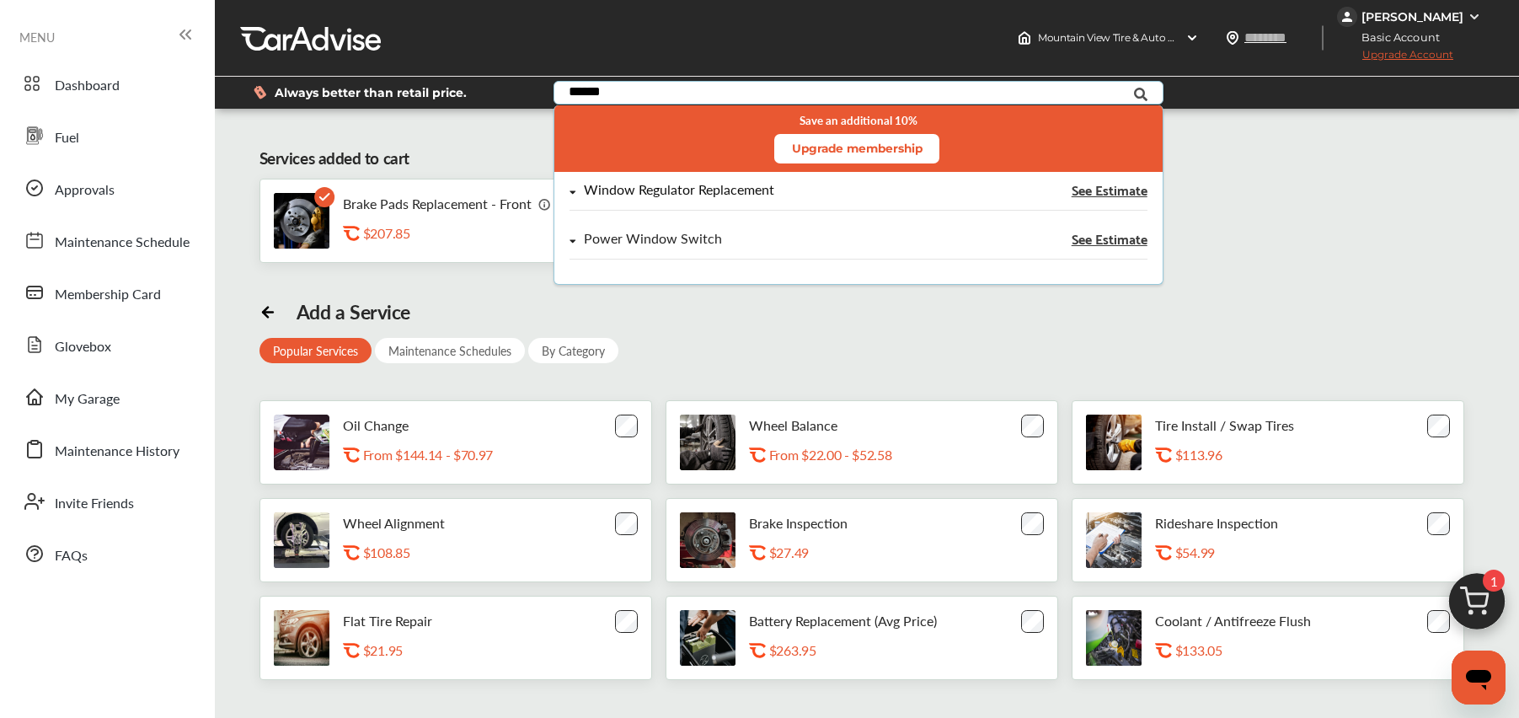
type input "******"
click at [678, 185] on div "Window Regulator Replacement" at bounding box center [679, 190] width 190 height 14
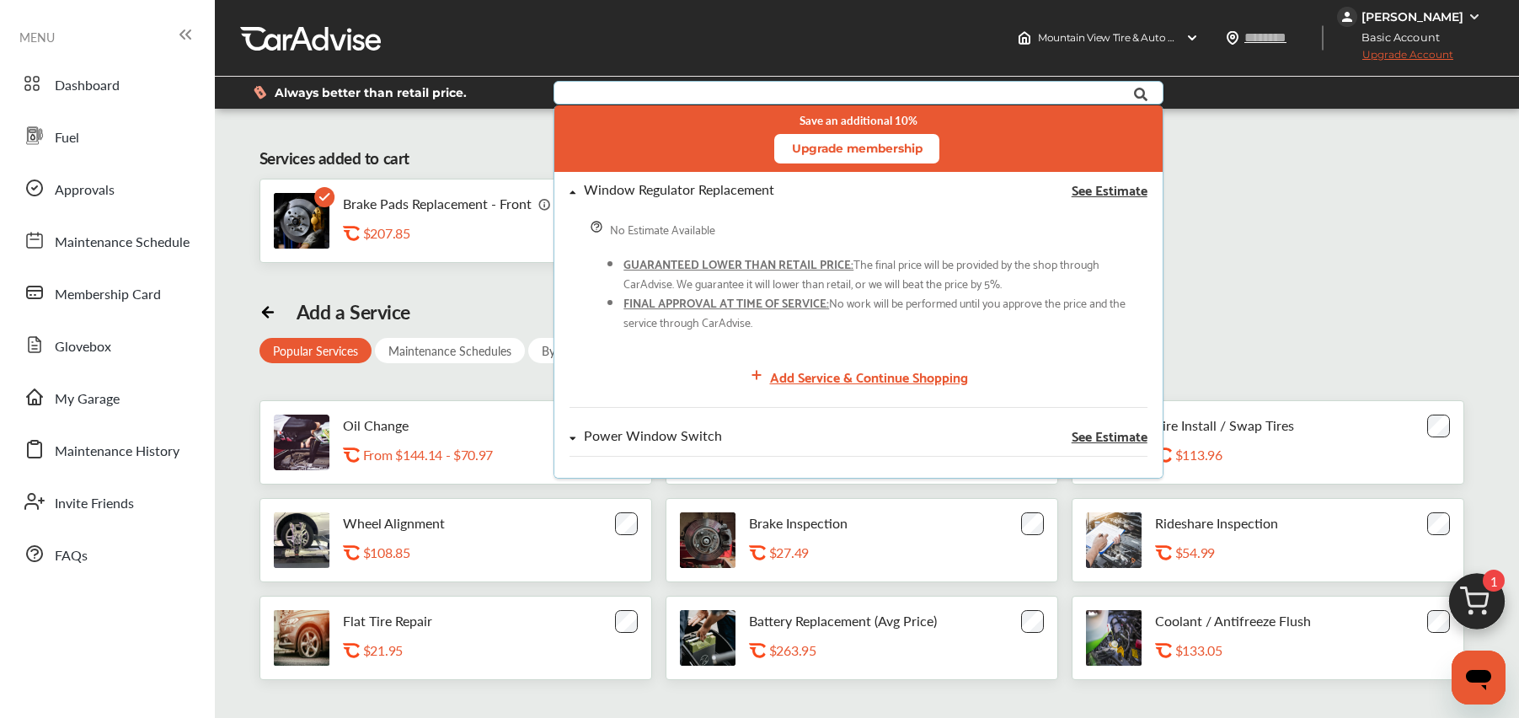
click at [613, 95] on input "text" at bounding box center [834, 95] width 559 height 26
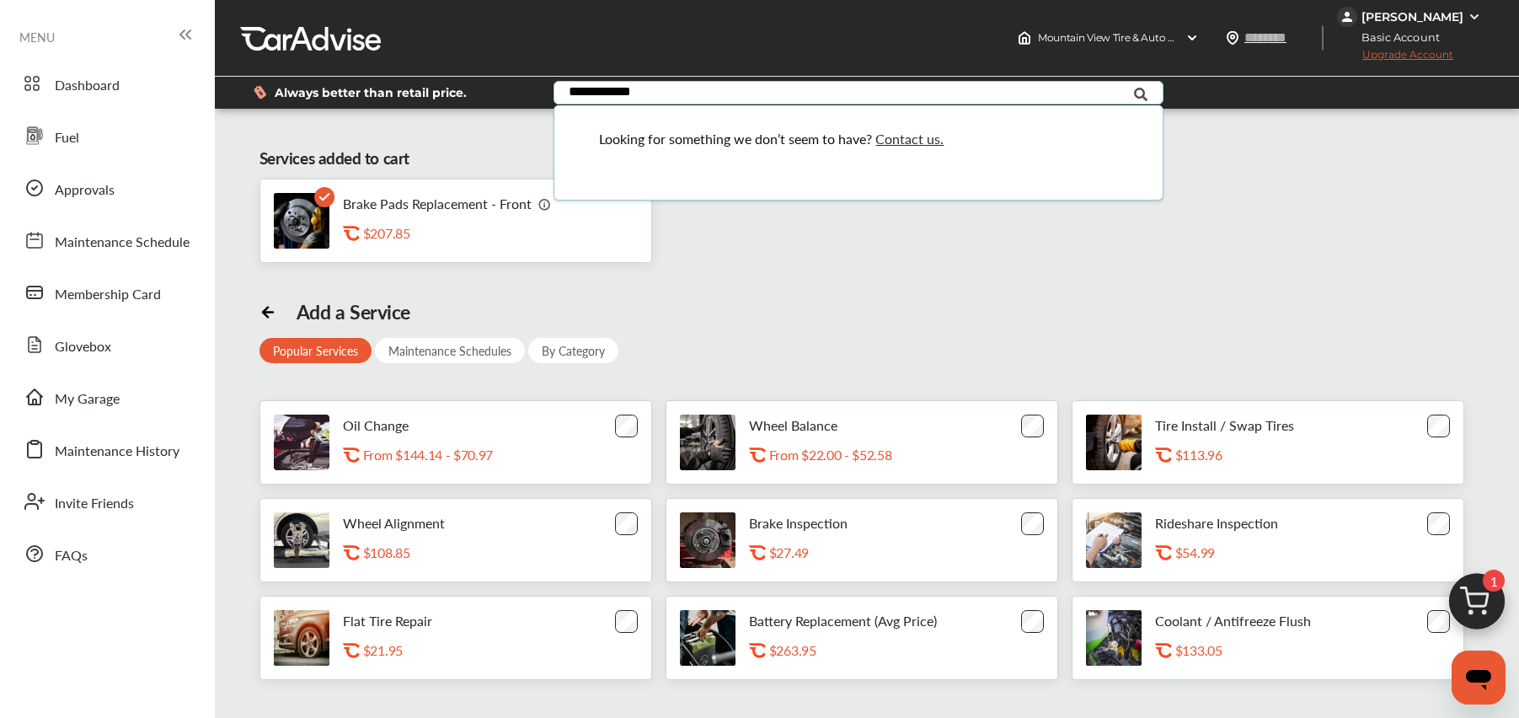
type input "**********"
click at [916, 139] on span "Contact us." at bounding box center [910, 138] width 68 height 19
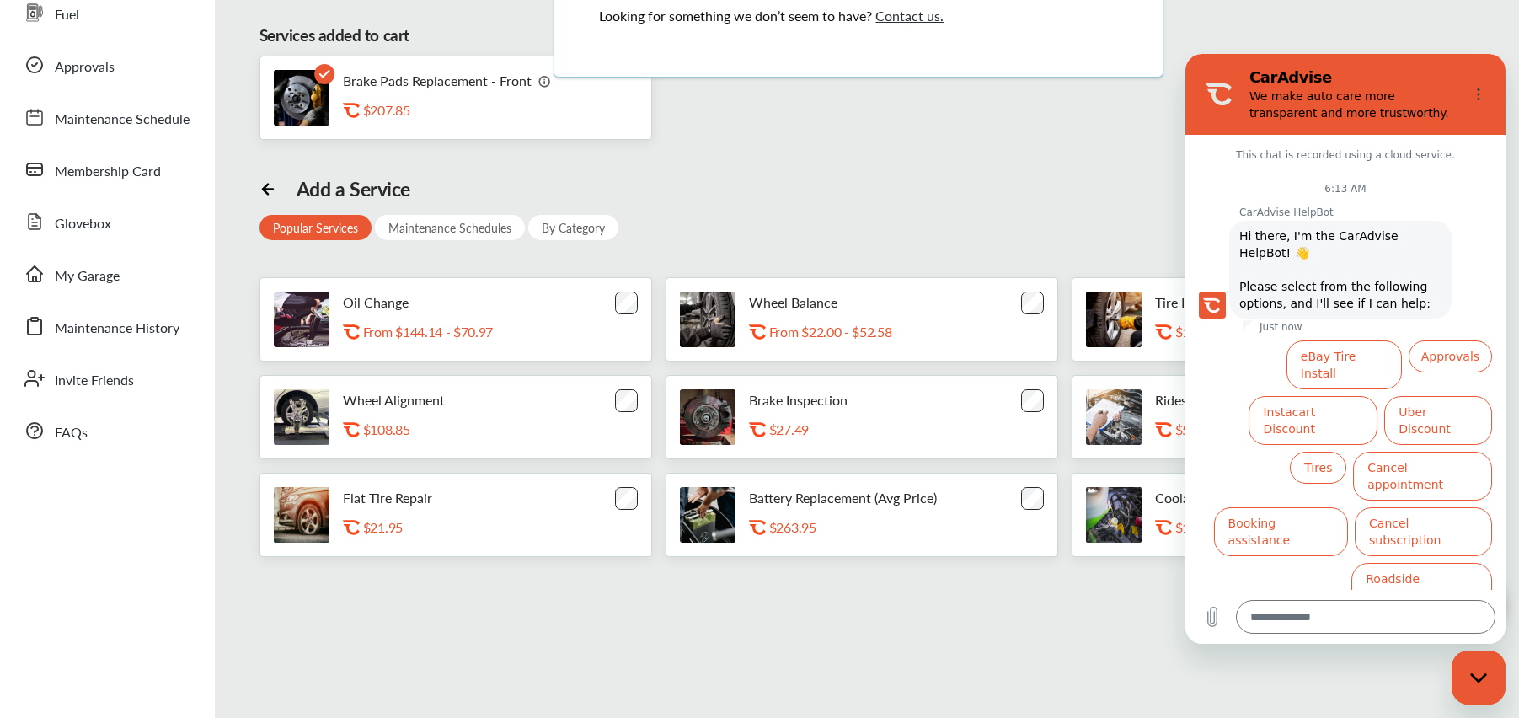
scroll to position [120, 0]
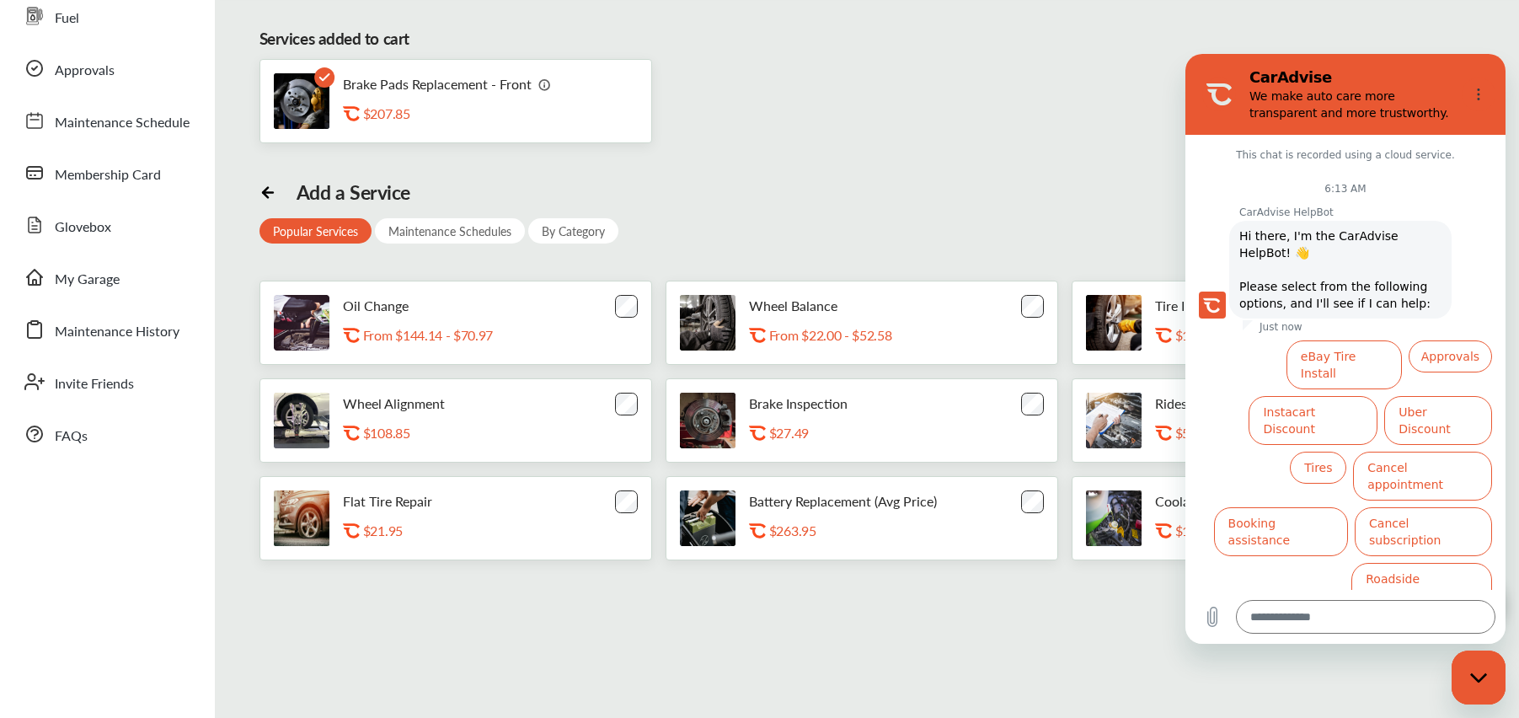
click at [954, 598] on div "Services added to cart Brake Pads Replacement - Front .st0{fill:#FA4A1C;} $207.…" at bounding box center [867, 373] width 1296 height 743
click at [1466, 691] on div "Close messaging window" at bounding box center [1479, 677] width 51 height 51
type textarea "*"
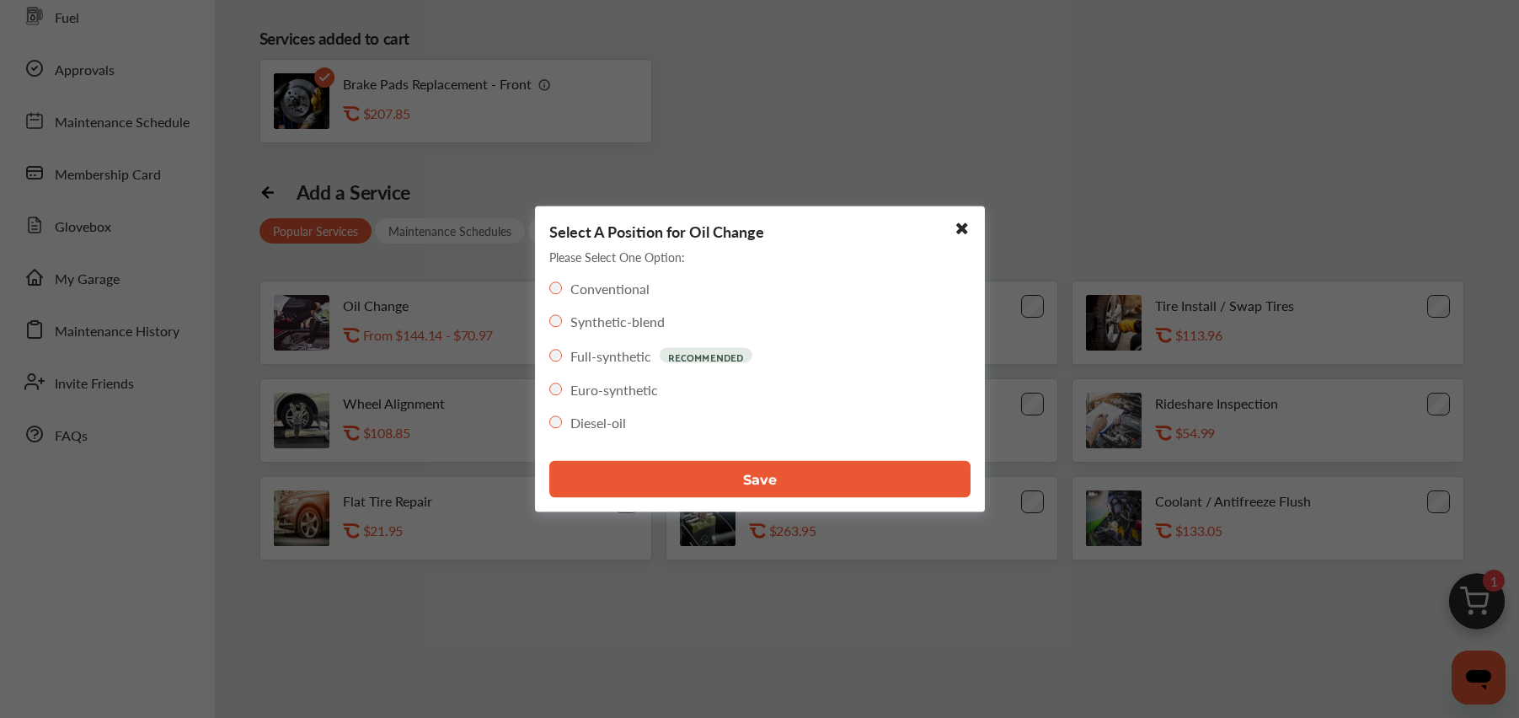
click at [954, 228] on icon at bounding box center [959, 228] width 18 height 15
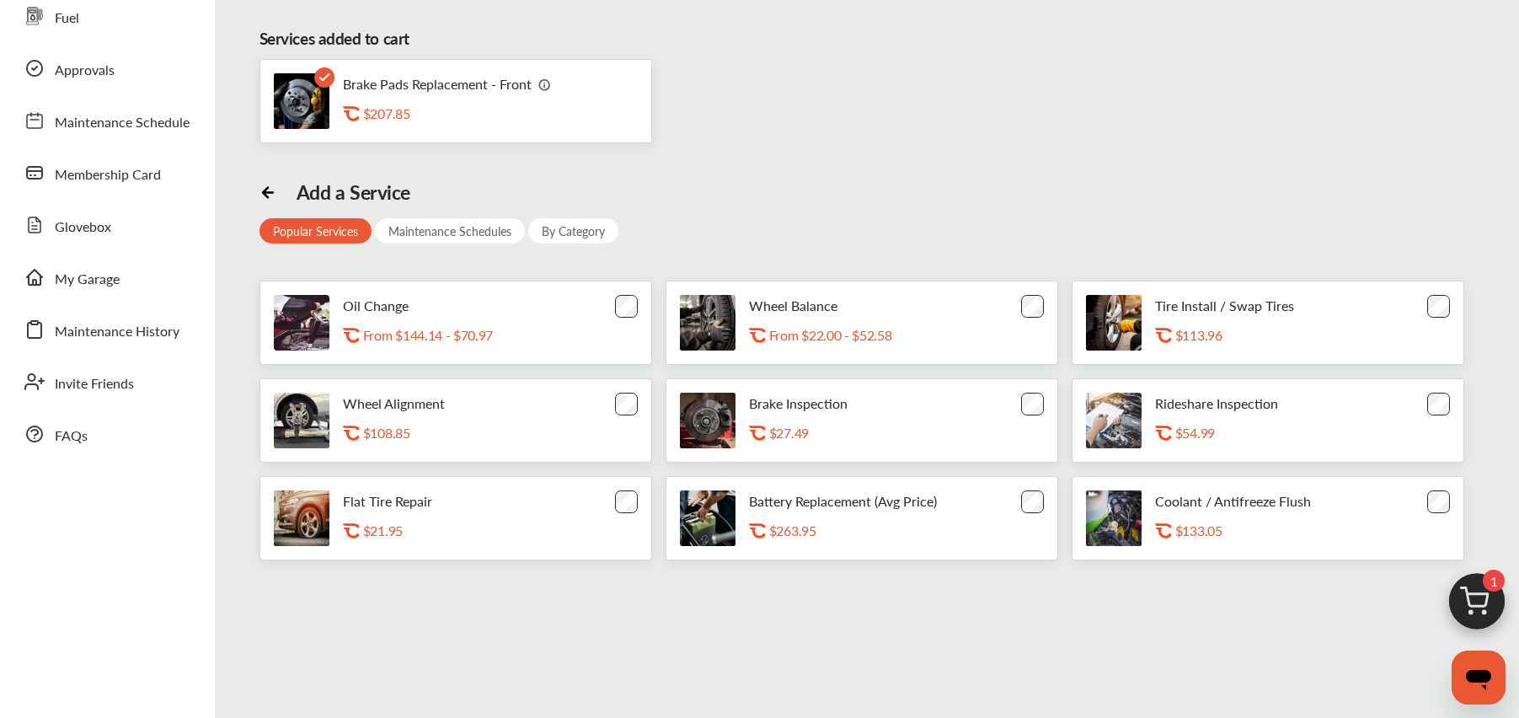
click at [556, 237] on div "By Category" at bounding box center [573, 230] width 90 height 25
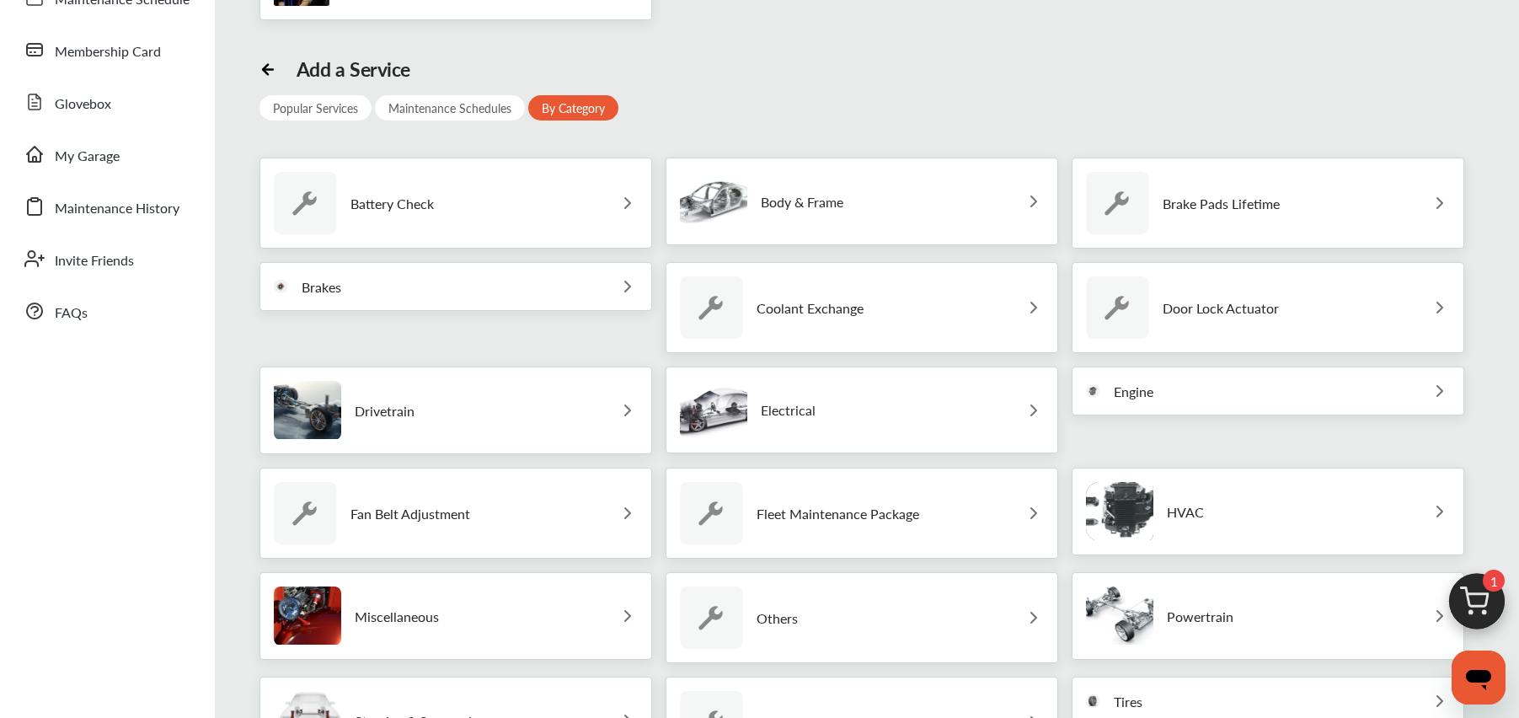
scroll to position [253, 0]
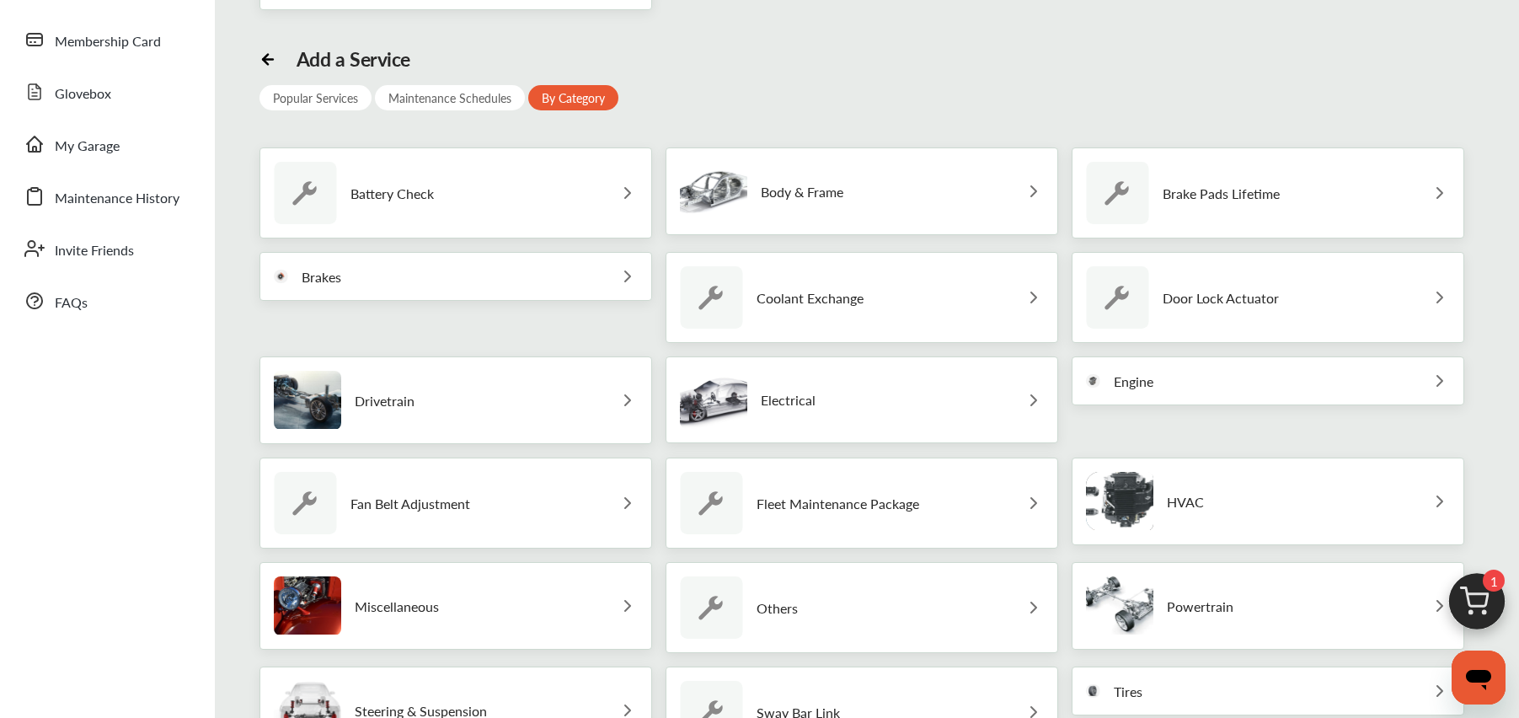
click at [854, 402] on div "Electrical" at bounding box center [862, 399] width 393 height 87
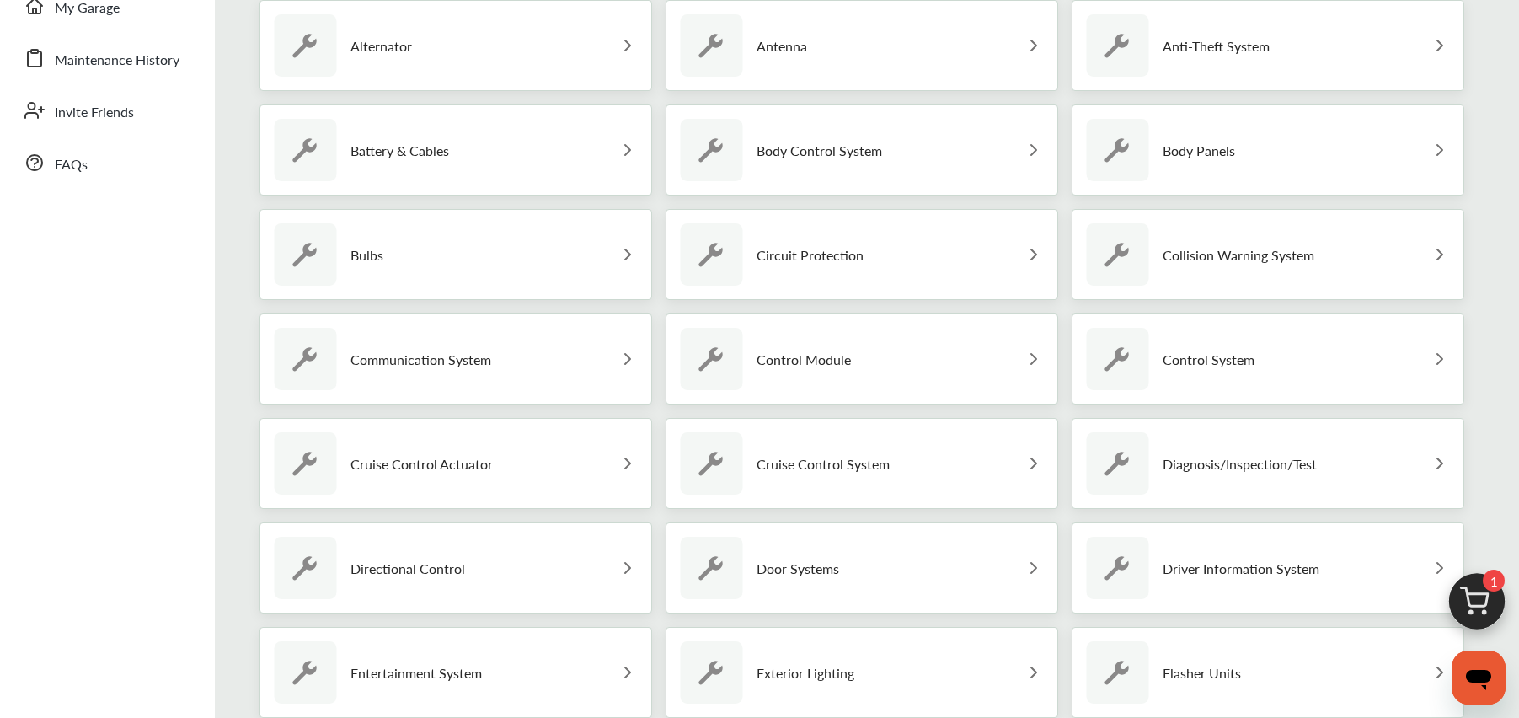
scroll to position [528, 0]
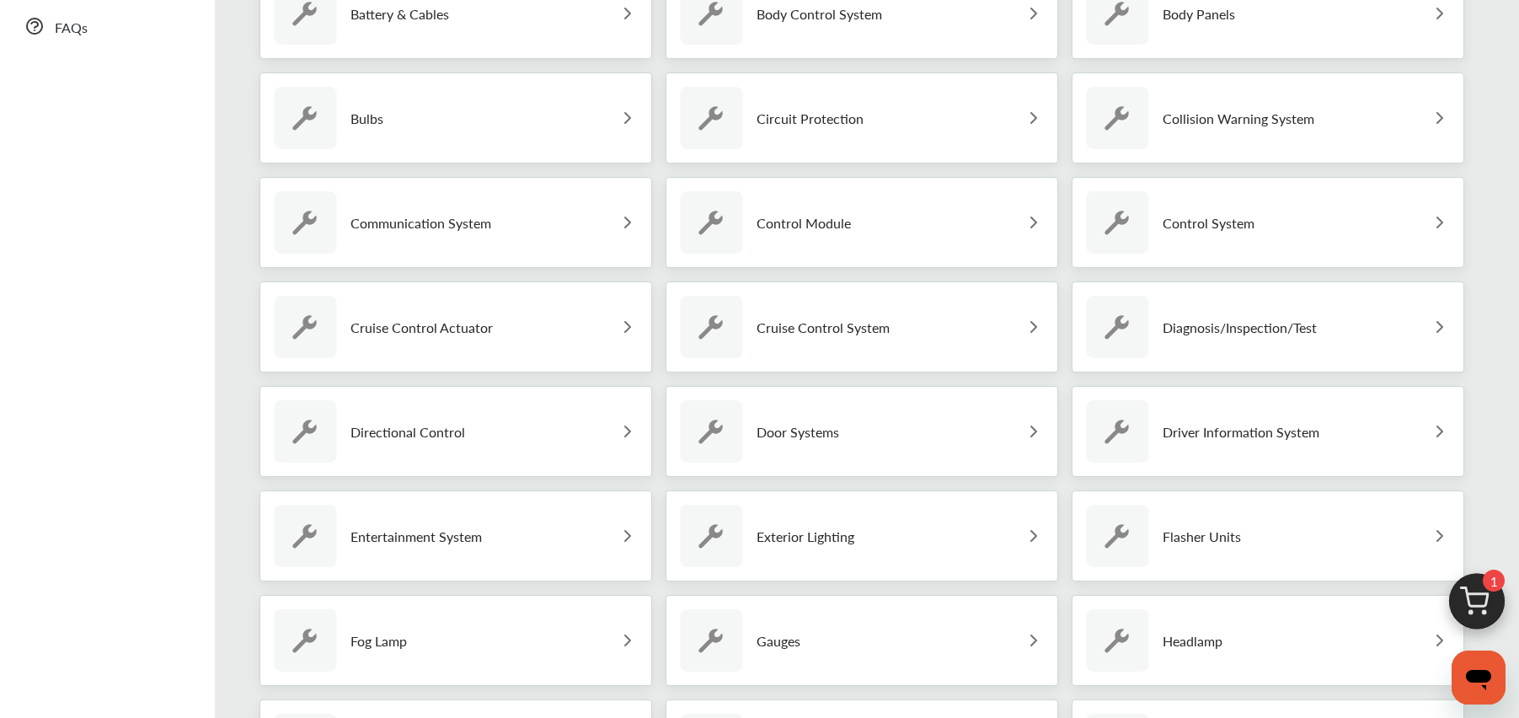
click at [816, 430] on p "Door Systems" at bounding box center [798, 432] width 83 height 16
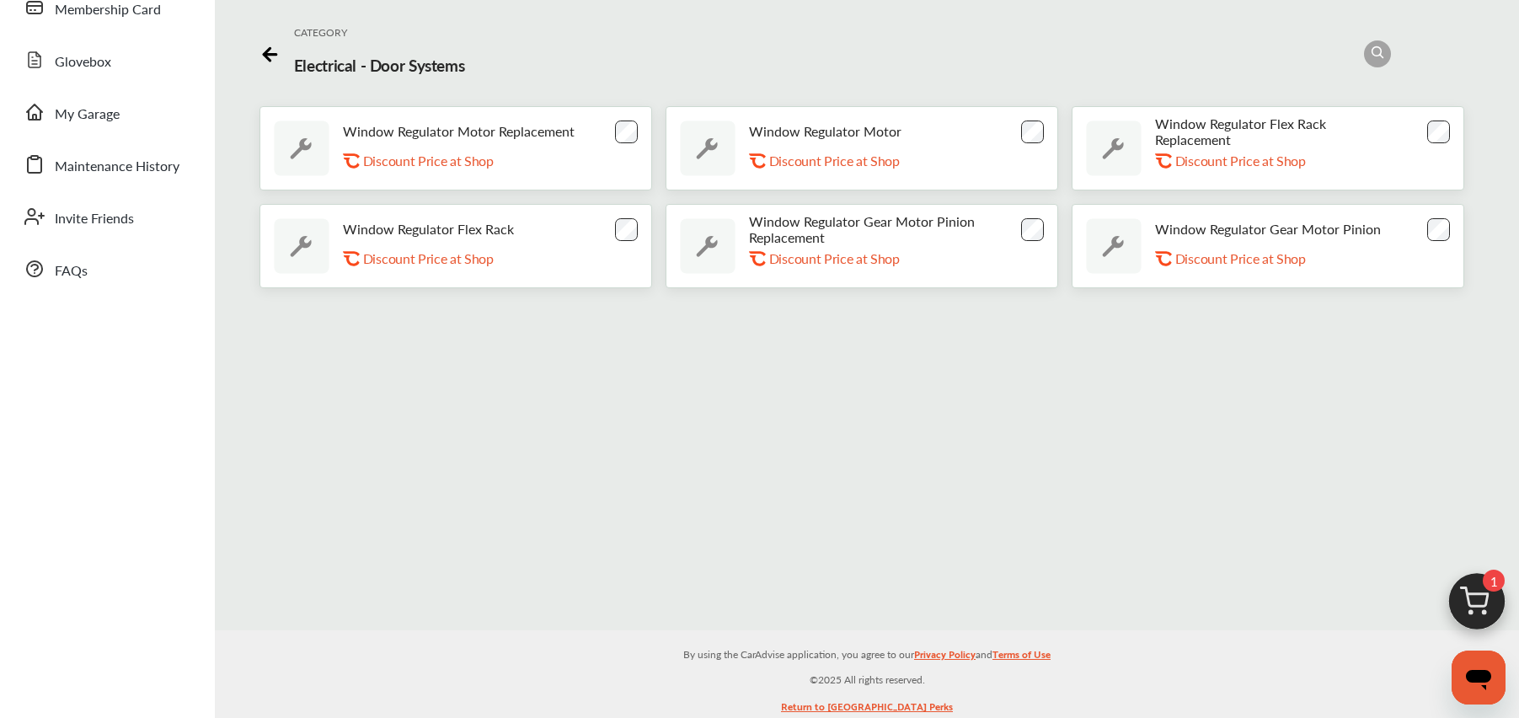
scroll to position [147, 0]
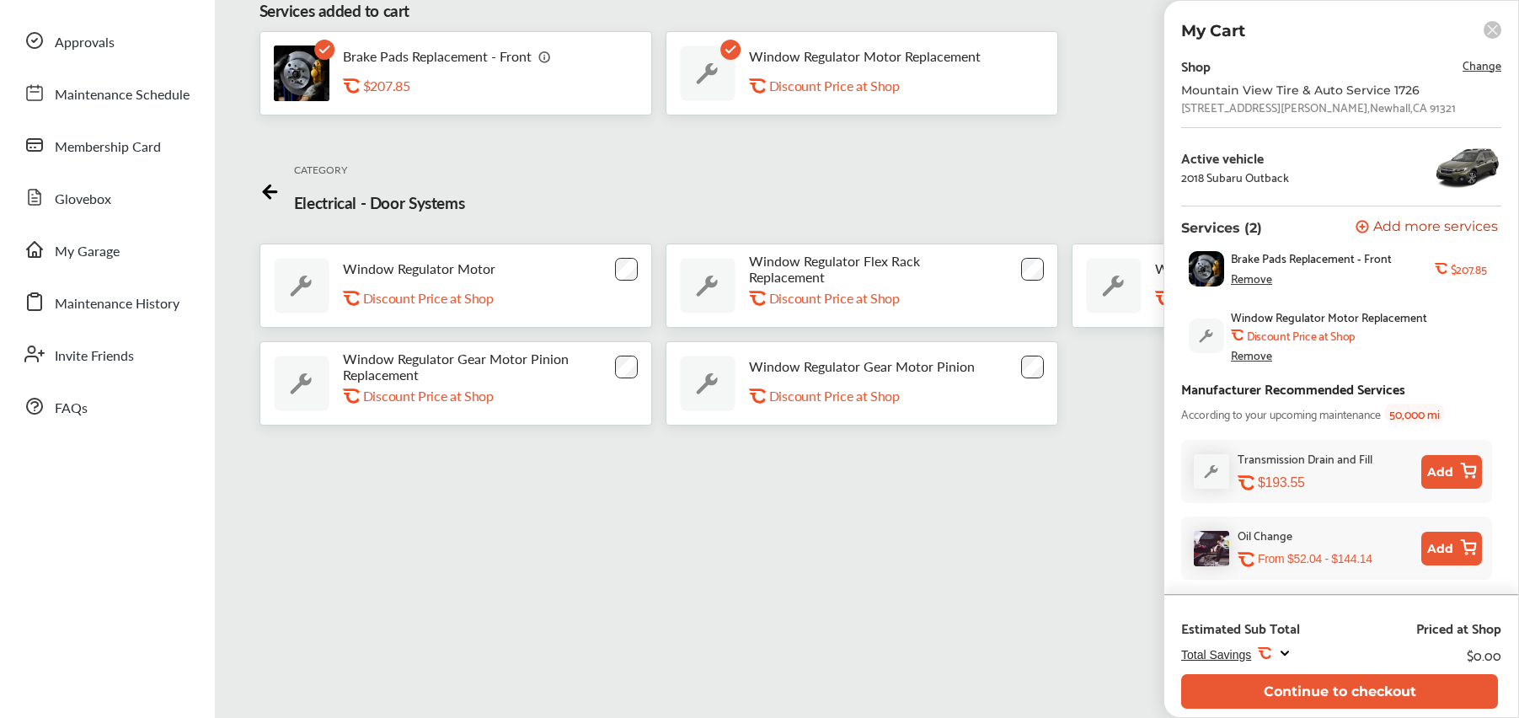
click at [1250, 281] on div "Remove" at bounding box center [1251, 277] width 41 height 13
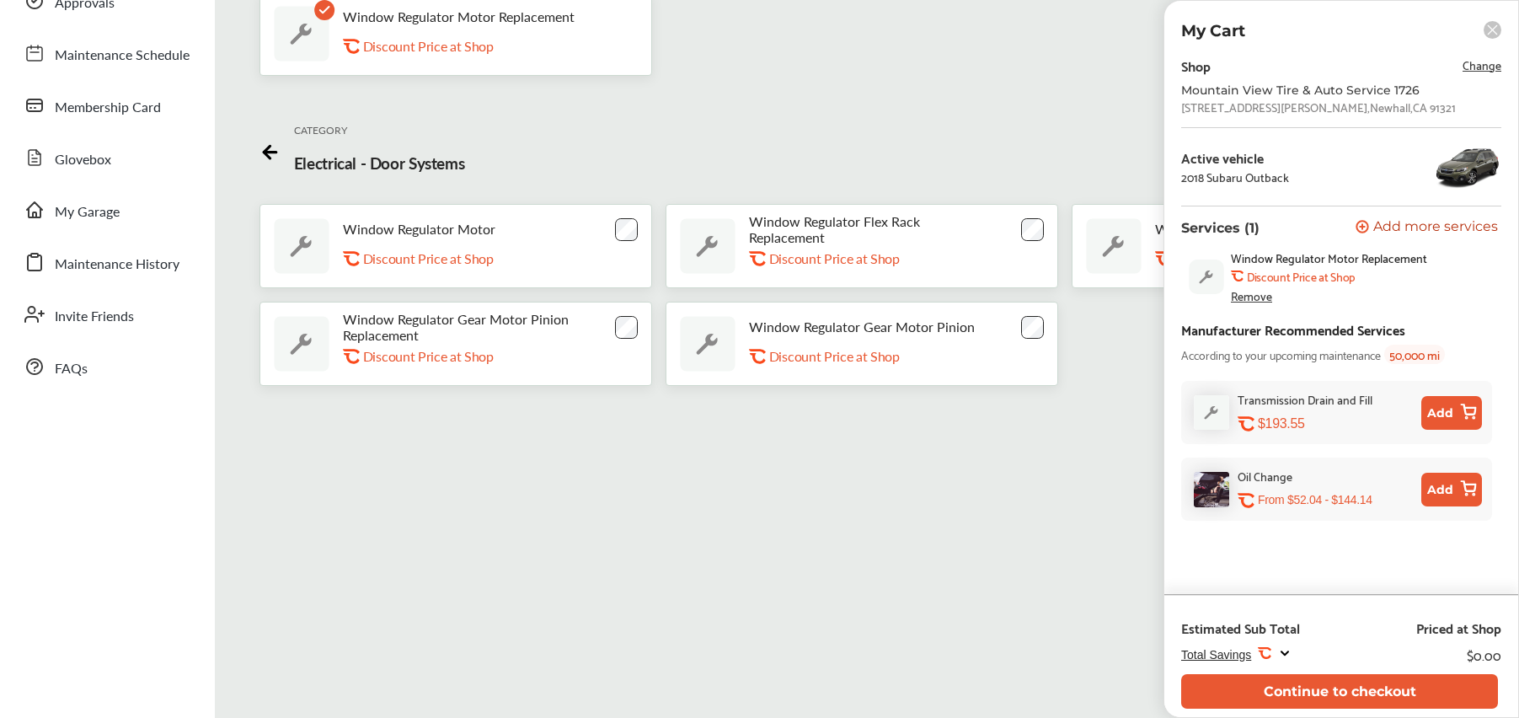
scroll to position [67, 0]
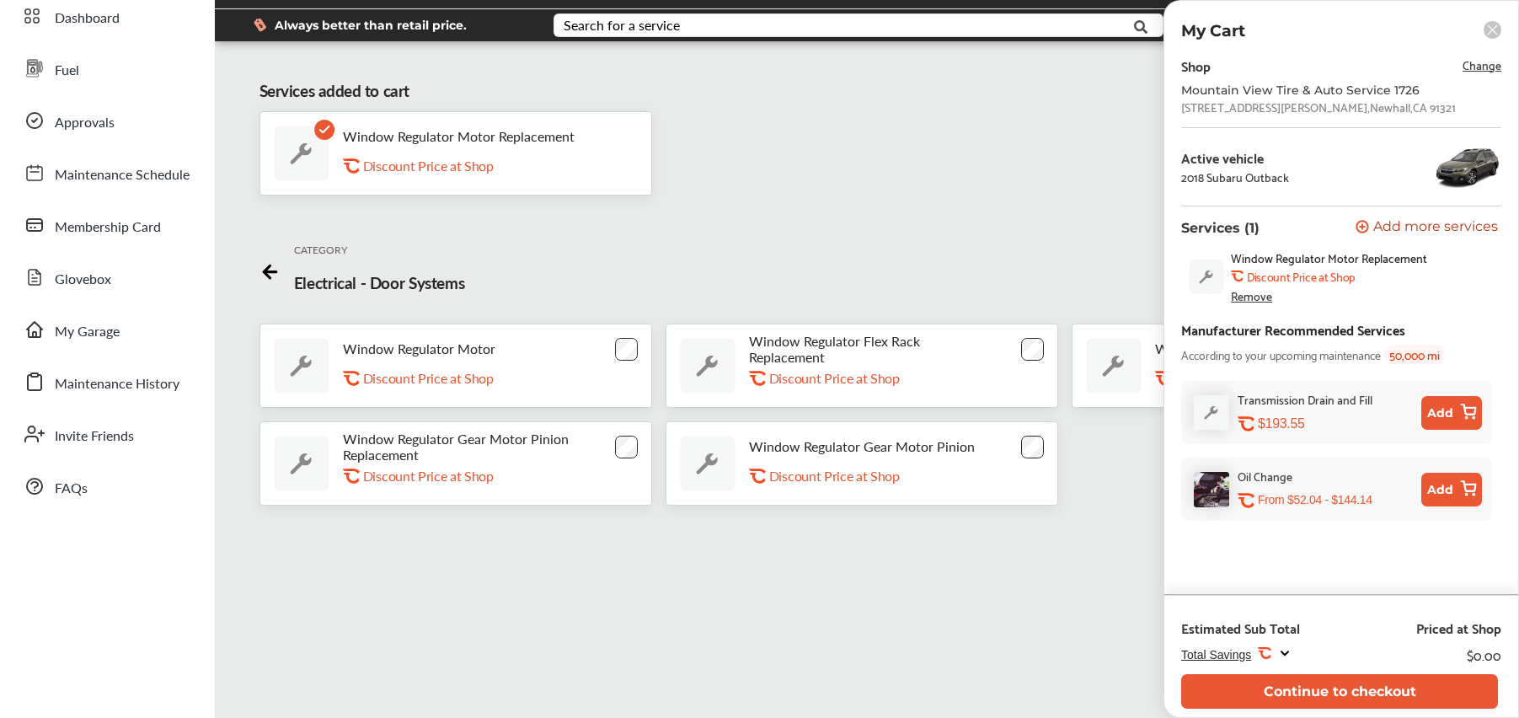
click at [1476, 65] on span "Change" at bounding box center [1482, 64] width 39 height 19
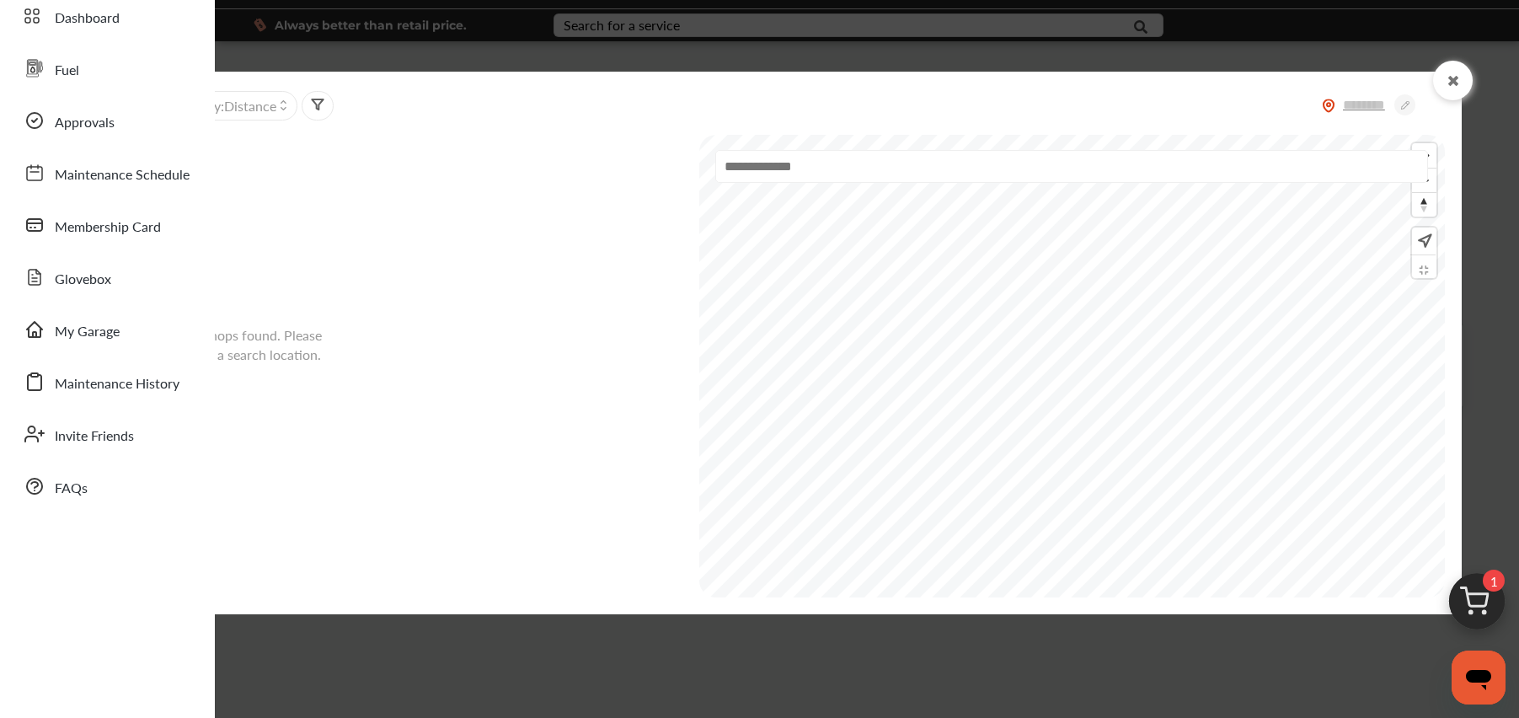
click at [782, 174] on input "text" at bounding box center [1071, 166] width 713 height 33
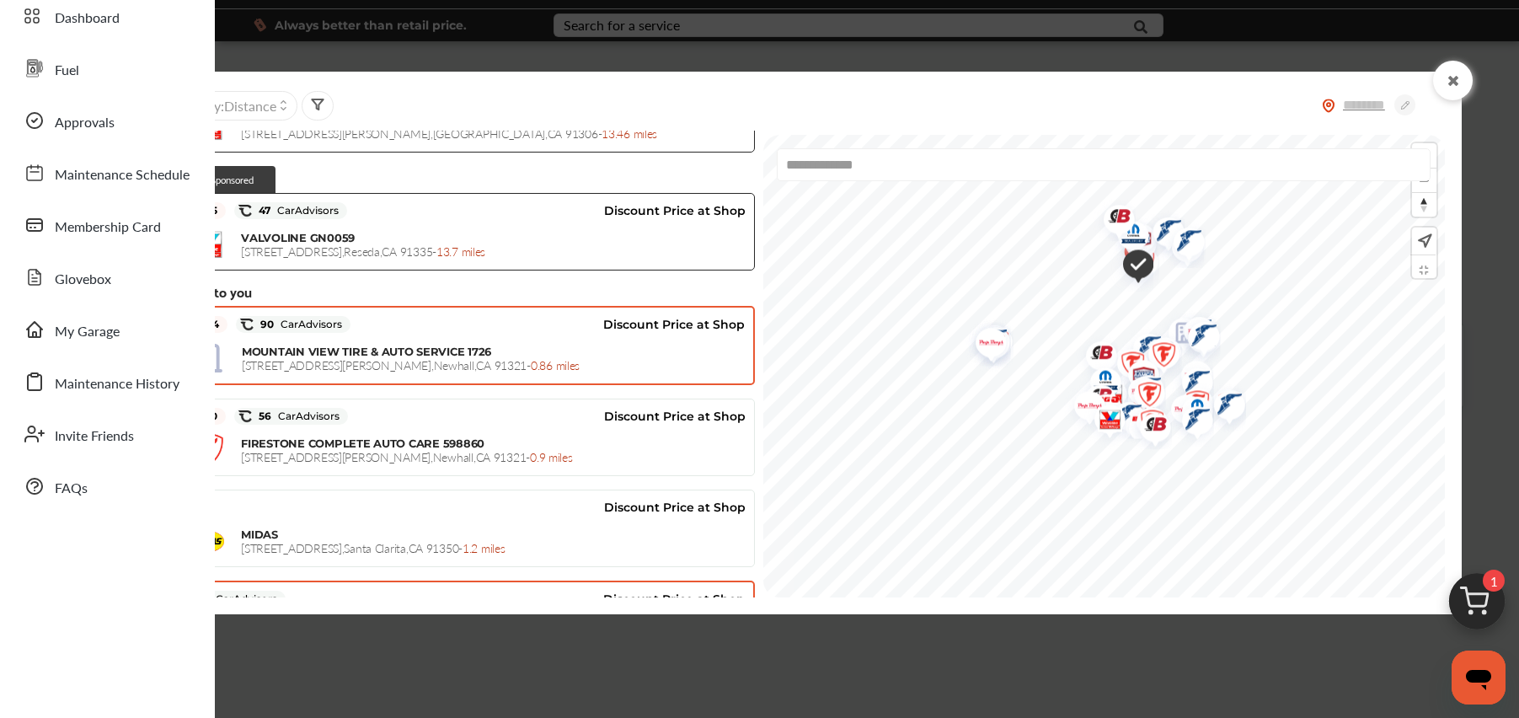
scroll to position [191, 0]
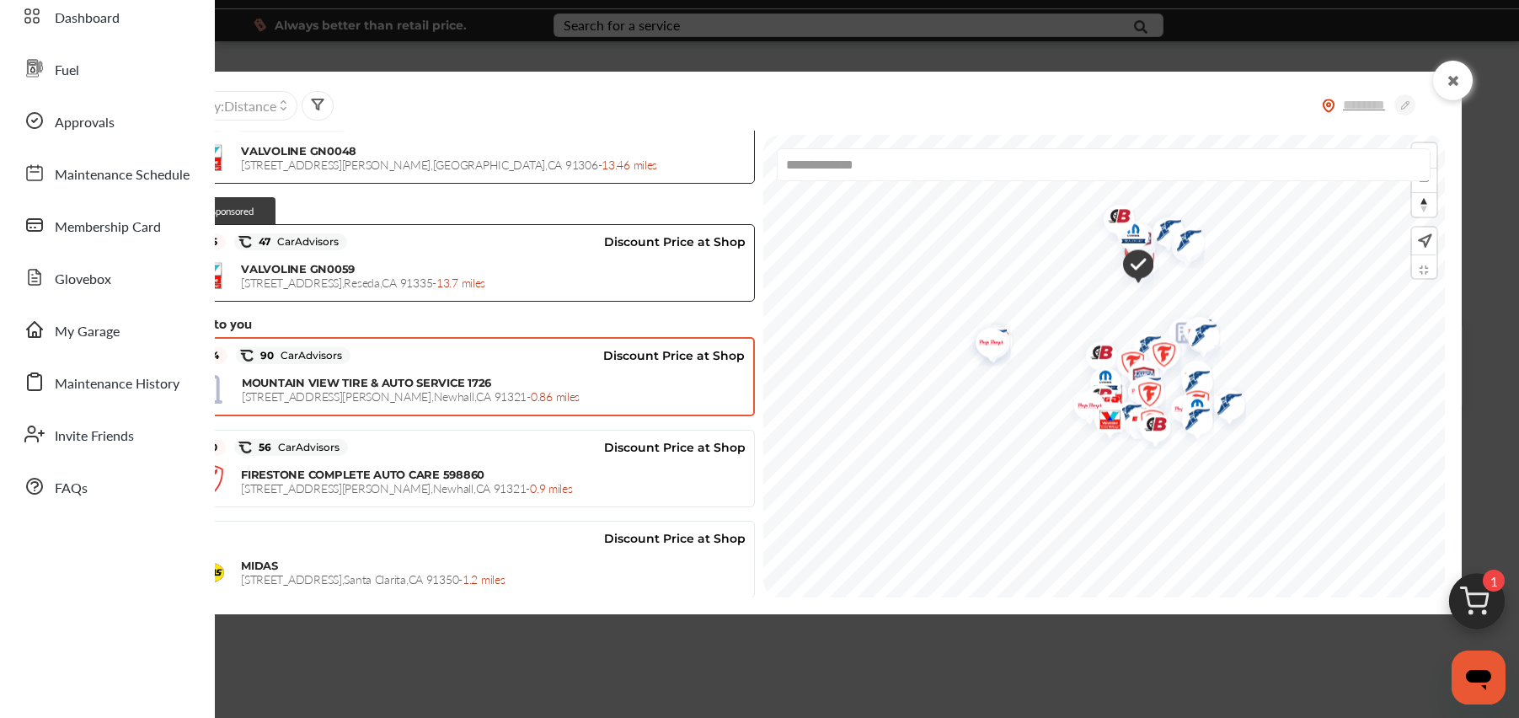
type input "**********"
click at [335, 377] on span "MOUNTAIN VIEW TIRE & AUTO SERVICE 1726" at bounding box center [366, 382] width 249 height 13
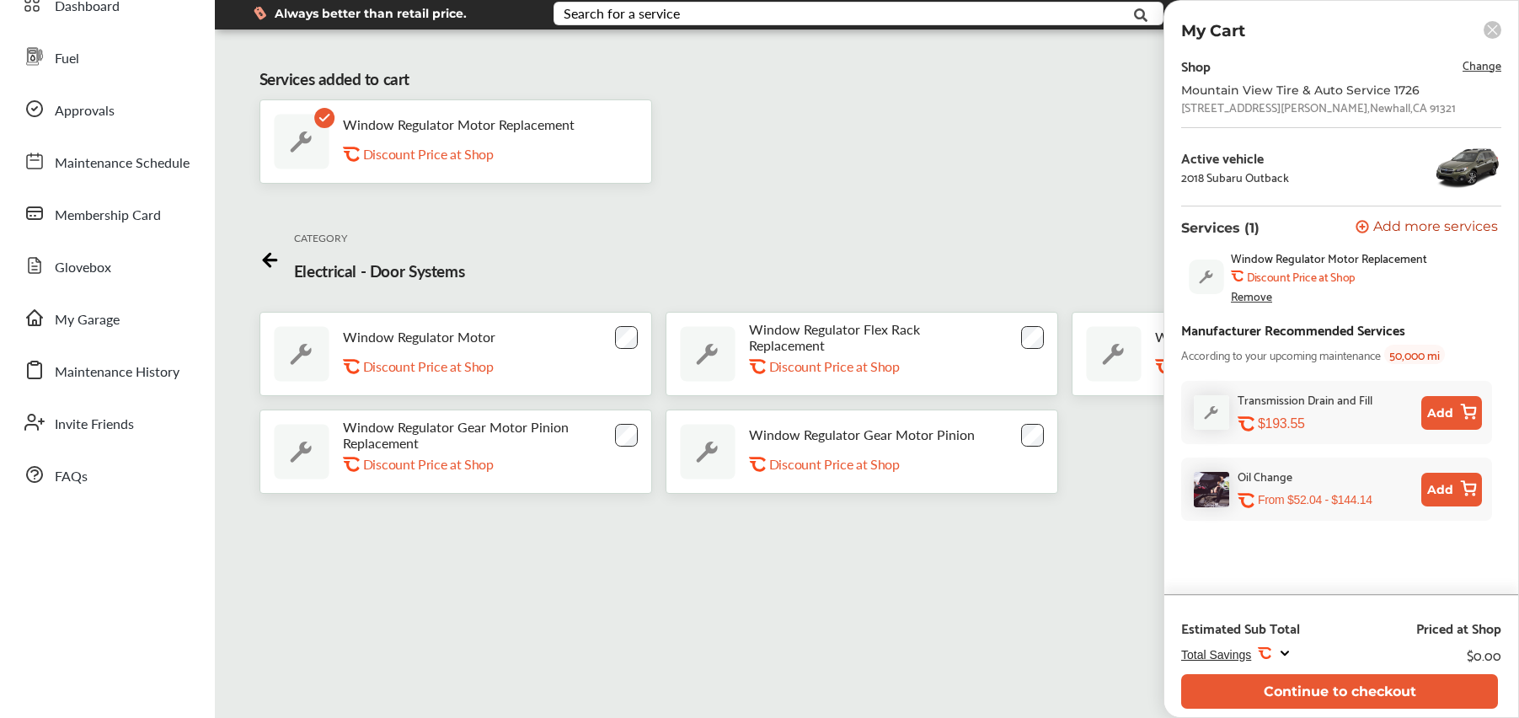
scroll to position [100, 0]
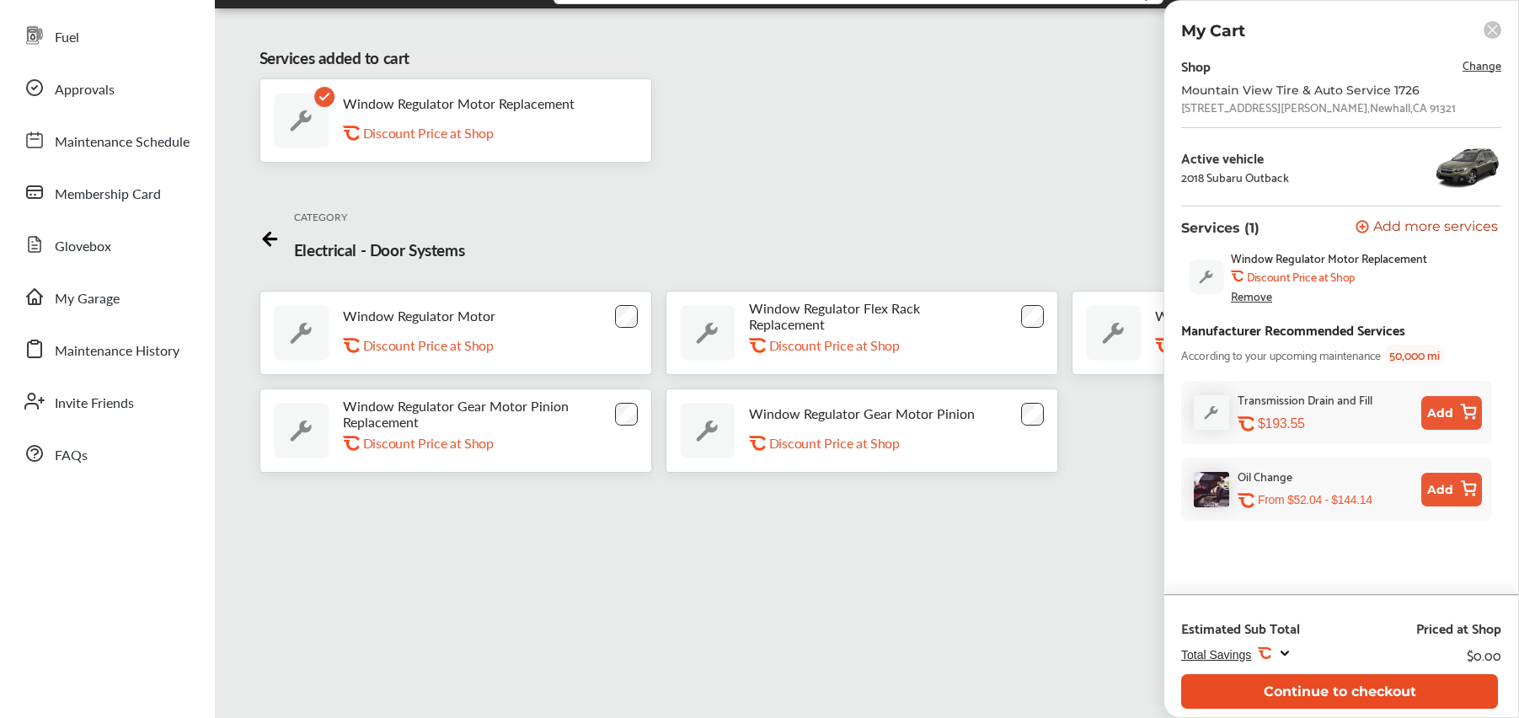
click at [1331, 690] on button "Continue to checkout" at bounding box center [1340, 691] width 317 height 35
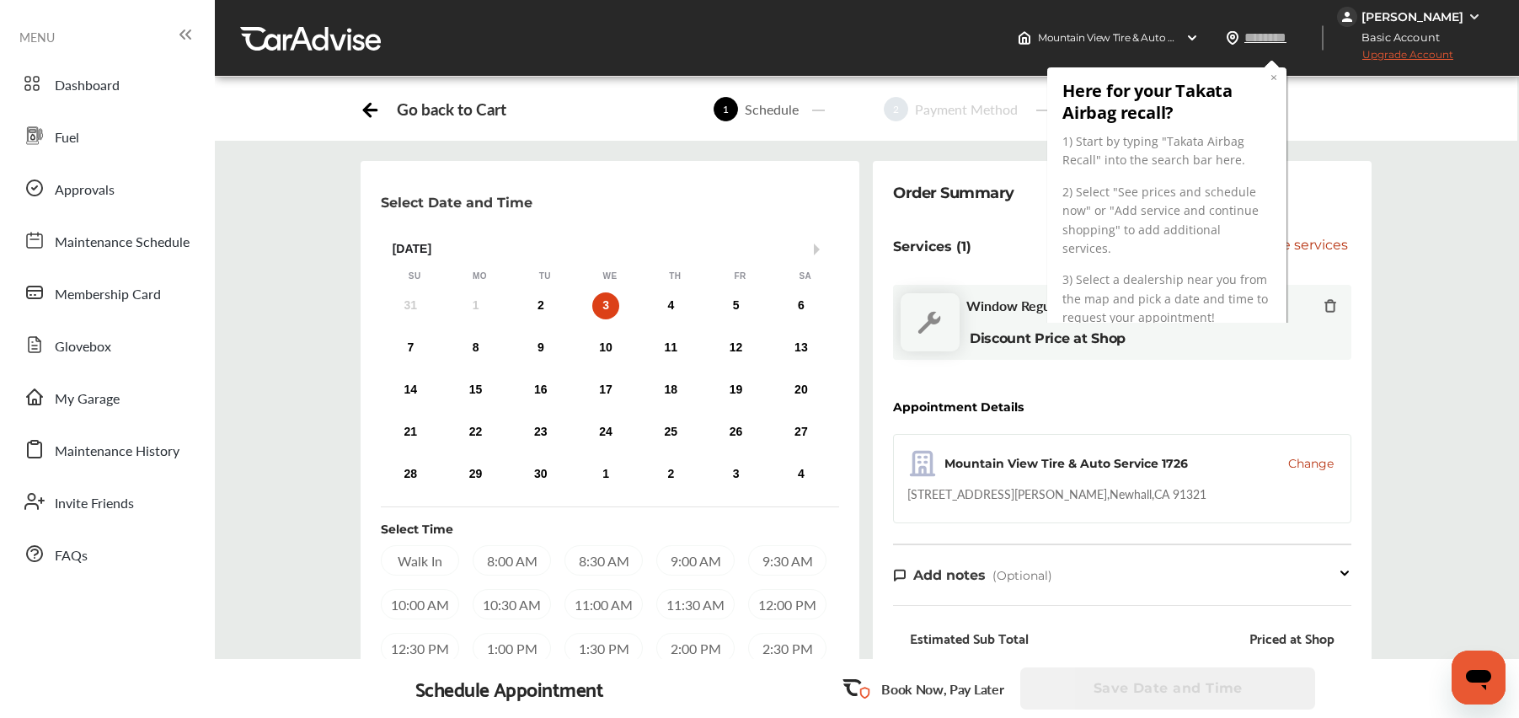
click at [1273, 76] on link "×" at bounding box center [1274, 77] width 7 height 16
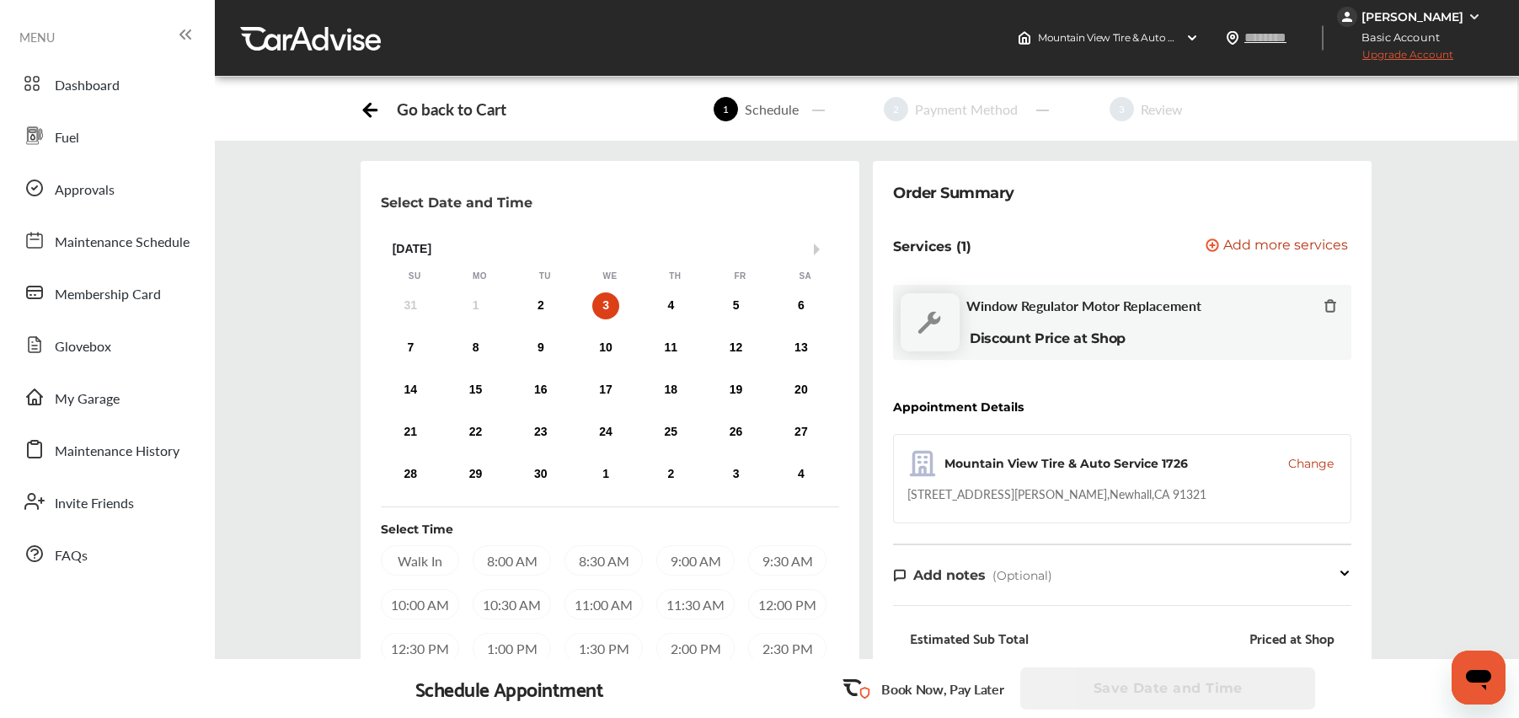
click at [1257, 247] on span "Add more services" at bounding box center [1286, 246] width 125 height 16
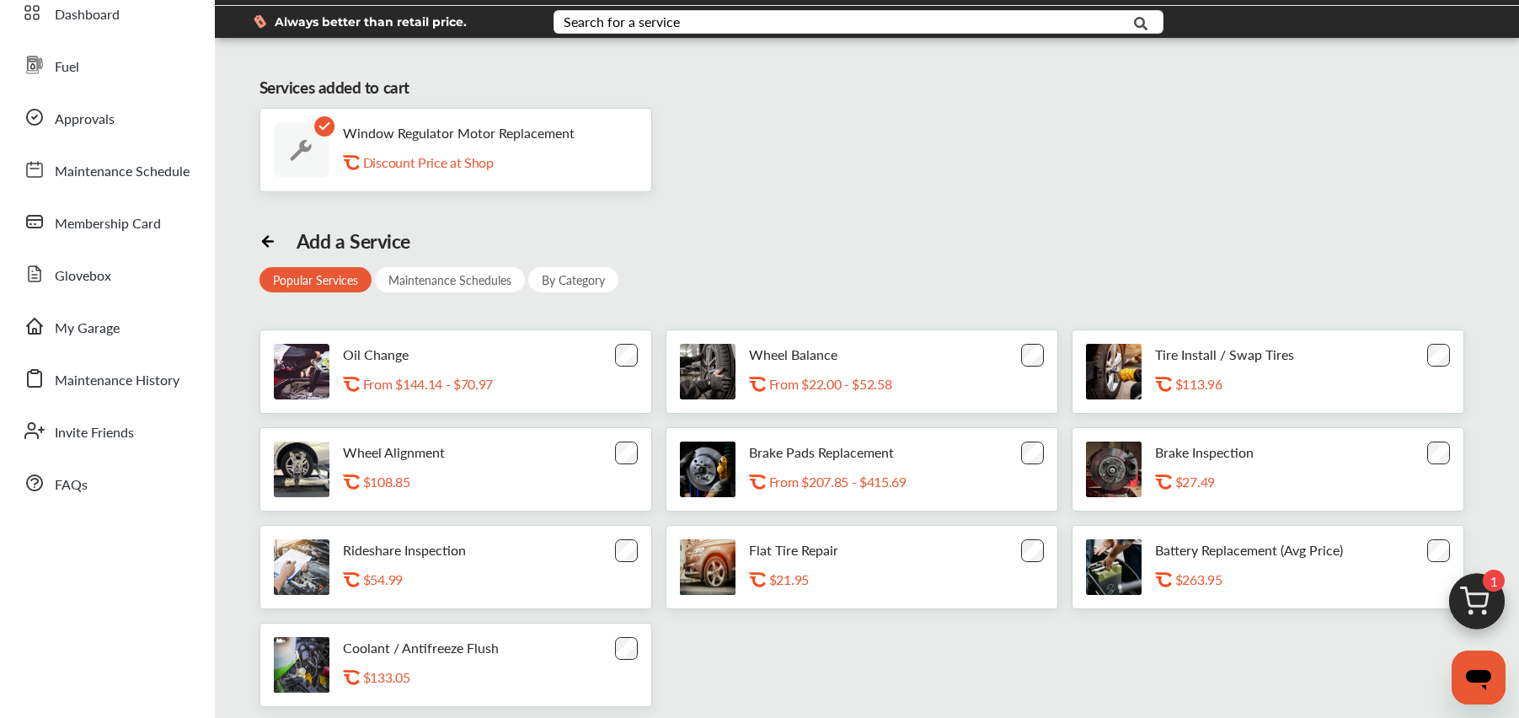
scroll to position [147, 0]
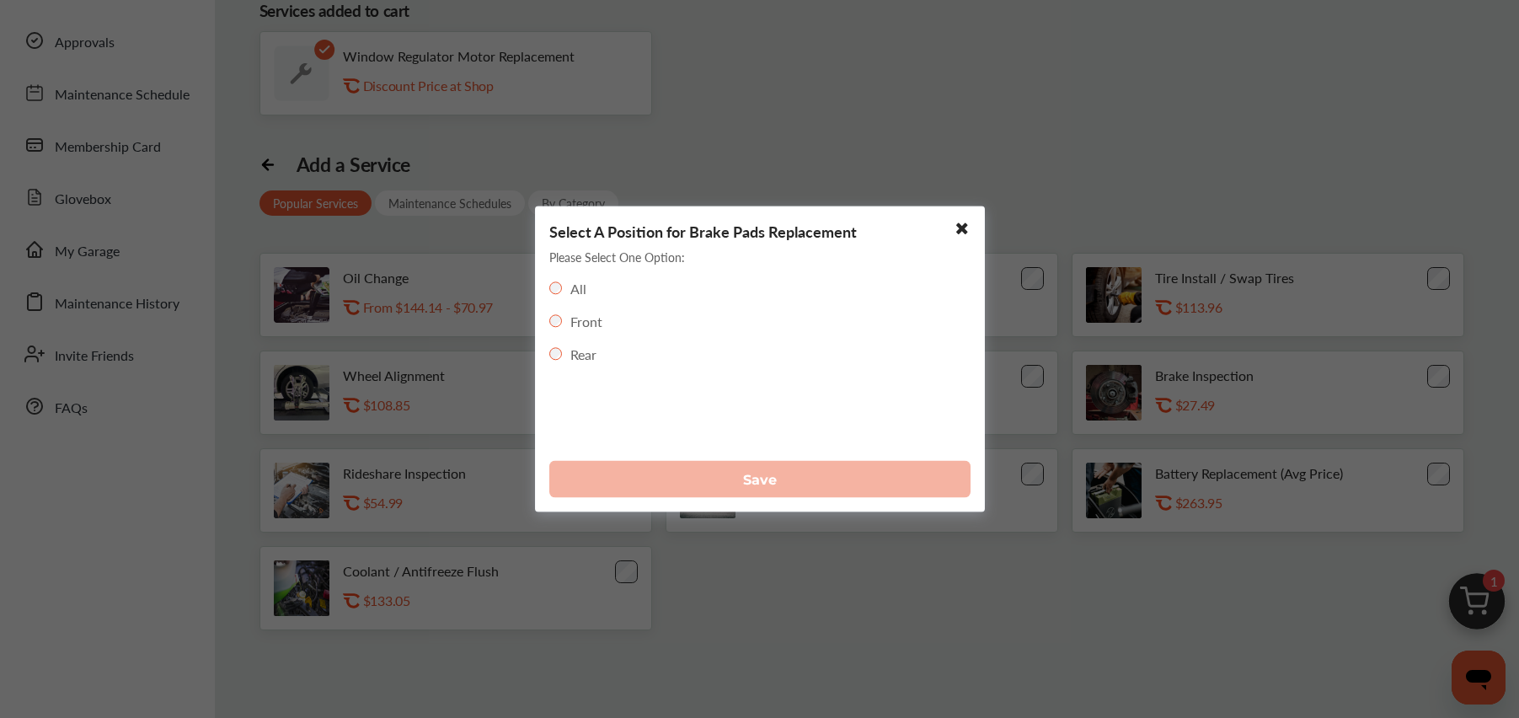
click at [562, 360] on div "Rear" at bounding box center [572, 354] width 47 height 19
click at [548, 349] on div "Select A Position for Brake Pads Replacement Please Select One Option: All Fron…" at bounding box center [760, 359] width 450 height 306
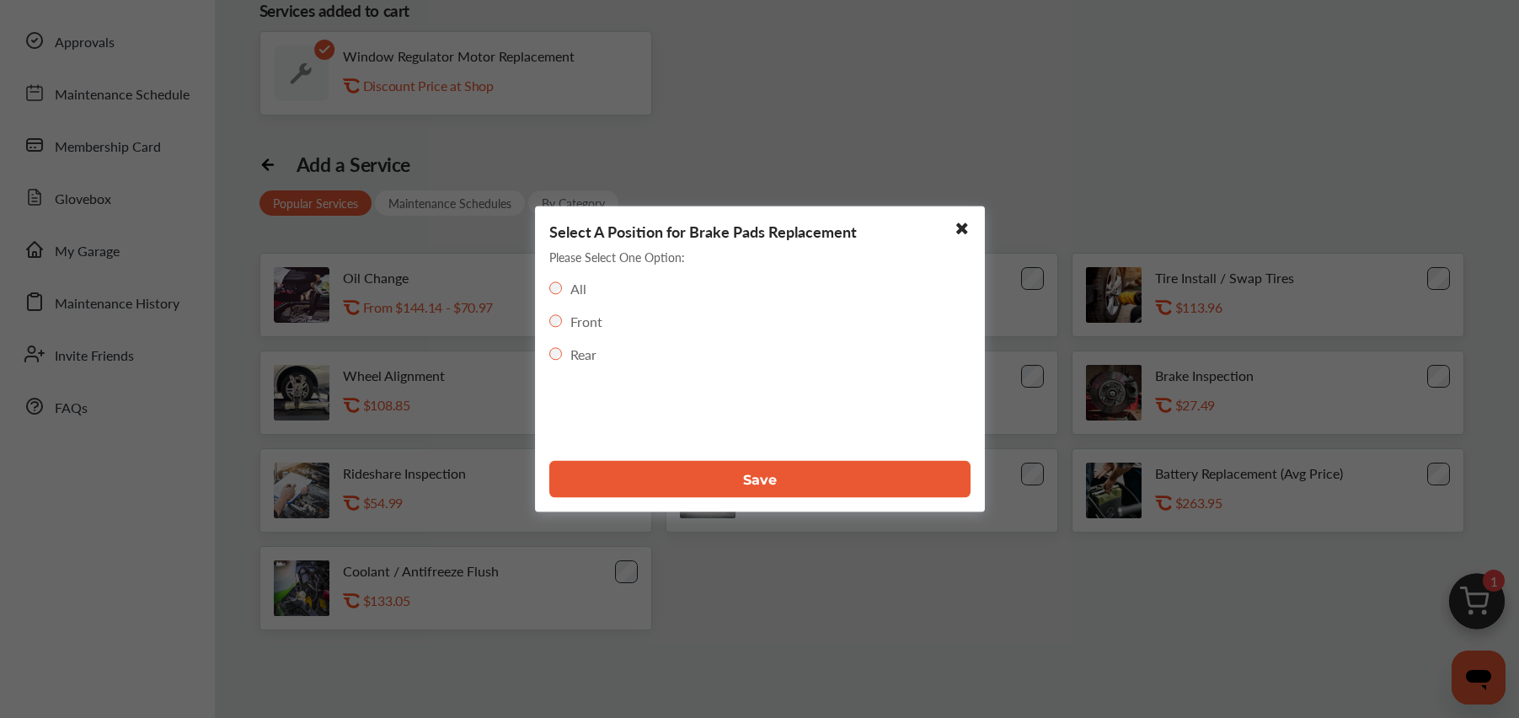
click at [755, 485] on span "Save" at bounding box center [760, 479] width 34 height 16
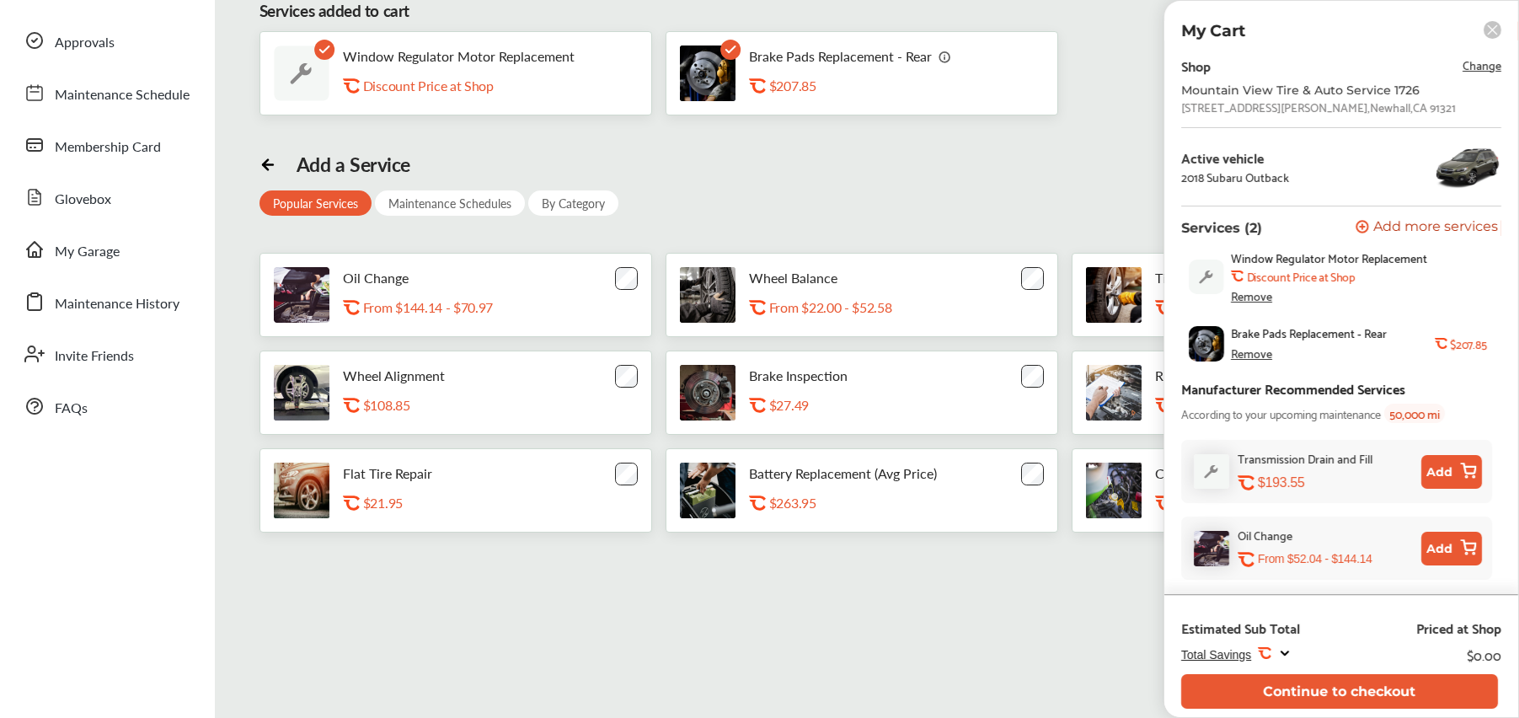
click at [1246, 356] on div "Remove" at bounding box center [1251, 352] width 41 height 13
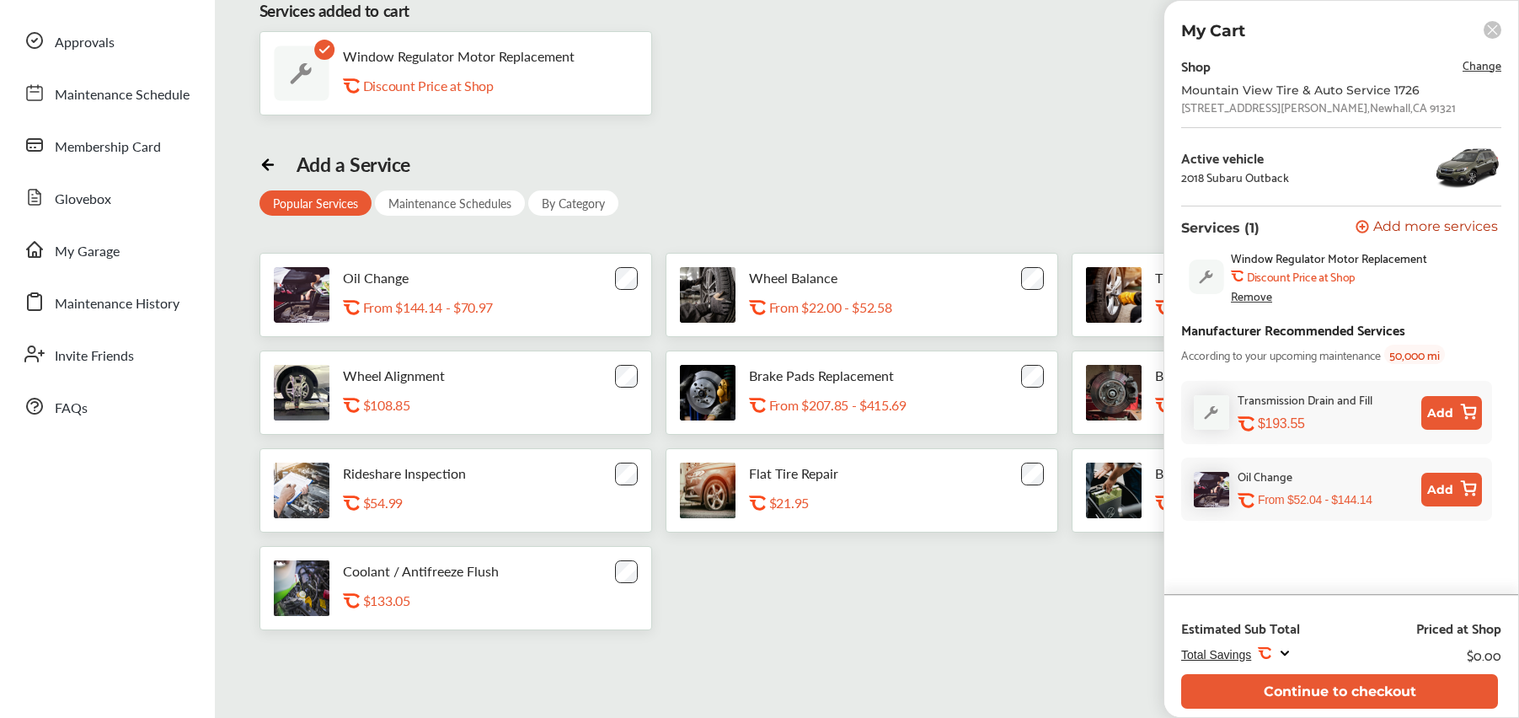
click at [1498, 27] on rect at bounding box center [1493, 30] width 18 height 18
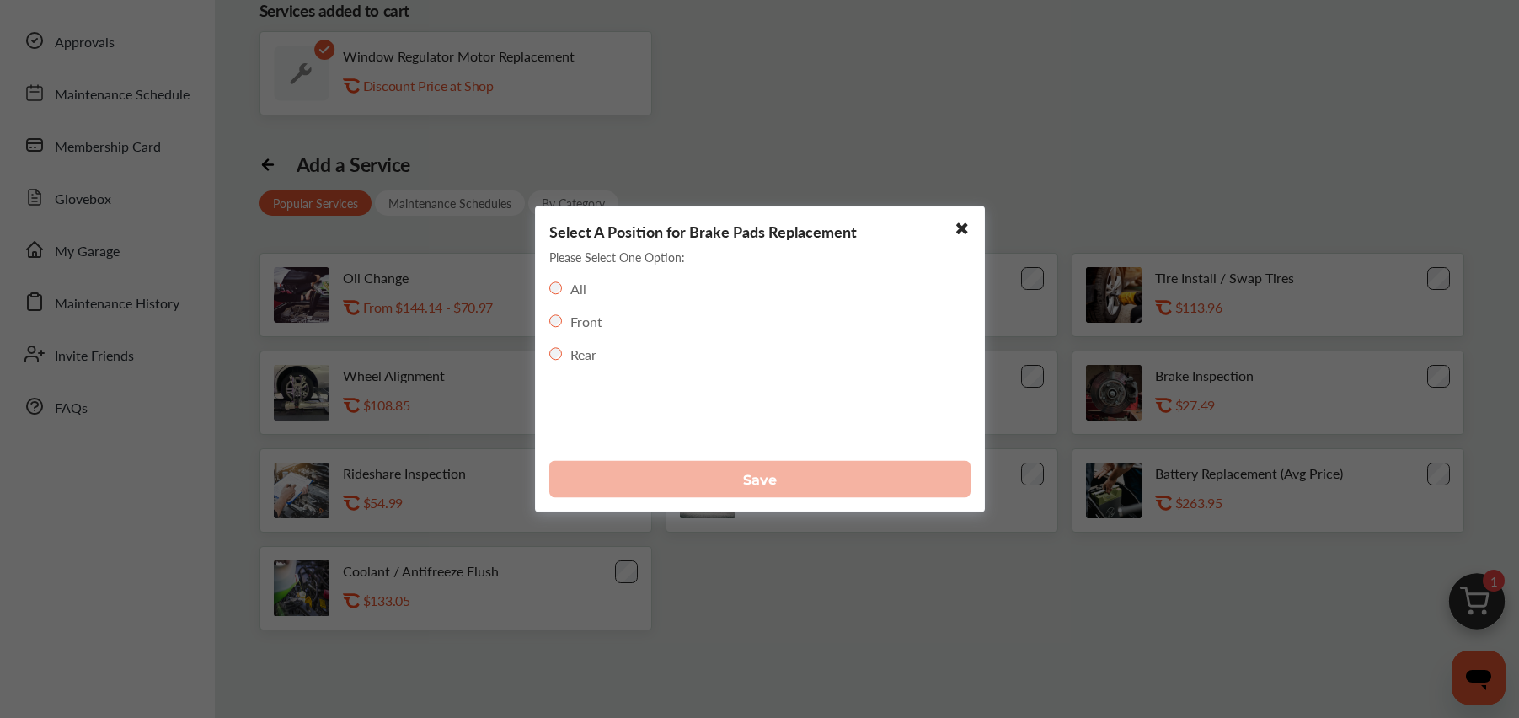
click at [602, 324] on label "Front" at bounding box center [587, 321] width 32 height 19
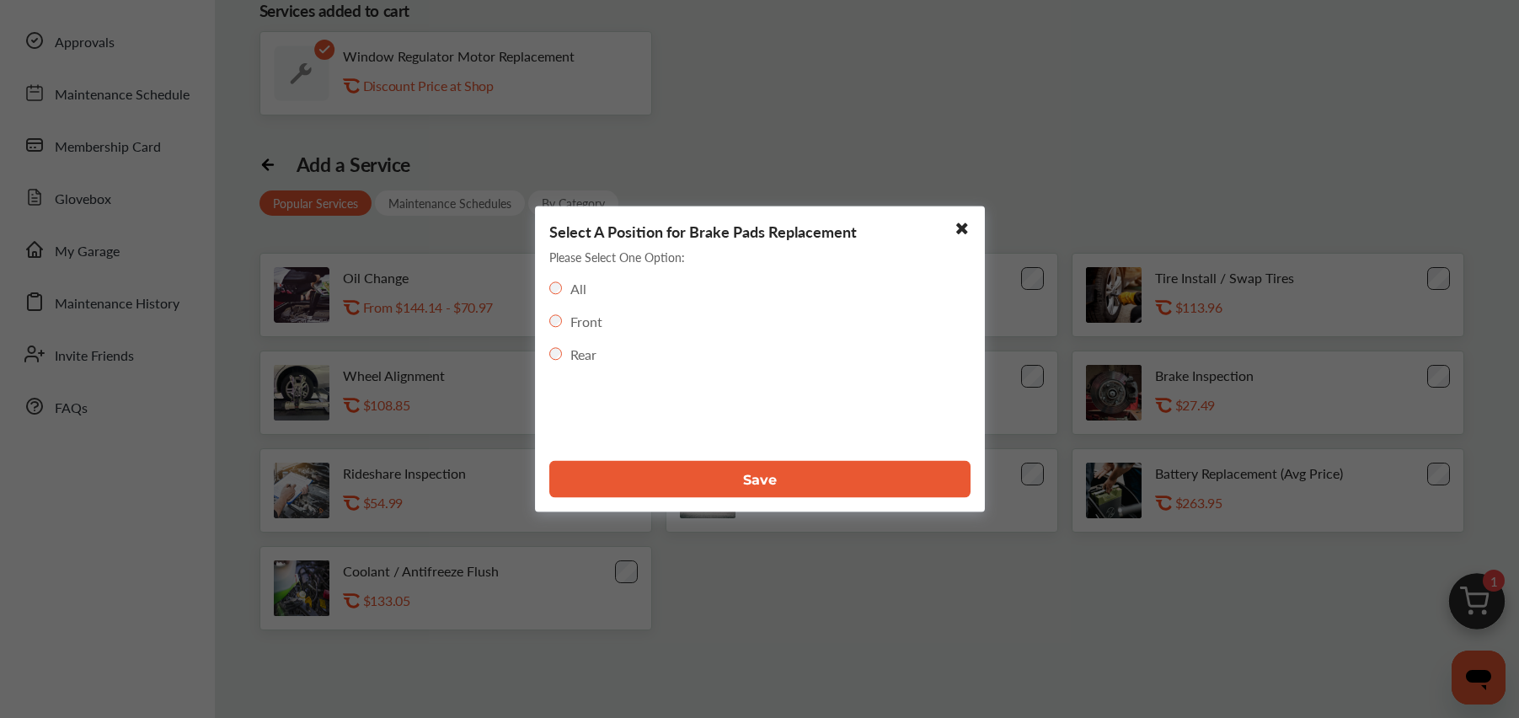
click at [740, 480] on button "Save" at bounding box center [759, 479] width 421 height 37
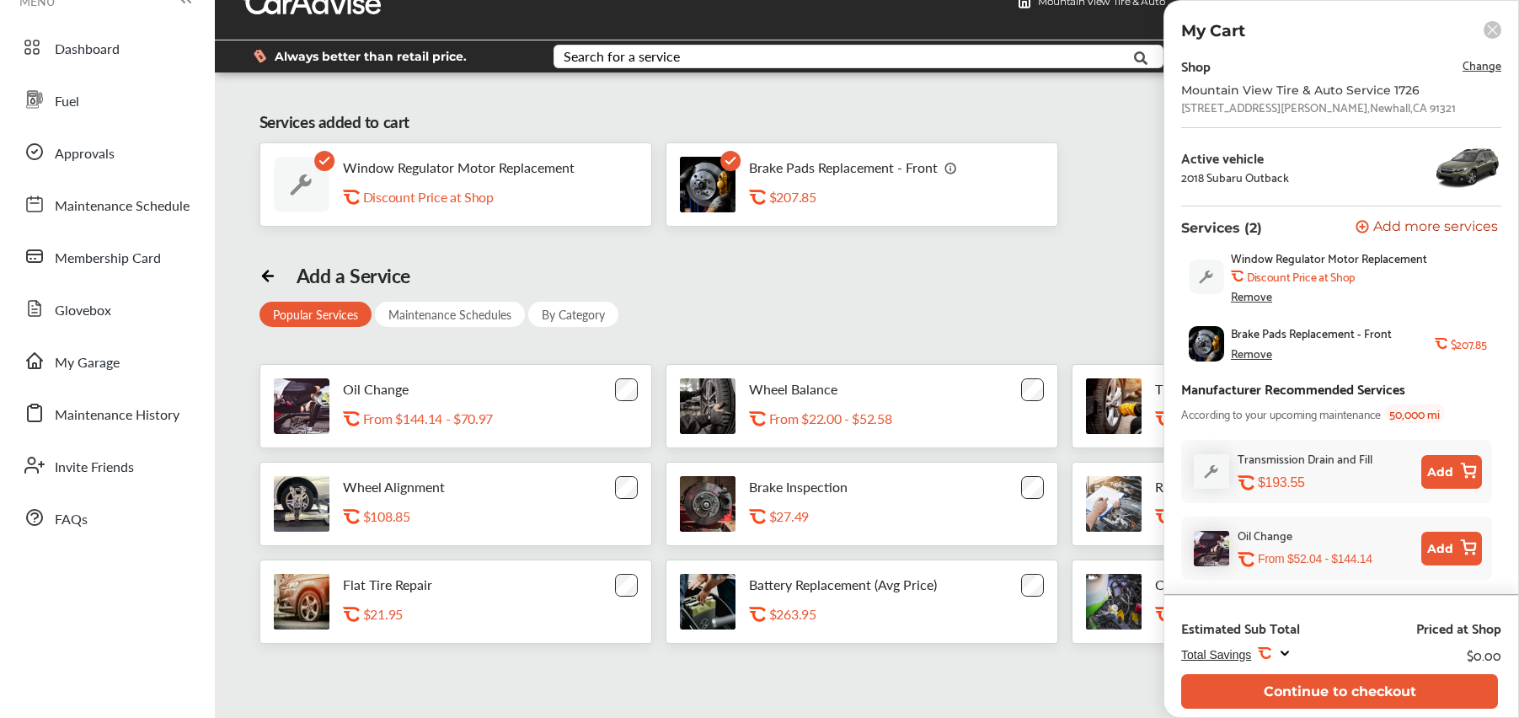
scroll to position [0, 0]
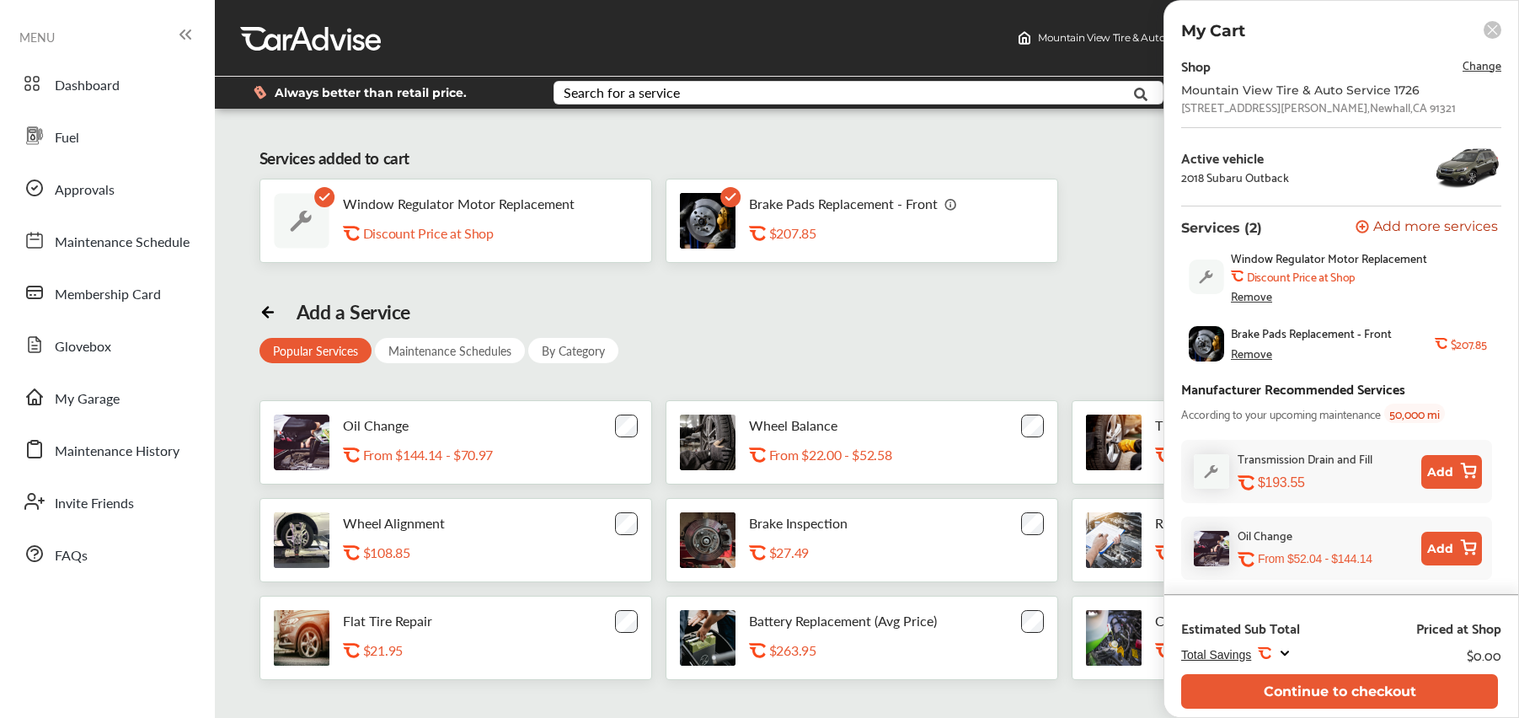
click at [932, 306] on div "Add a Service Popular Services Maintenance Schedules By Category Oil Change .st…" at bounding box center [867, 490] width 1215 height 380
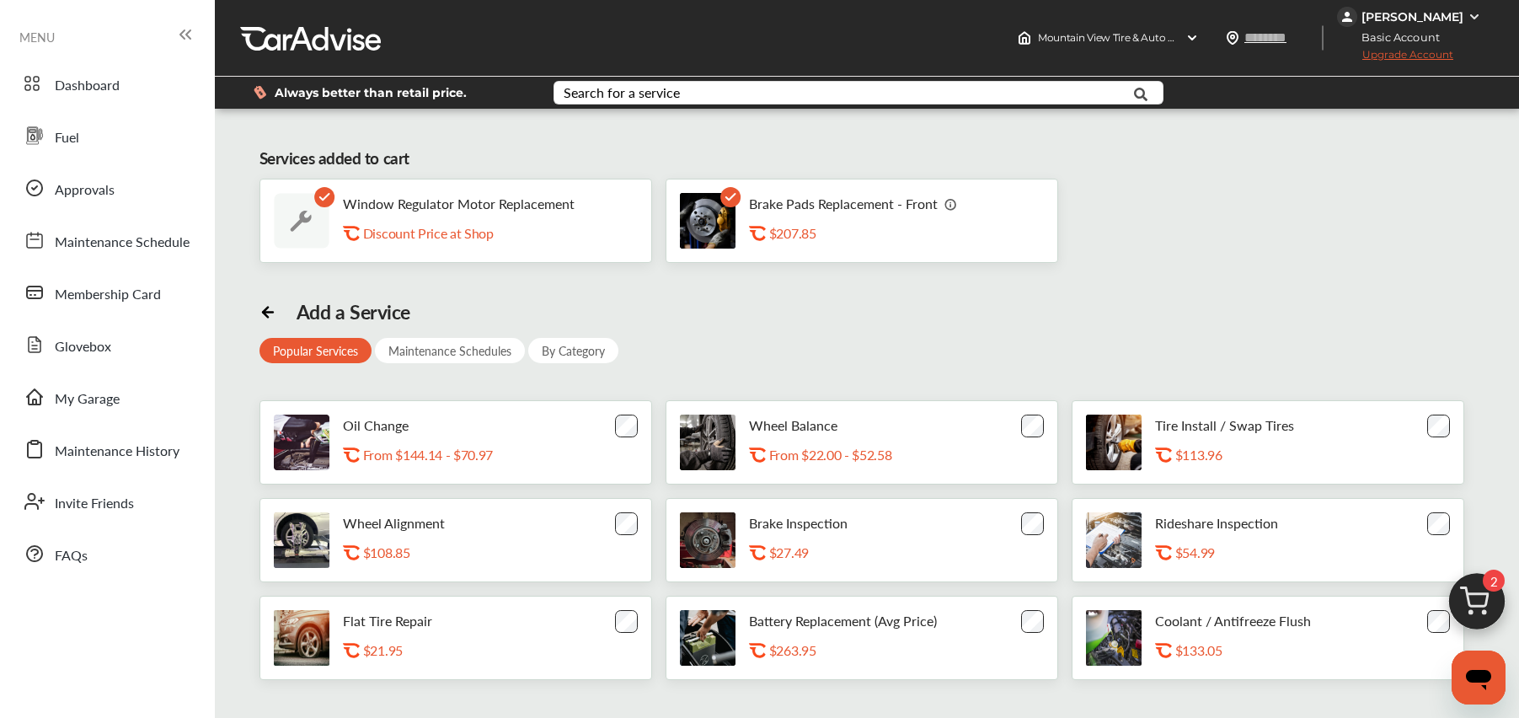
click at [1428, 51] on span "Upgrade Account" at bounding box center [1395, 58] width 116 height 21
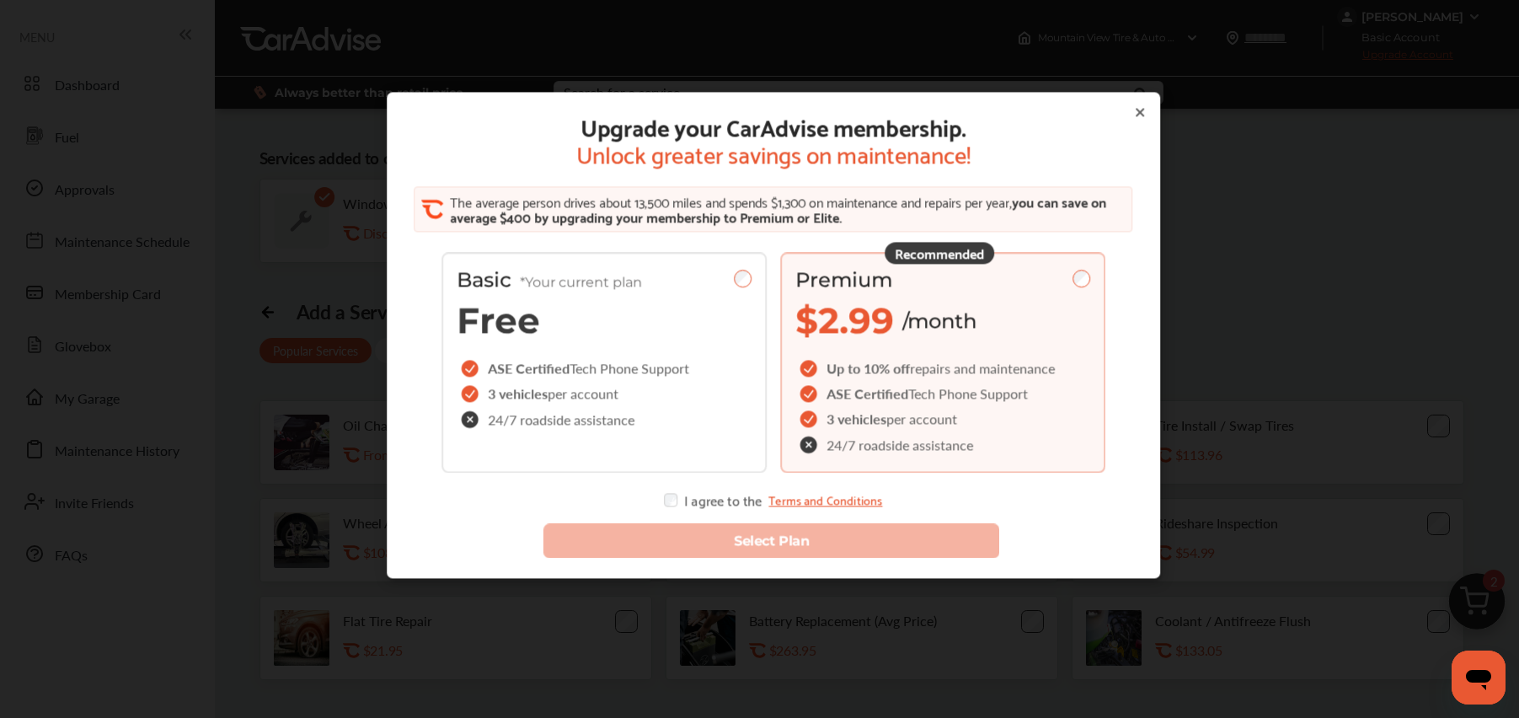
click at [791, 501] on link "Terms and Conditions" at bounding box center [826, 499] width 114 height 13
click at [1133, 109] on icon at bounding box center [1139, 111] width 13 height 13
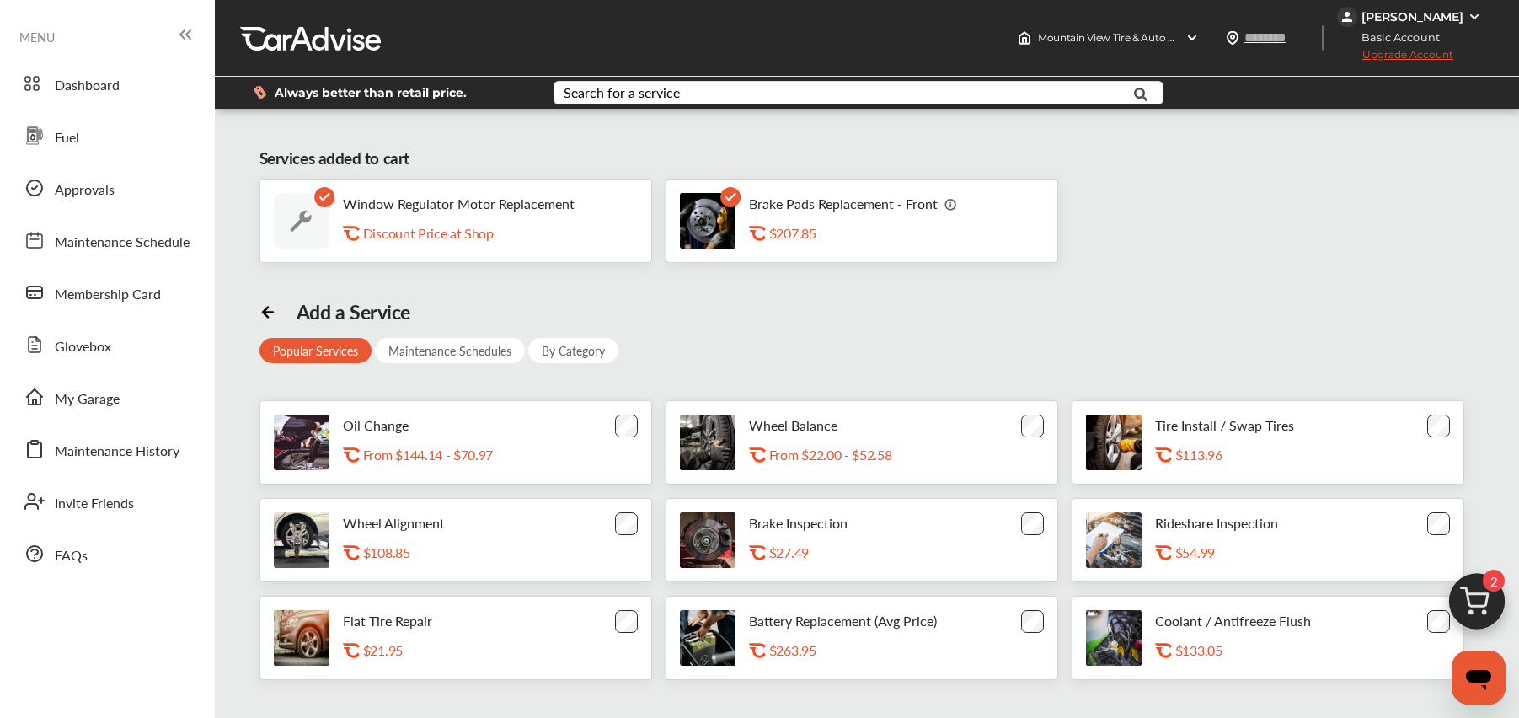
click at [1473, 587] on img at bounding box center [1477, 605] width 81 height 81
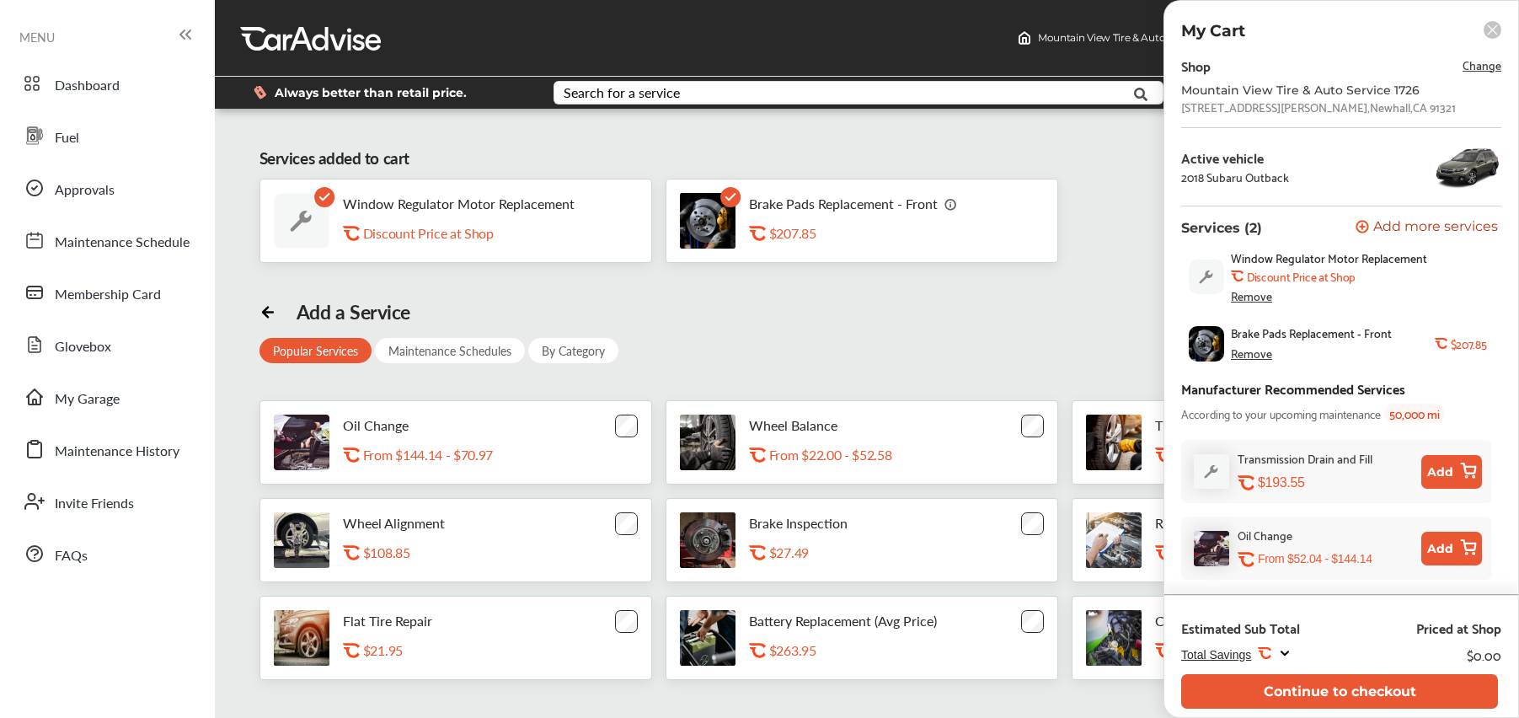
click at [560, 354] on div "By Category" at bounding box center [573, 350] width 90 height 25
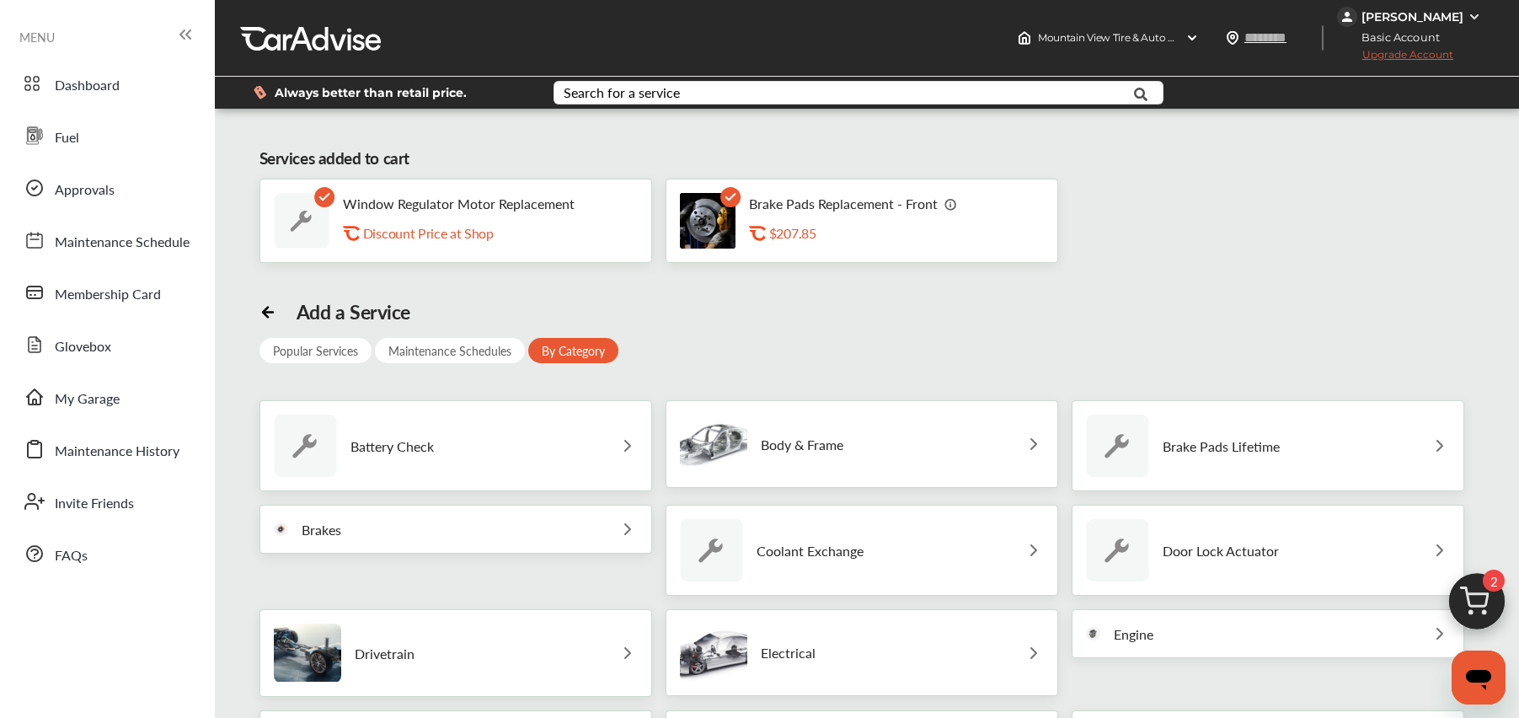
click at [478, 547] on div "Brakes" at bounding box center [456, 529] width 393 height 49
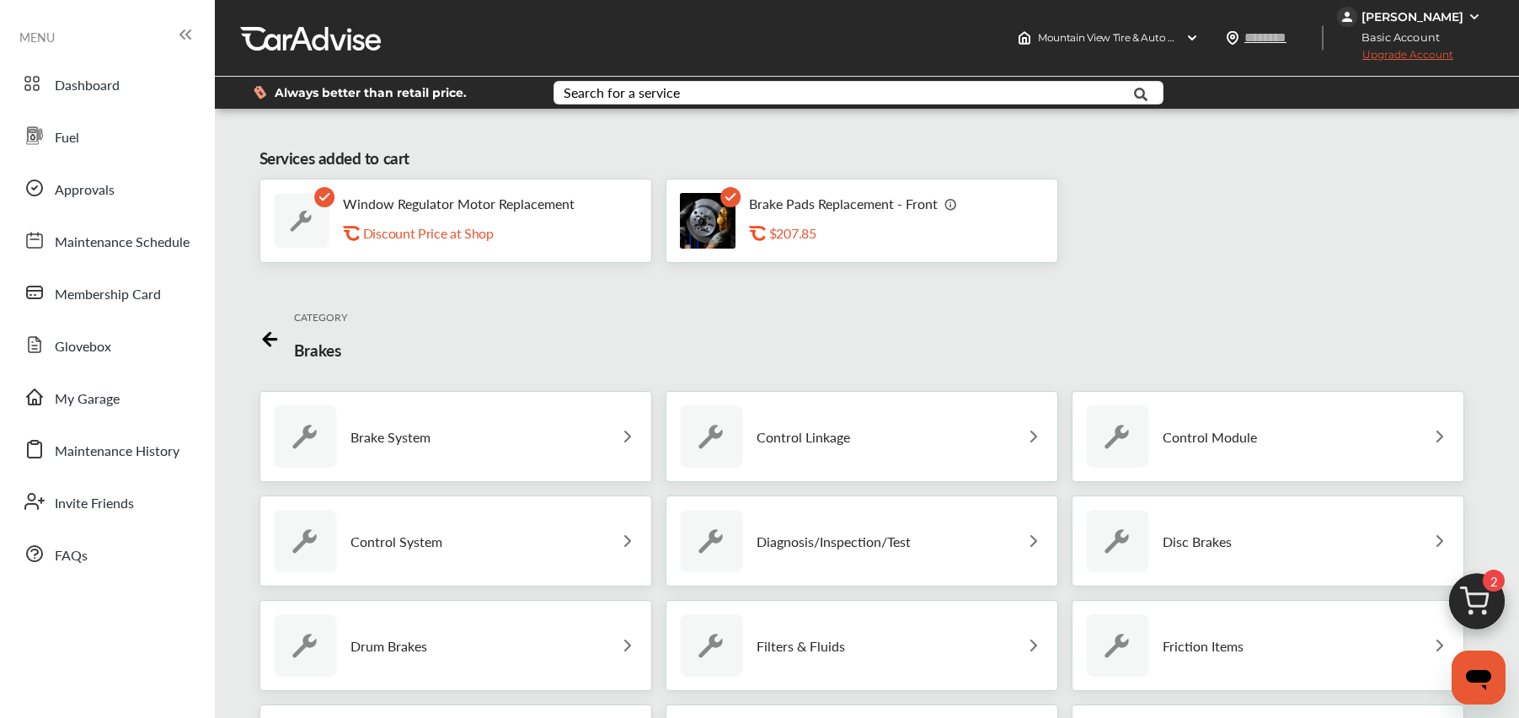
click at [387, 442] on p "Brake System" at bounding box center [391, 437] width 80 height 16
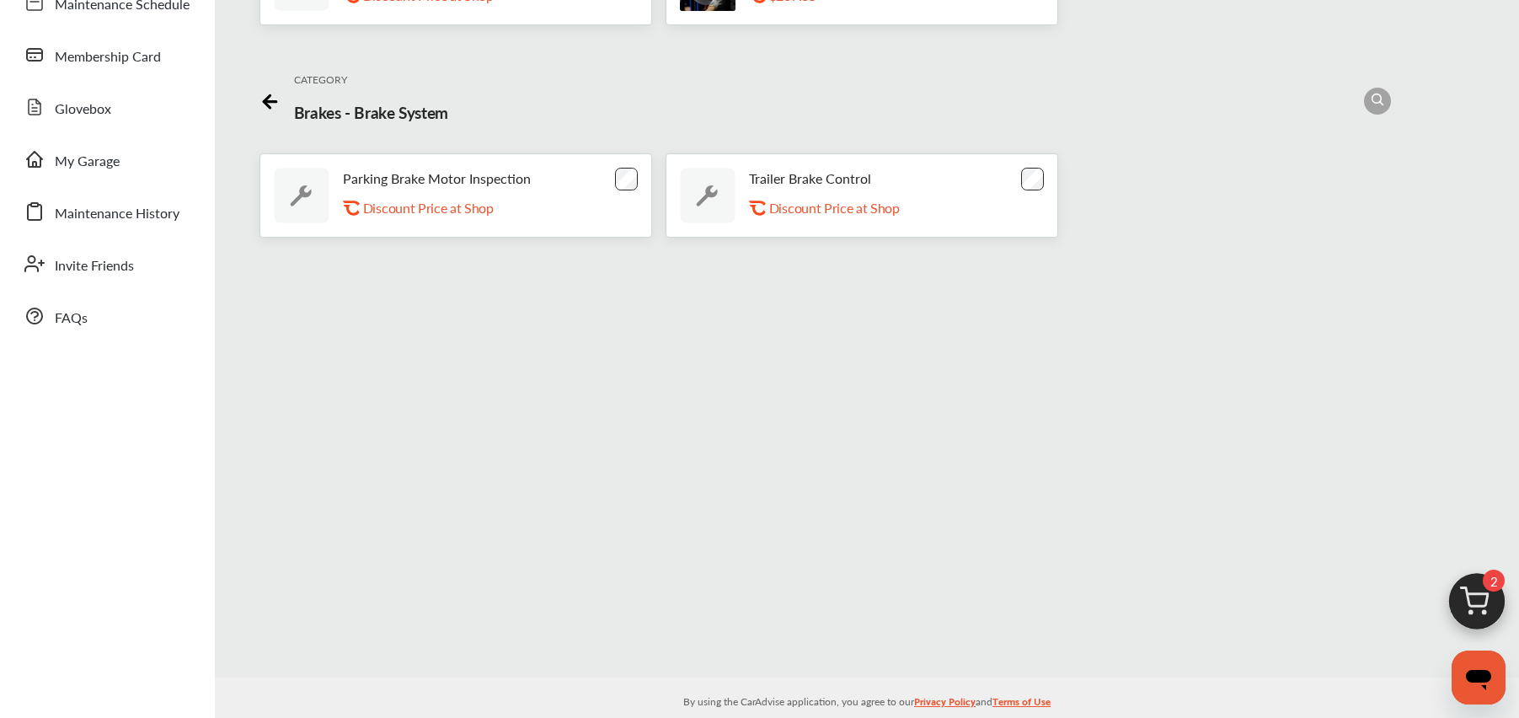
scroll to position [119, 0]
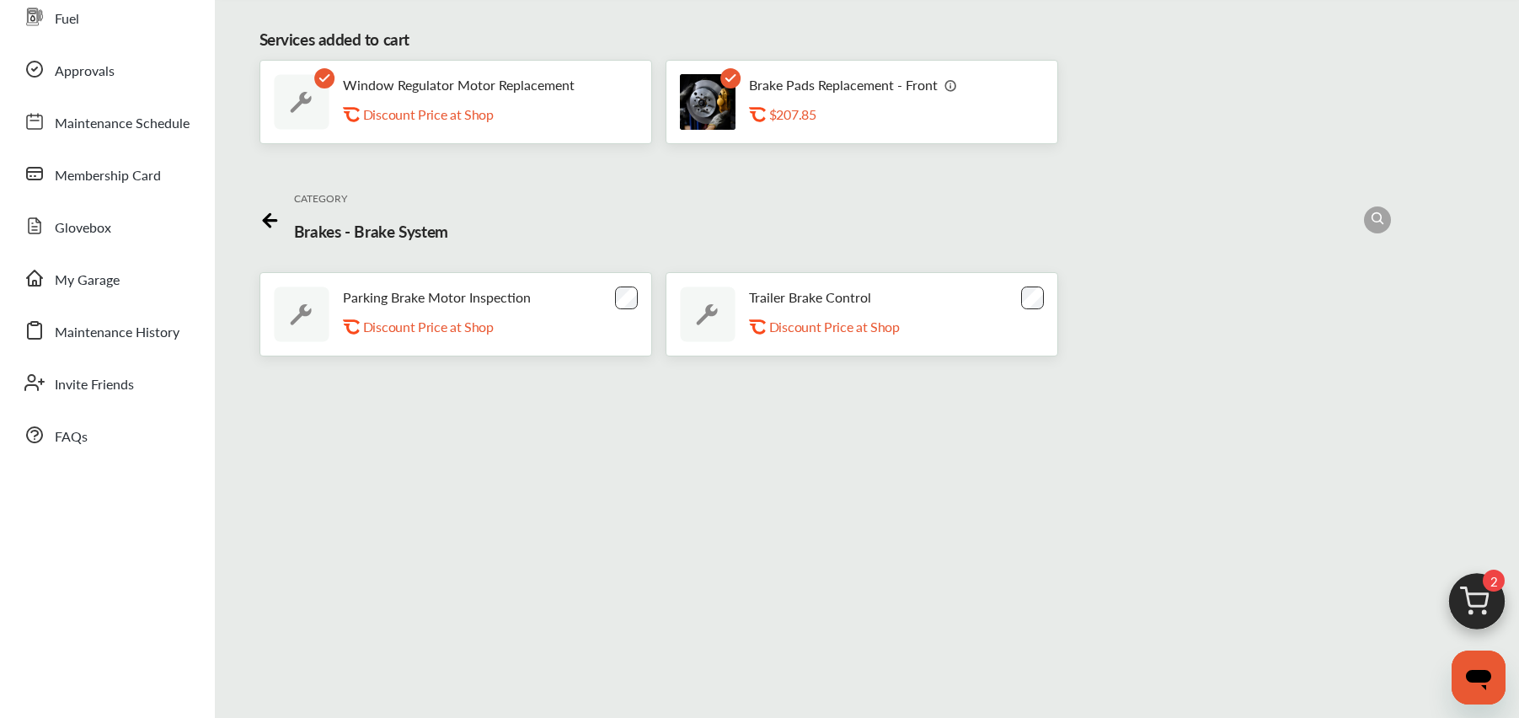
click at [266, 224] on icon at bounding box center [270, 217] width 21 height 21
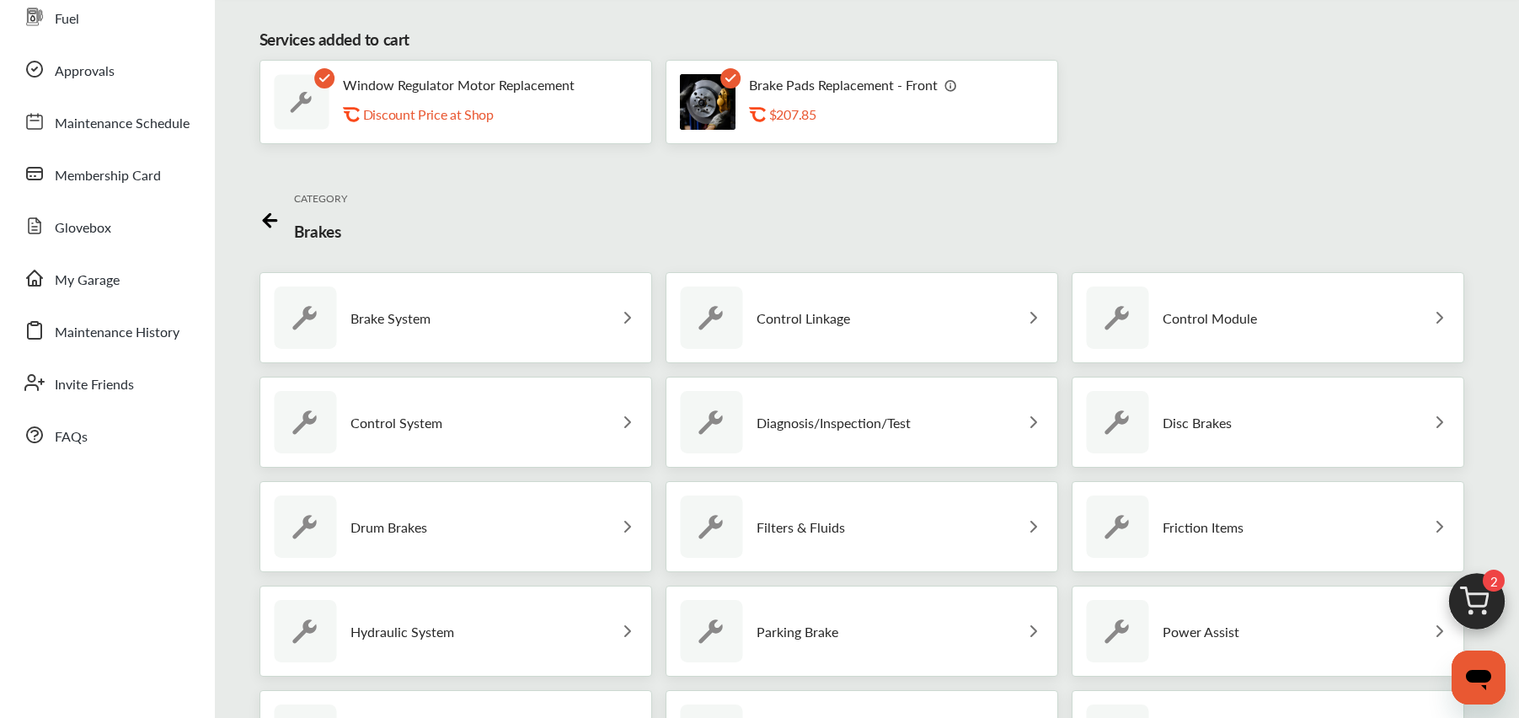
click at [1163, 421] on p "Disc Brakes" at bounding box center [1197, 423] width 69 height 16
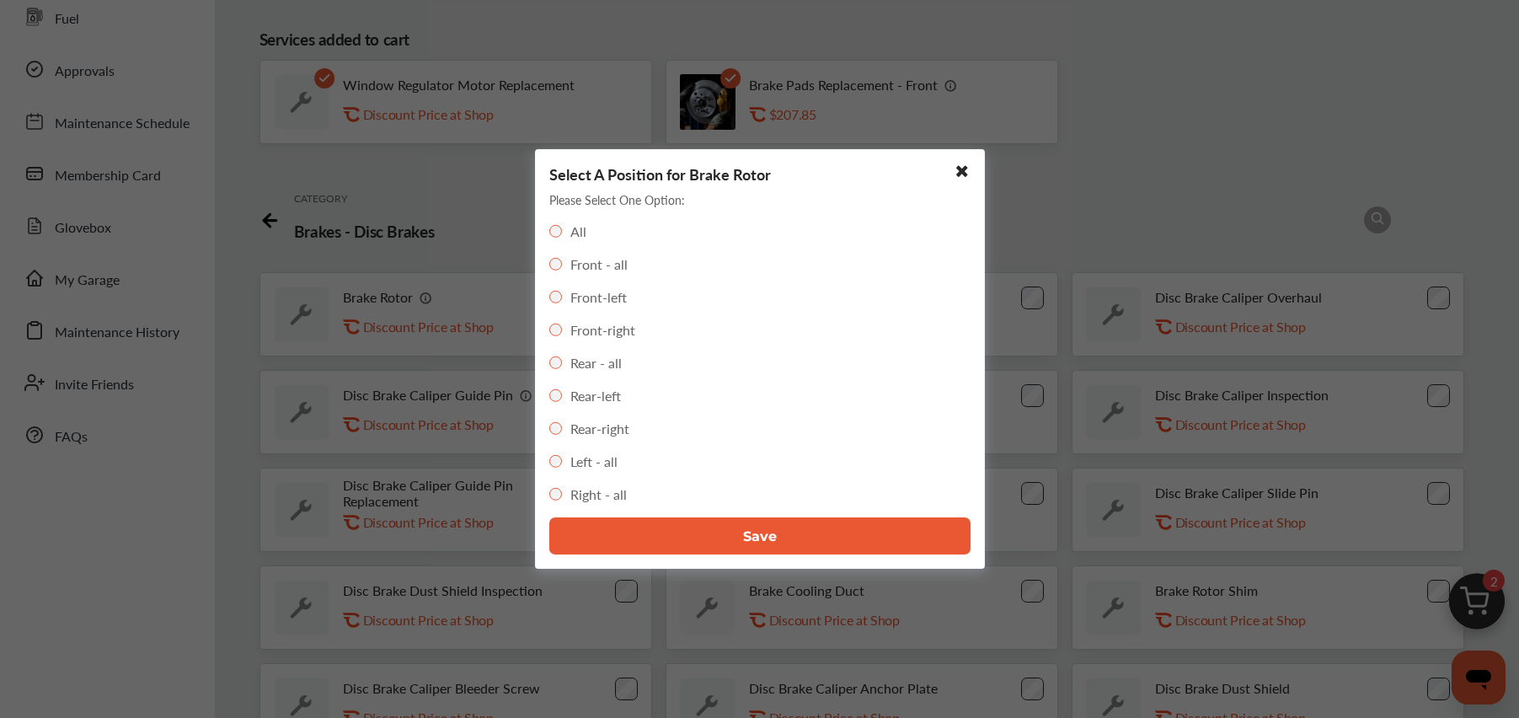
click at [768, 540] on span "Save" at bounding box center [760, 536] width 34 height 16
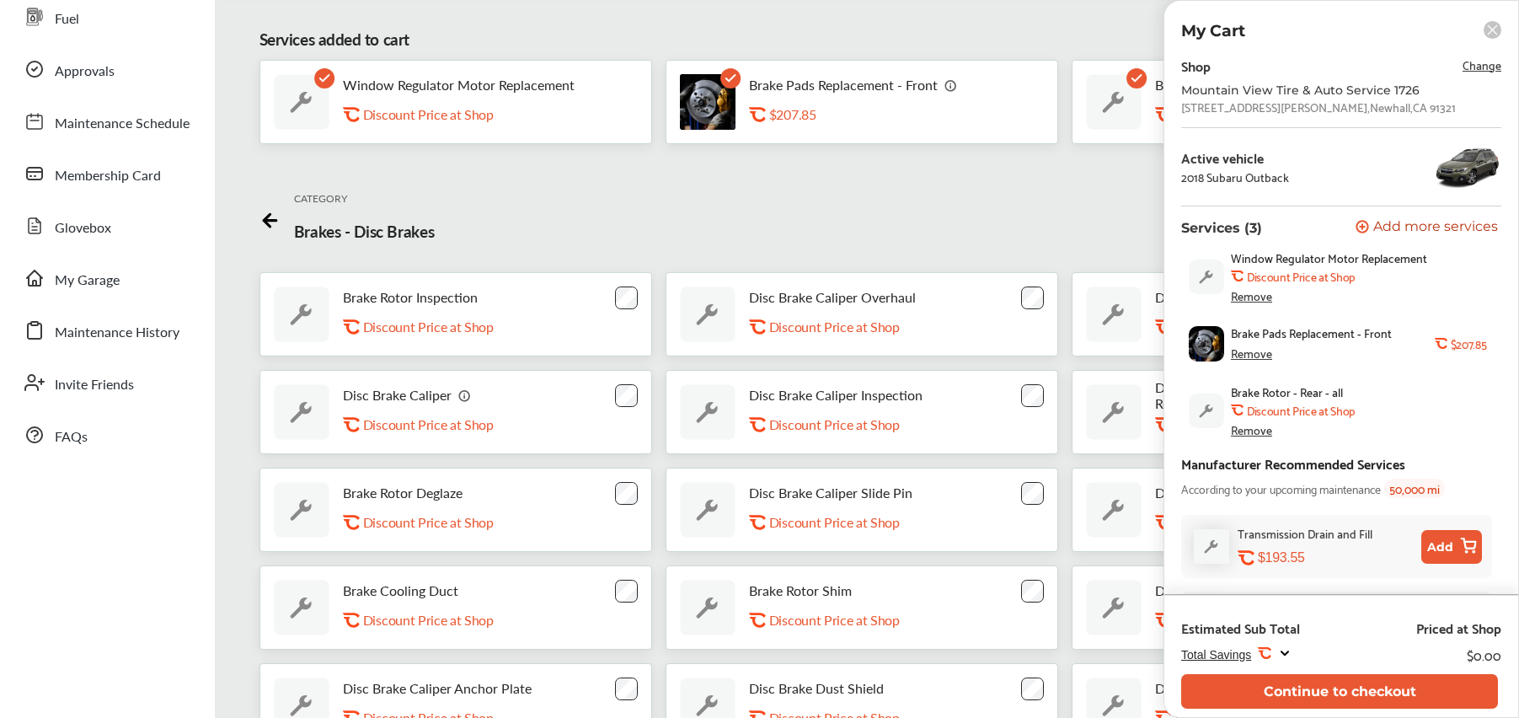
click at [725, 223] on div "CATEGORY Brakes - Disc Brakes" at bounding box center [867, 220] width 1215 height 78
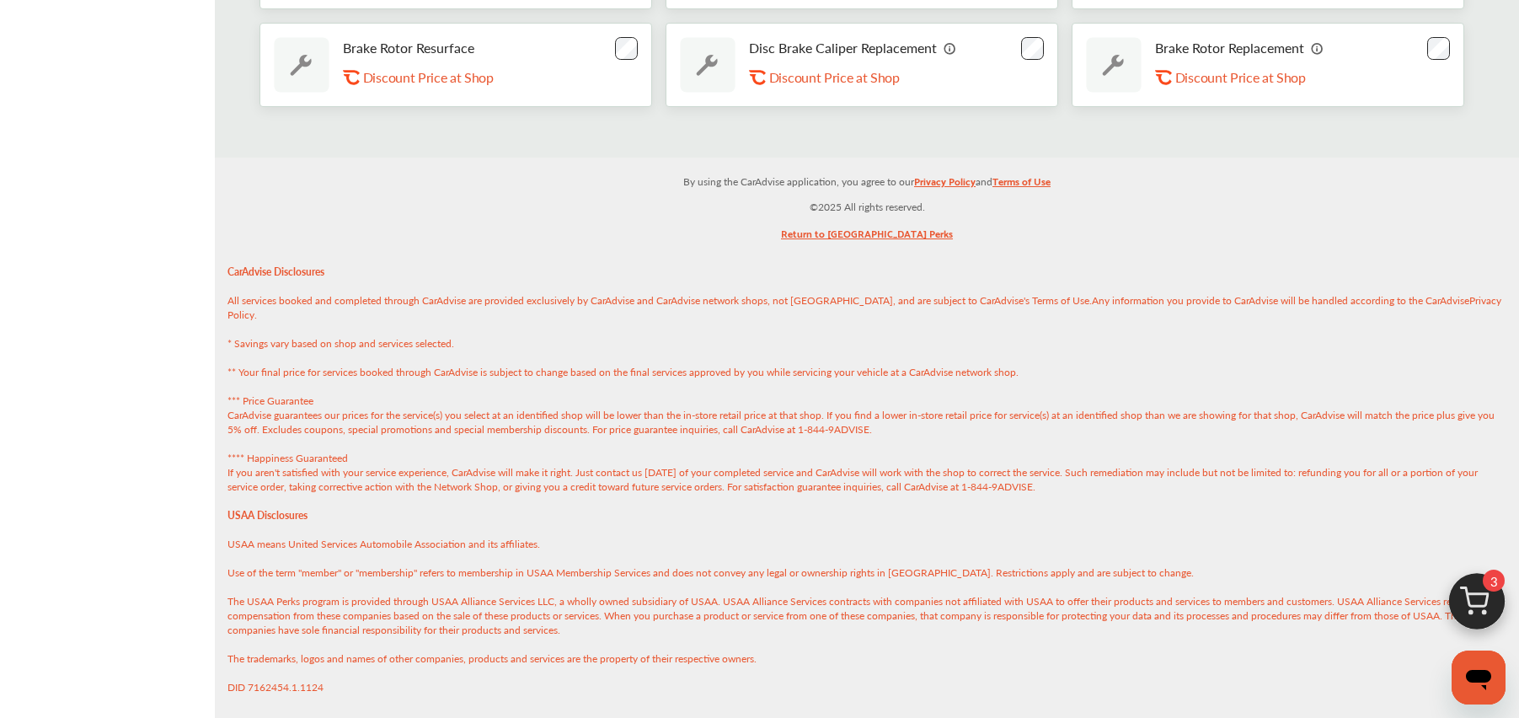
scroll to position [0, 0]
